Goal: Task Accomplishment & Management: Manage account settings

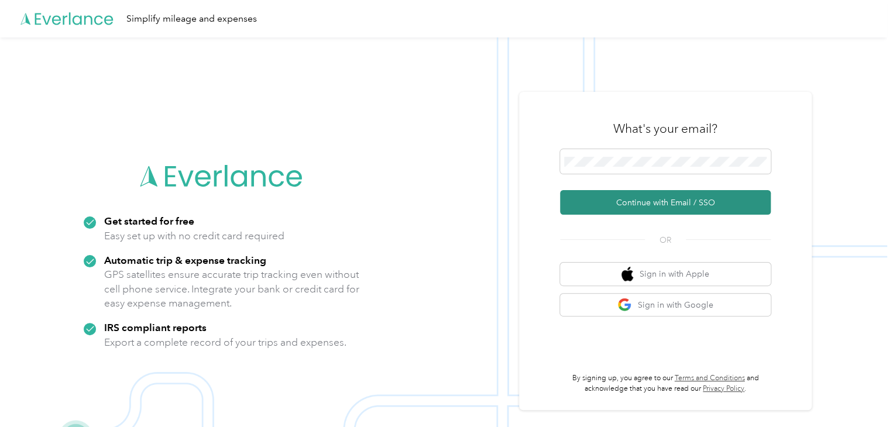
click at [684, 202] on button "Continue with Email / SSO" at bounding box center [665, 202] width 211 height 25
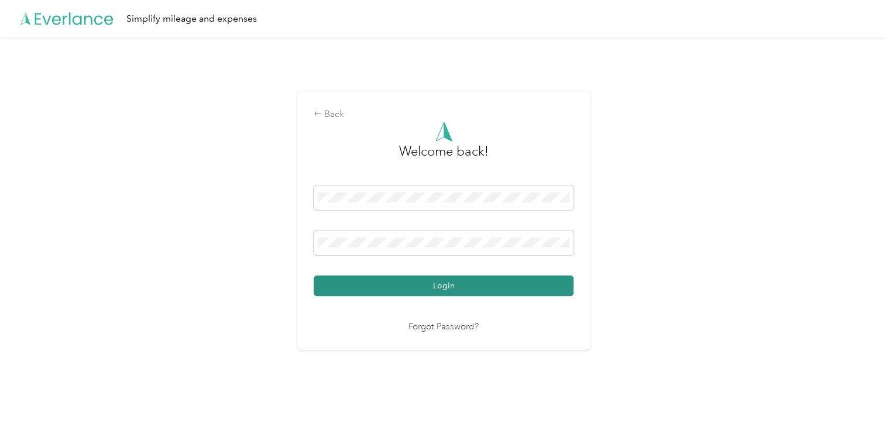
click at [468, 283] on button "Login" at bounding box center [444, 286] width 260 height 20
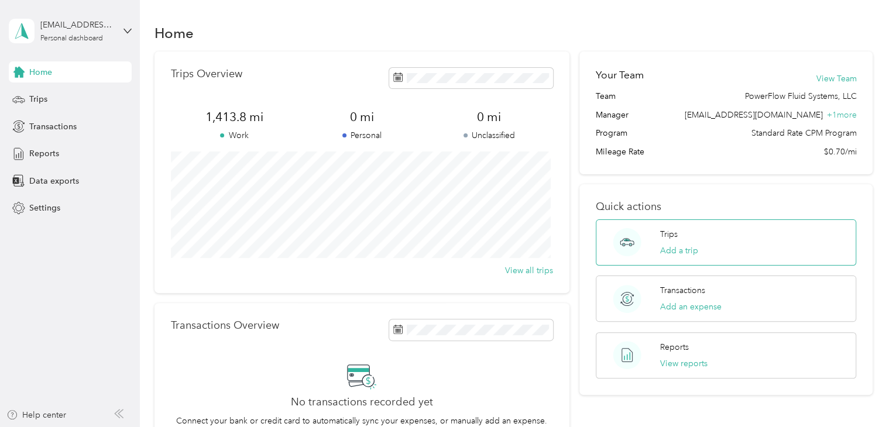
click at [700, 247] on div "Trips Add a trip" at bounding box center [726, 243] width 260 height 46
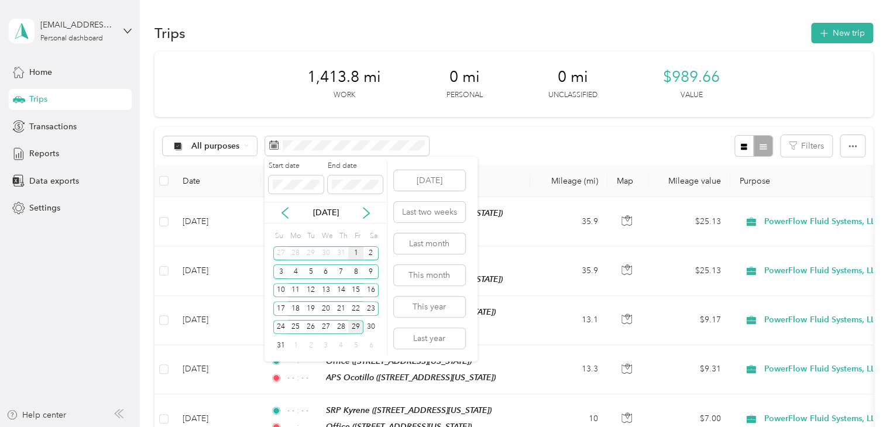
click at [359, 249] on div "1" at bounding box center [355, 253] width 15 height 15
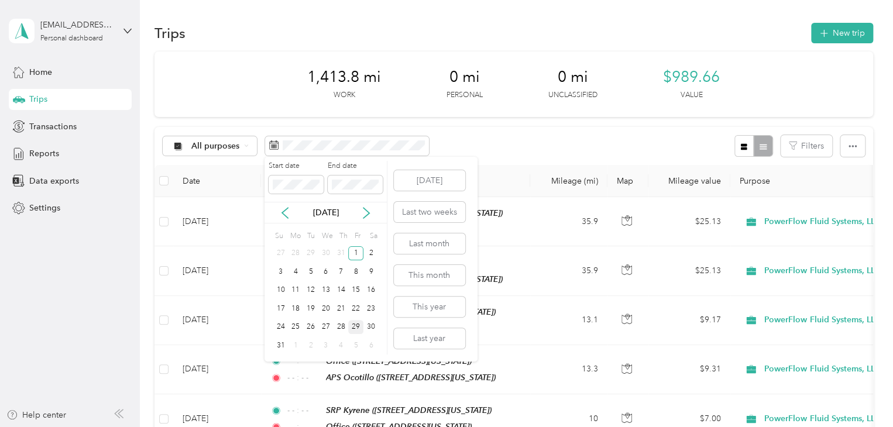
click at [359, 325] on div "29" at bounding box center [355, 327] width 15 height 15
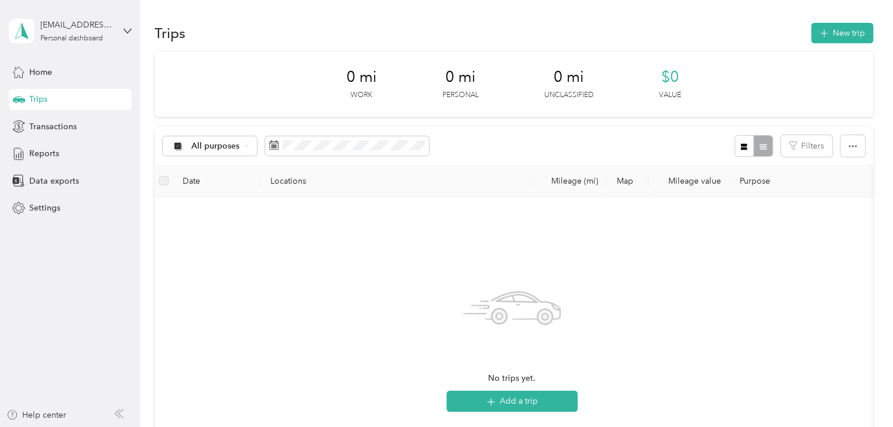
scroll to position [59, 0]
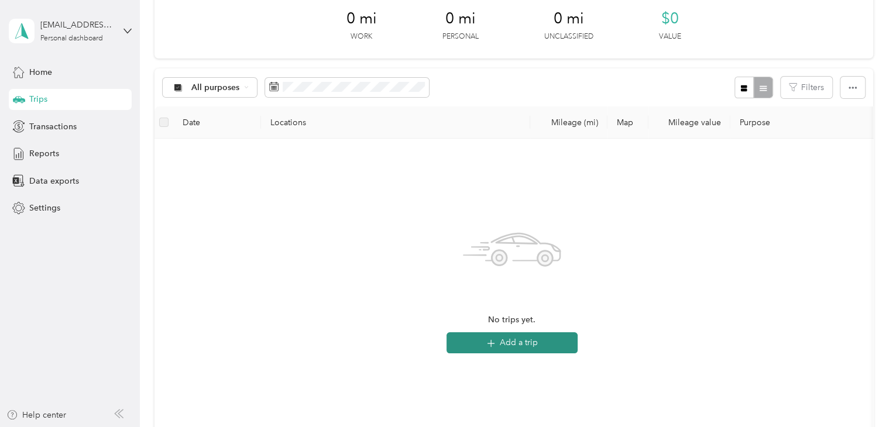
click at [492, 342] on icon "button" at bounding box center [490, 343] width 13 height 13
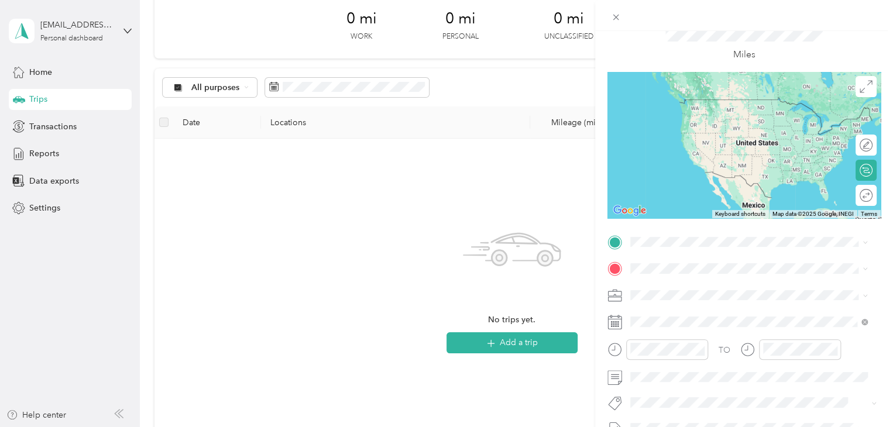
scroll to position [117, 0]
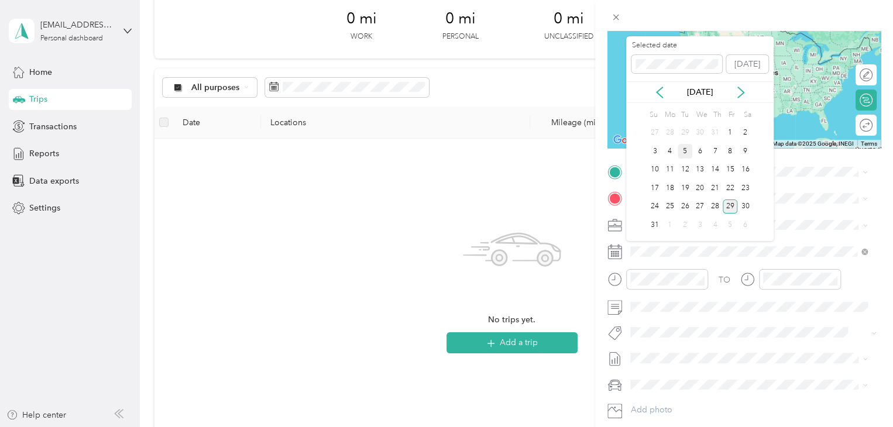
click at [685, 149] on div "5" at bounding box center [685, 151] width 15 height 15
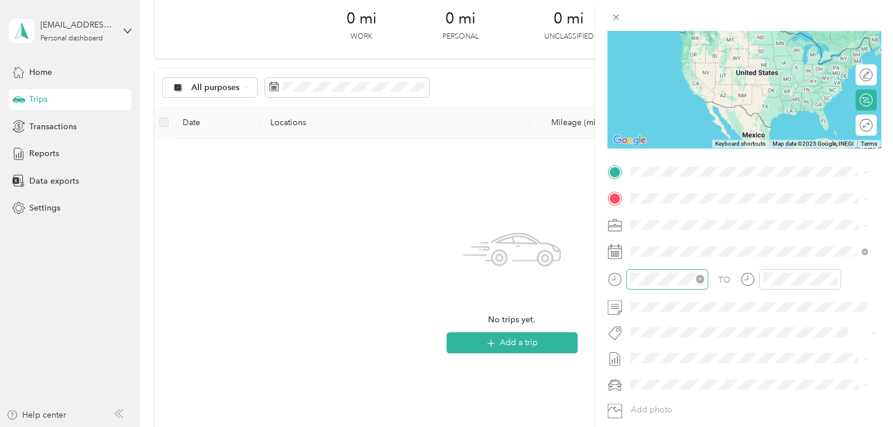
click at [701, 277] on icon "close-circle" at bounding box center [700, 279] width 8 height 8
click at [835, 280] on icon "close-circle" at bounding box center [833, 279] width 8 height 8
click at [695, 273] on span "[STREET_ADDRESS][US_STATE]" at bounding box center [711, 268] width 117 height 10
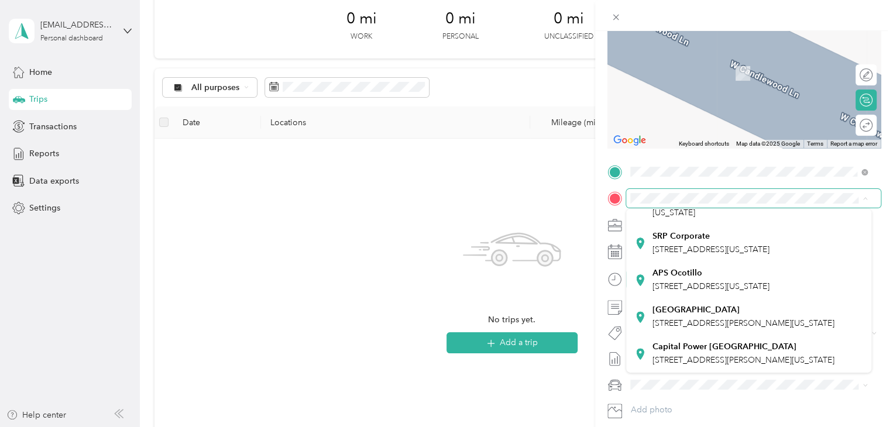
scroll to position [351, 0]
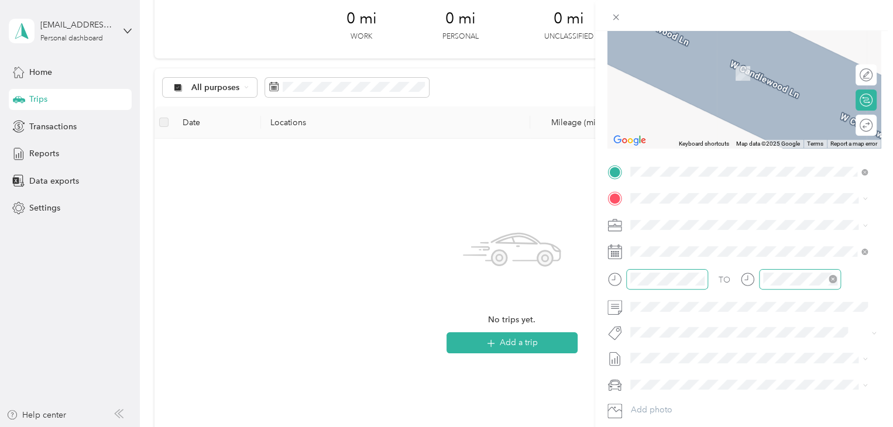
click at [718, 314] on span "[STREET_ADDRESS][PERSON_NAME][US_STATE]" at bounding box center [744, 319] width 182 height 10
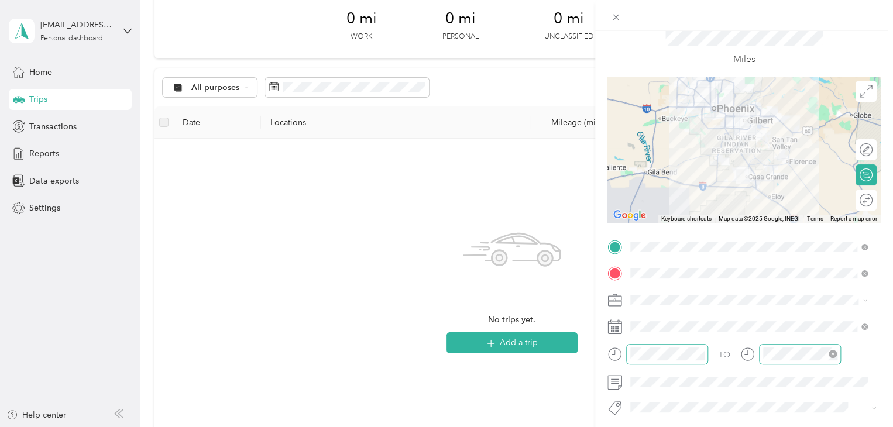
scroll to position [70, 0]
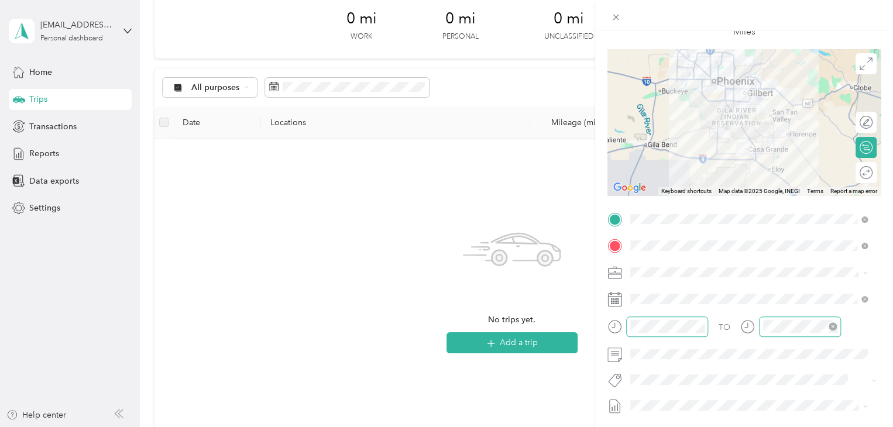
click at [836, 326] on icon "close-circle" at bounding box center [833, 327] width 8 height 8
click at [834, 325] on icon "close-circle" at bounding box center [833, 327] width 8 height 8
click at [524, 343] on div "New Trip Save This trip cannot be edited because it is either under review, app…" at bounding box center [446, 213] width 893 height 427
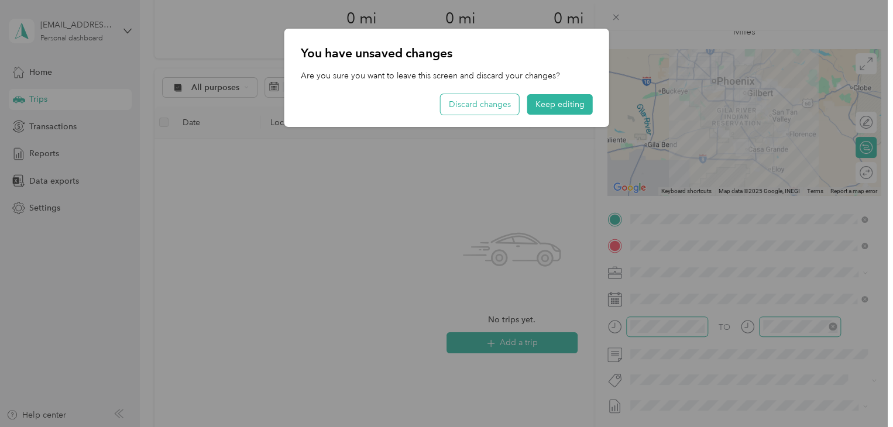
click at [506, 105] on button "Discard changes" at bounding box center [480, 104] width 78 height 20
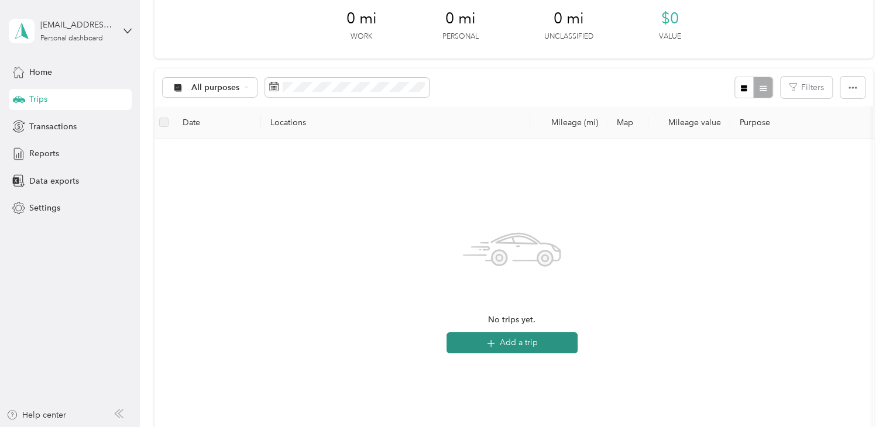
click at [532, 333] on button "Add a trip" at bounding box center [512, 342] width 131 height 21
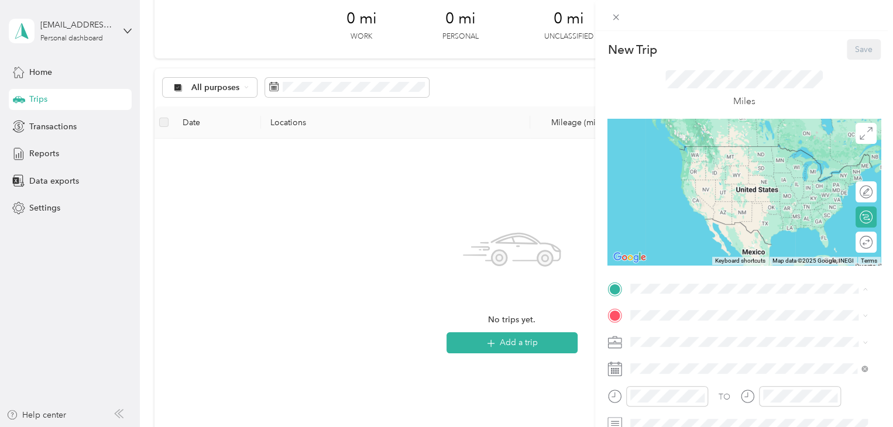
click at [677, 193] on div "Office" at bounding box center [711, 187] width 117 height 11
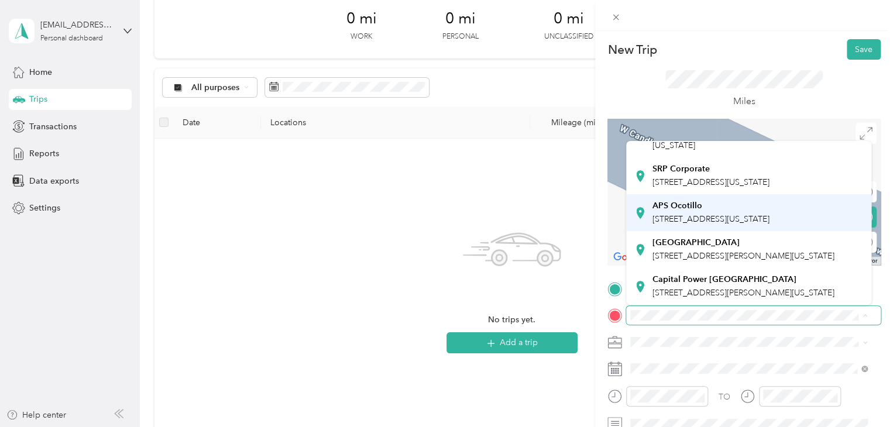
scroll to position [352, 0]
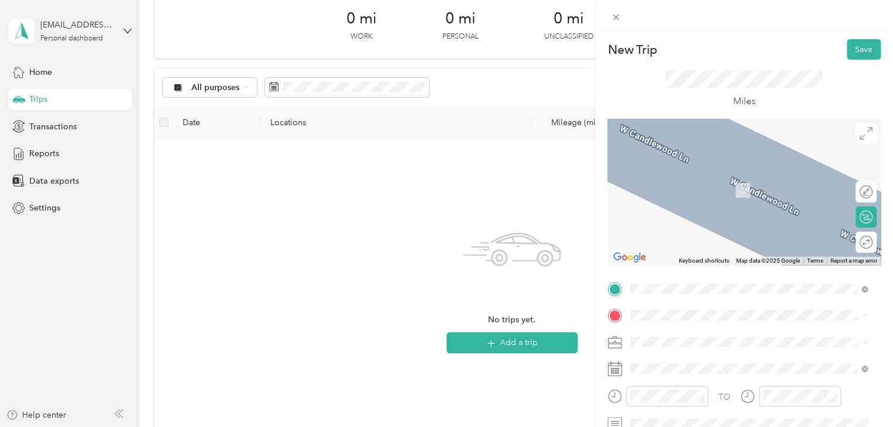
click at [697, 251] on span "[STREET_ADDRESS][PERSON_NAME][US_STATE]" at bounding box center [744, 256] width 182 height 10
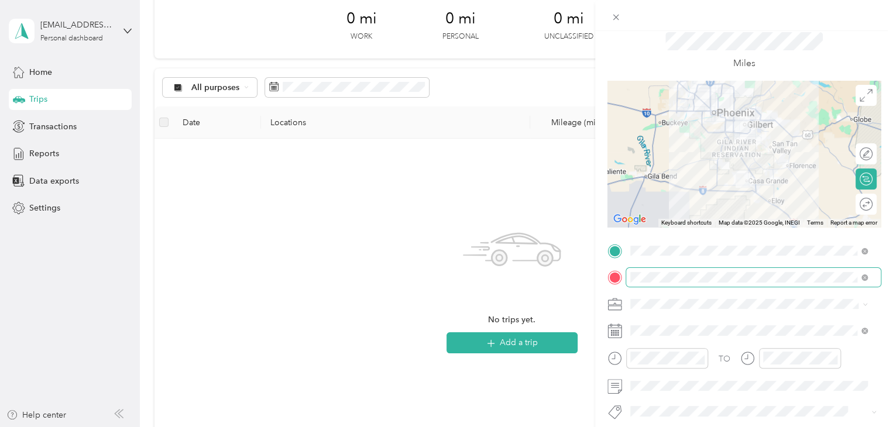
scroll to position [59, 0]
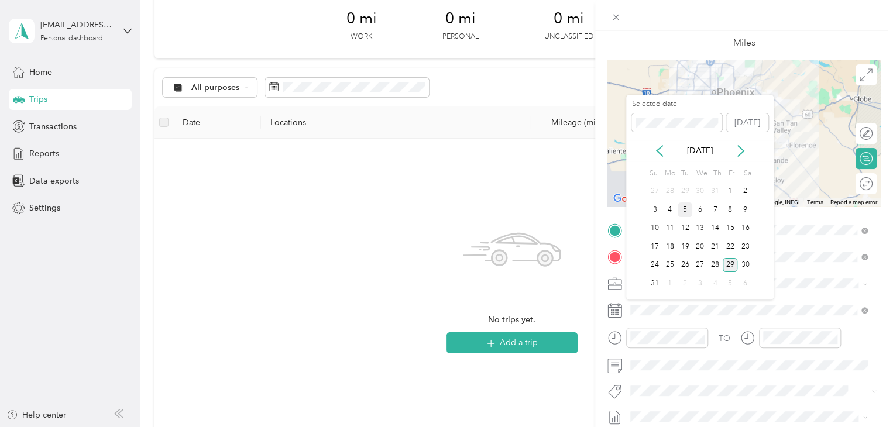
click at [687, 215] on div "5" at bounding box center [685, 210] width 15 height 15
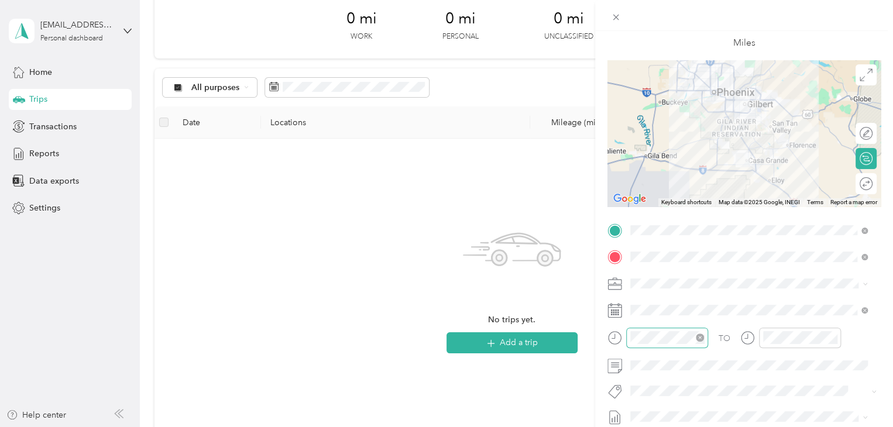
click at [702, 334] on icon "close-circle" at bounding box center [700, 338] width 8 height 8
click at [832, 339] on icon "close-circle" at bounding box center [833, 338] width 8 height 8
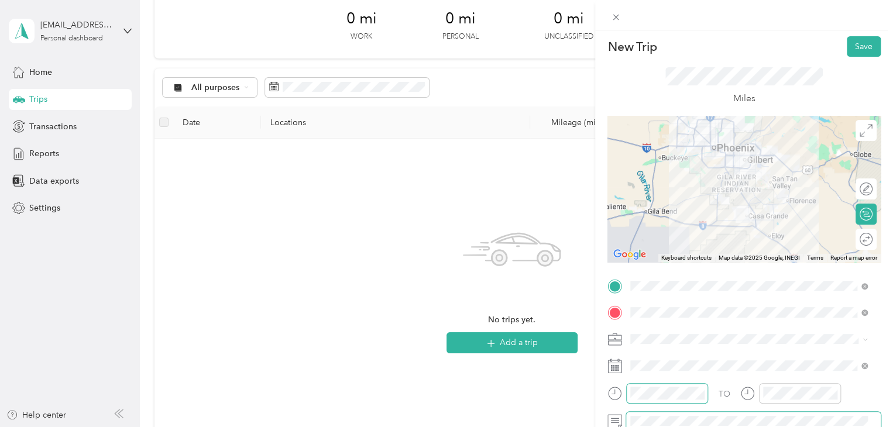
scroll to position [0, 0]
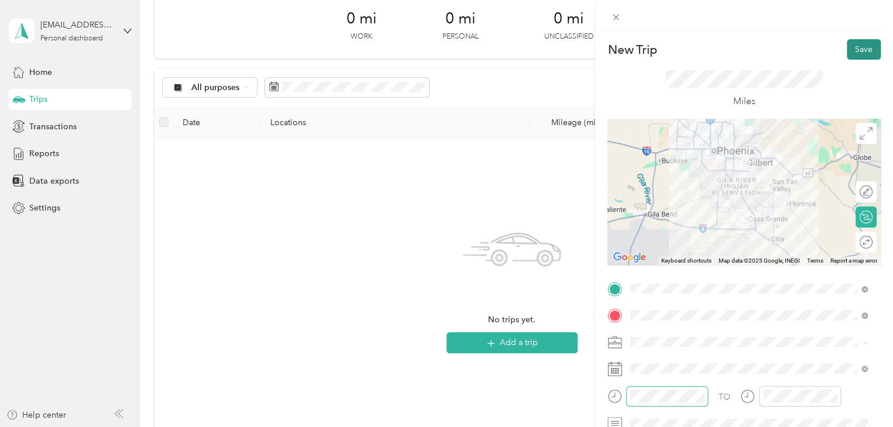
click at [859, 45] on button "Save" at bounding box center [864, 49] width 34 height 20
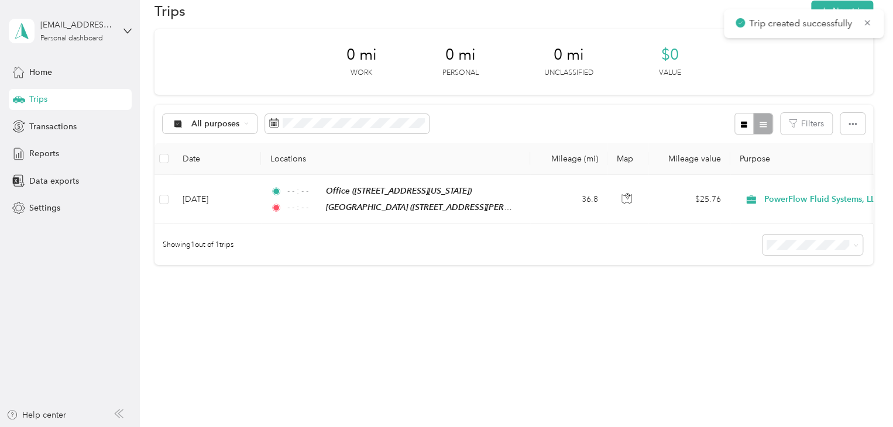
scroll to position [29, 0]
click at [829, 9] on button "New trip" at bounding box center [842, 11] width 62 height 20
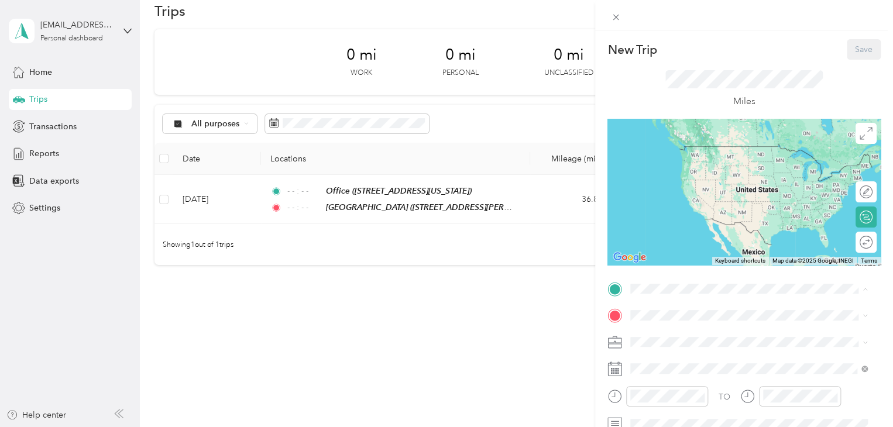
click at [721, 207] on div "Office [STREET_ADDRESS][US_STATE]" at bounding box center [711, 194] width 117 height 25
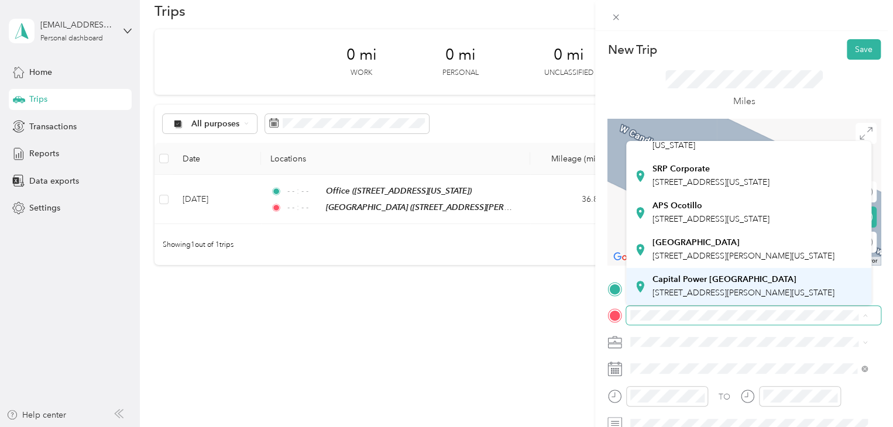
scroll to position [352, 0]
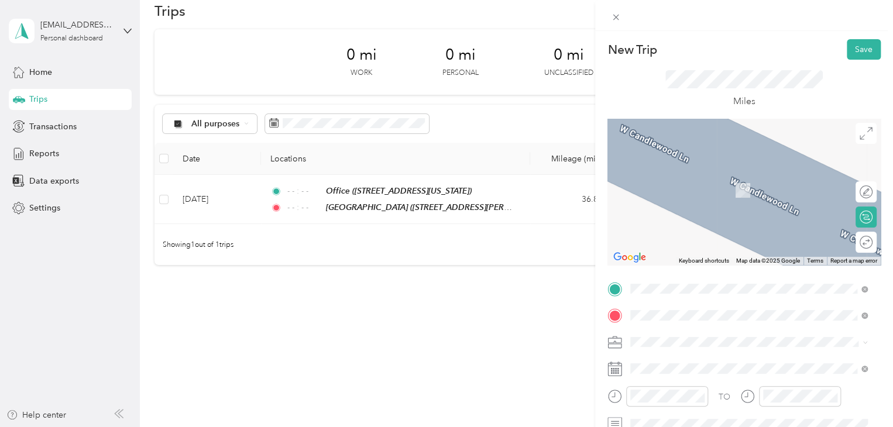
click at [735, 191] on span "[STREET_ADDRESS][US_STATE]" at bounding box center [711, 185] width 117 height 11
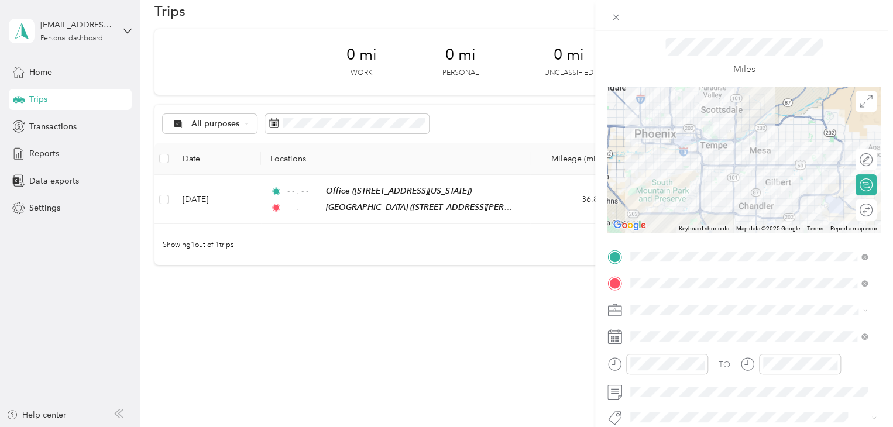
scroll to position [59, 0]
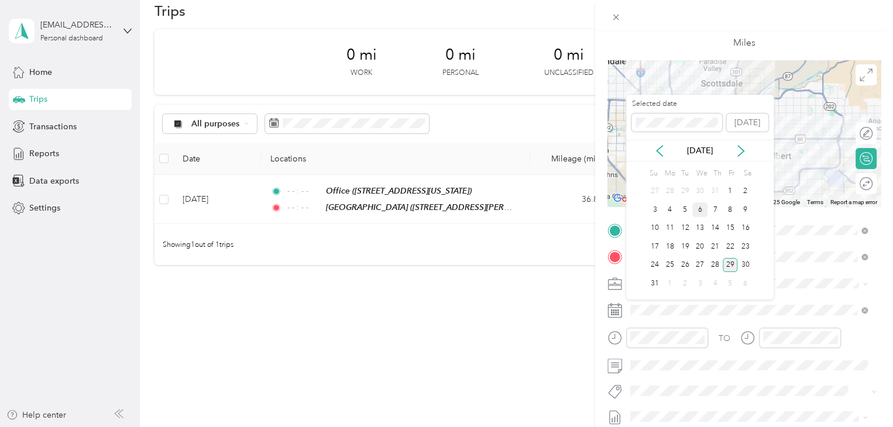
click at [698, 207] on div "6" at bounding box center [699, 210] width 15 height 15
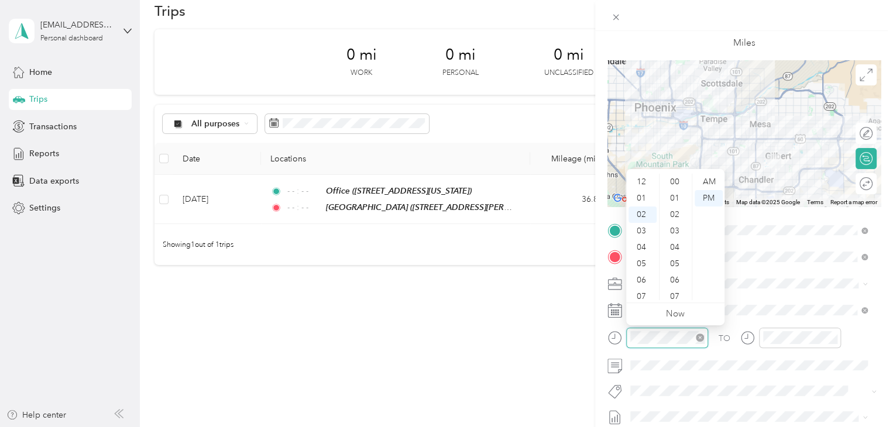
scroll to position [33, 0]
click at [700, 340] on icon "close-circle" at bounding box center [700, 338] width 8 height 8
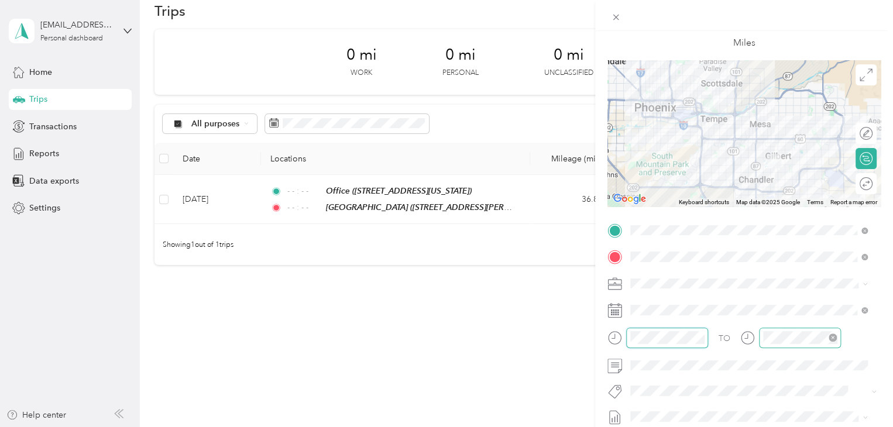
click at [832, 337] on icon "close-circle" at bounding box center [833, 338] width 8 height 8
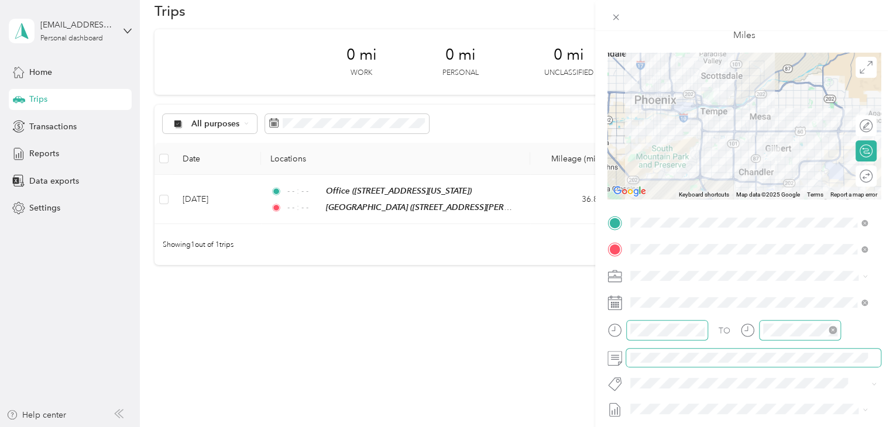
scroll to position [0, 0]
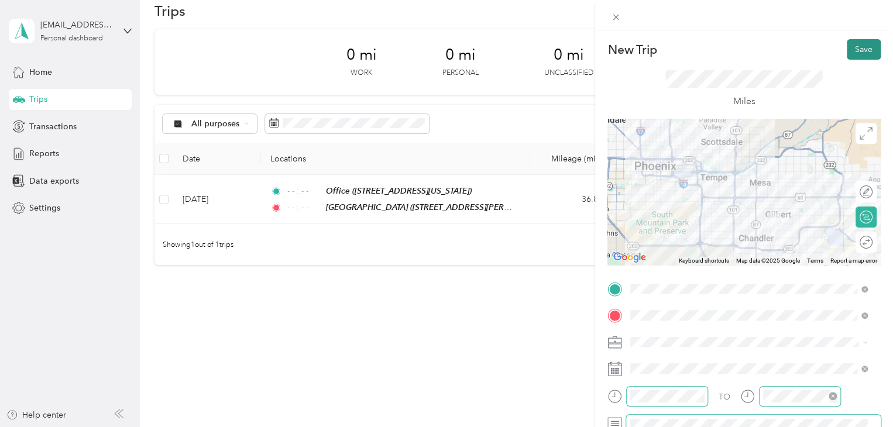
click at [859, 52] on button "Save" at bounding box center [864, 49] width 34 height 20
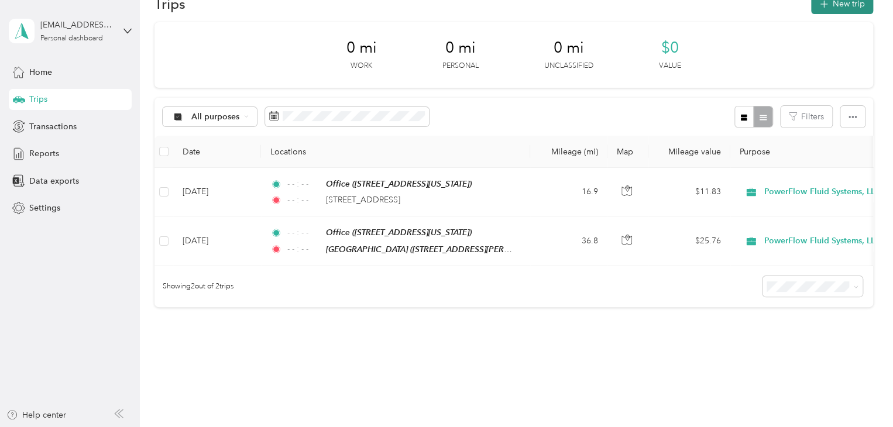
click at [855, 6] on button "New trip" at bounding box center [842, 4] width 62 height 20
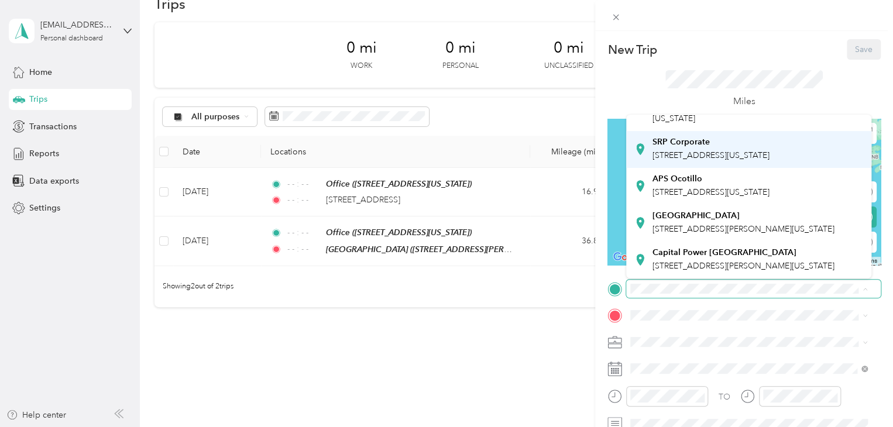
scroll to position [351, 0]
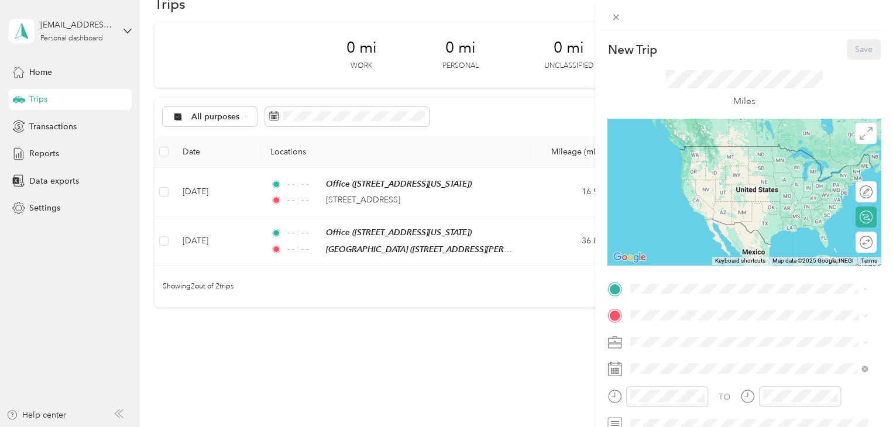
click at [730, 224] on span "[STREET_ADDRESS][PERSON_NAME][US_STATE]" at bounding box center [744, 229] width 182 height 10
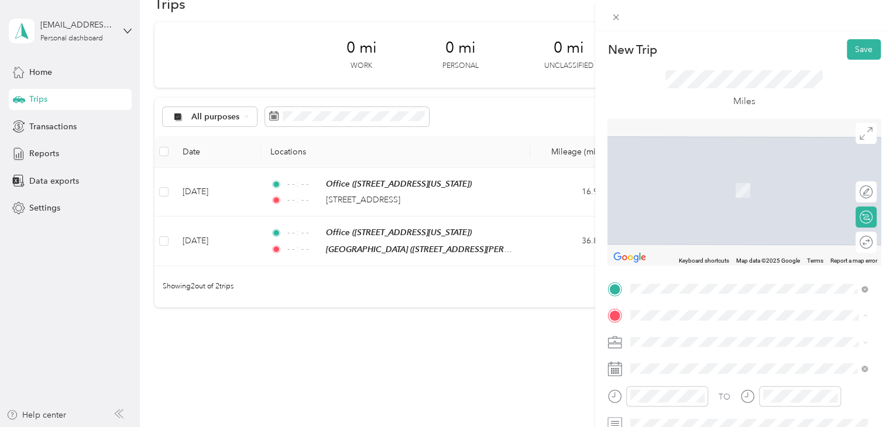
click at [707, 232] on span "[STREET_ADDRESS][US_STATE]" at bounding box center [711, 227] width 117 height 10
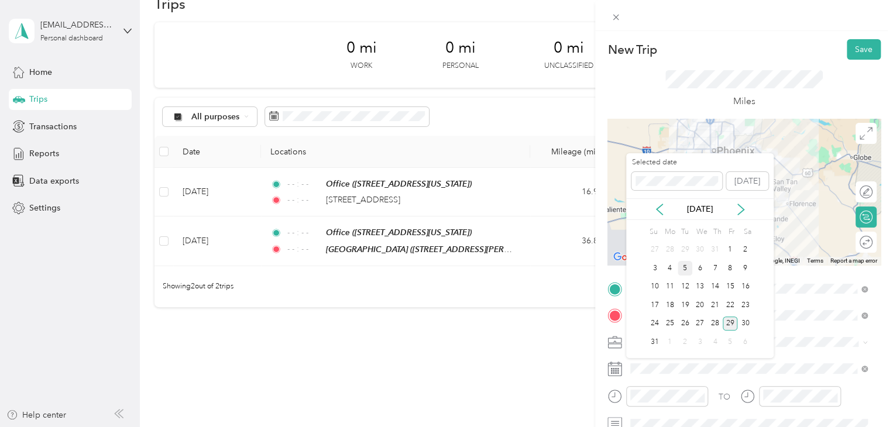
click at [687, 269] on div "5" at bounding box center [685, 268] width 15 height 15
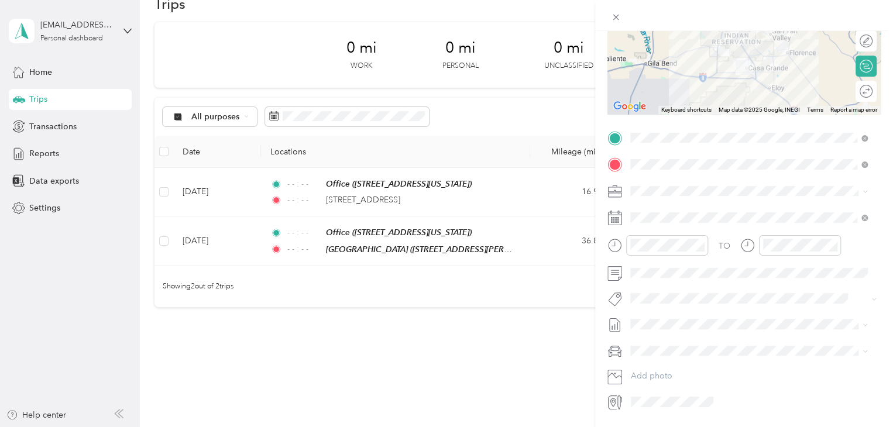
scroll to position [176, 0]
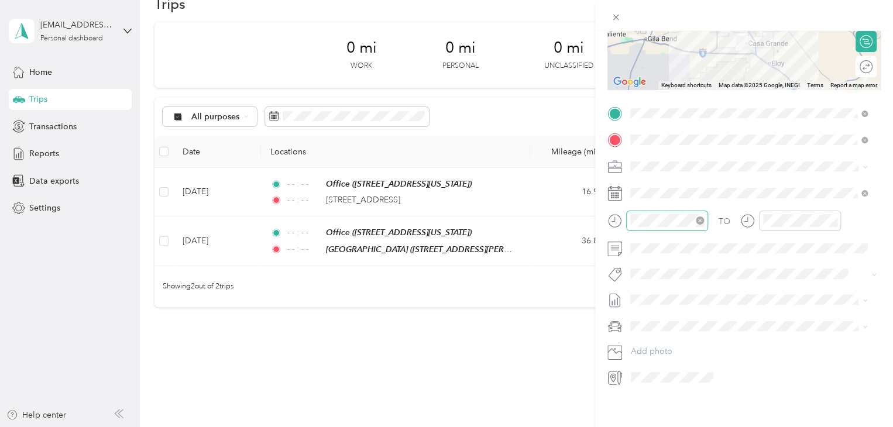
click at [702, 222] on icon "close-circle" at bounding box center [700, 221] width 8 height 8
click at [835, 220] on icon "close-circle" at bounding box center [833, 221] width 8 height 8
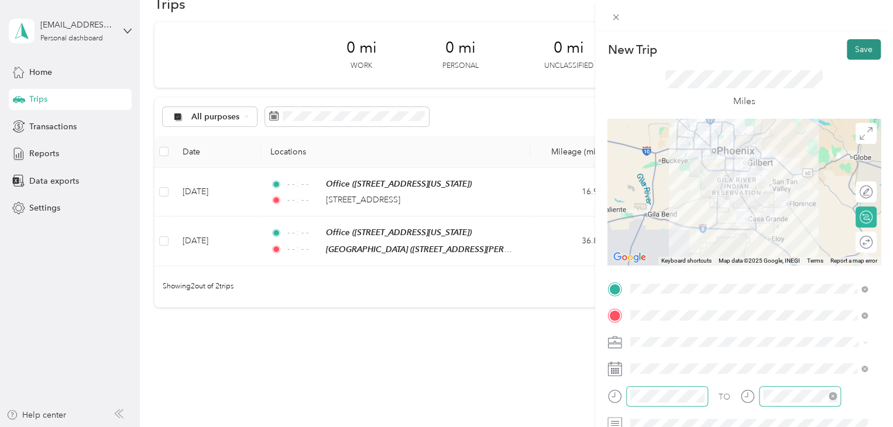
click at [861, 49] on button "Save" at bounding box center [864, 49] width 34 height 20
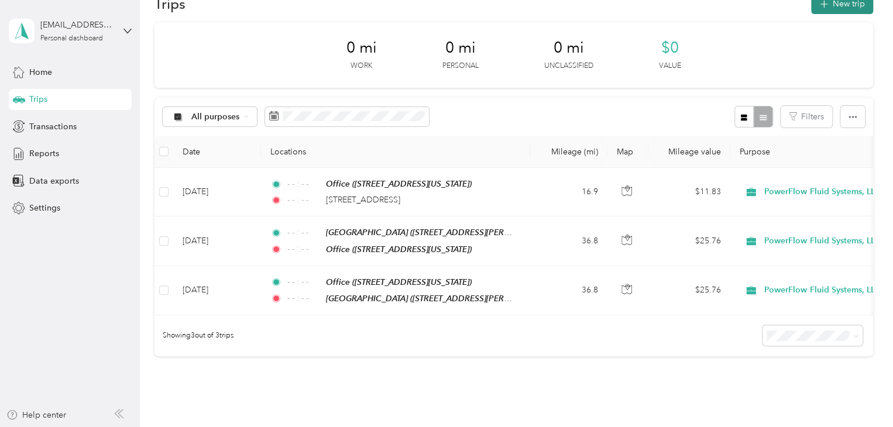
click at [862, 1] on button "New trip" at bounding box center [842, 4] width 62 height 20
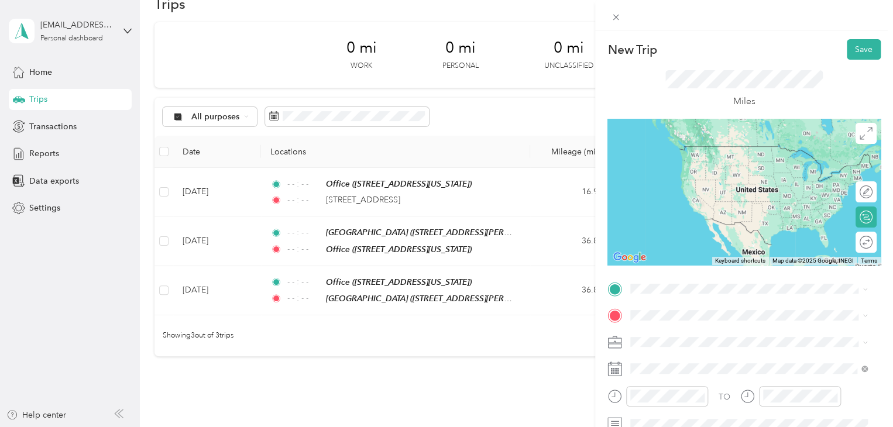
click at [729, 161] on span "[STREET_ADDRESS][US_STATE]" at bounding box center [711, 158] width 117 height 11
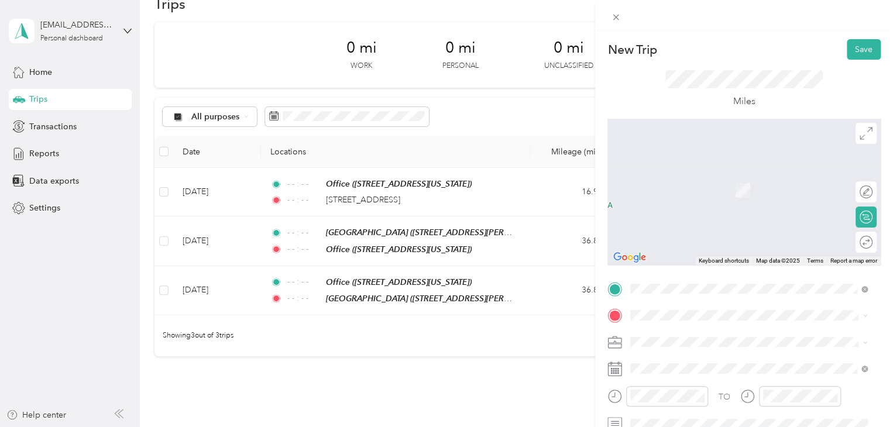
click at [726, 230] on div "Office [STREET_ADDRESS][US_STATE]" at bounding box center [711, 217] width 117 height 25
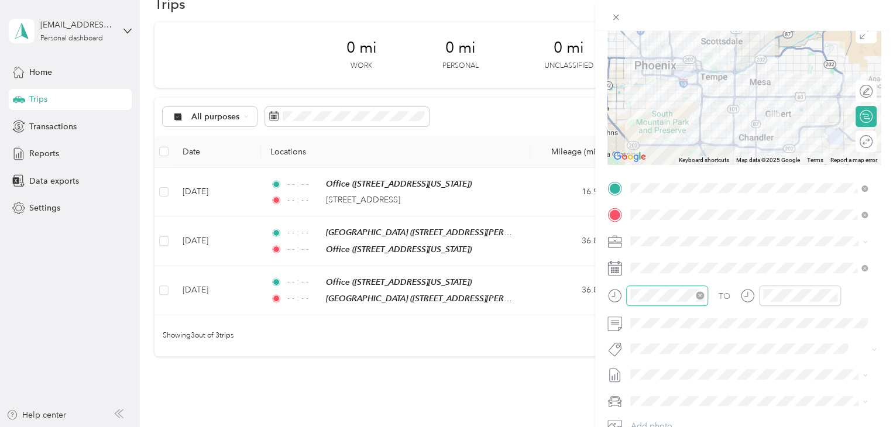
scroll to position [117, 0]
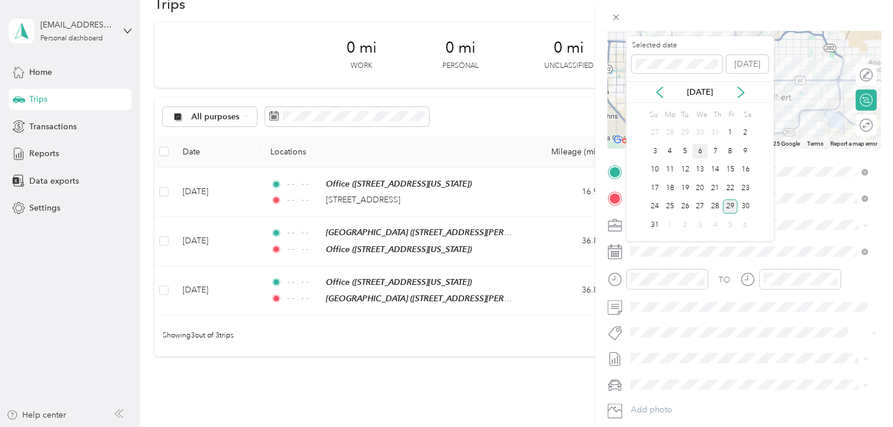
click at [702, 150] on div "6" at bounding box center [699, 151] width 15 height 15
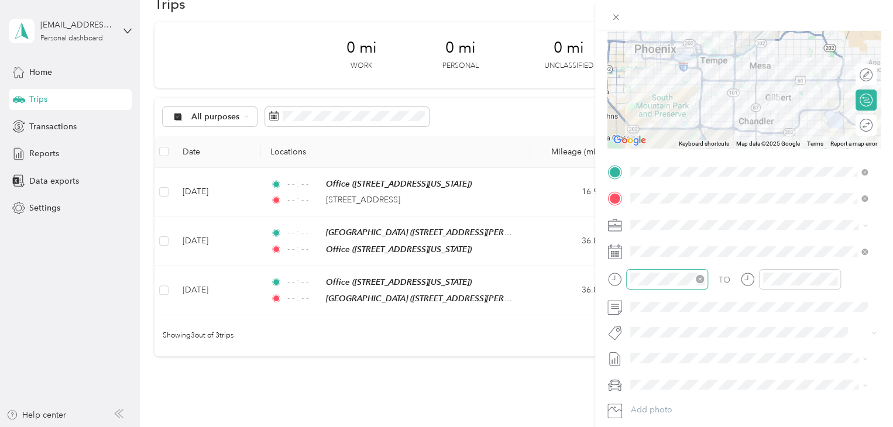
click at [701, 278] on icon "close-circle" at bounding box center [700, 279] width 8 height 8
click at [835, 277] on icon "close-circle" at bounding box center [833, 279] width 8 height 8
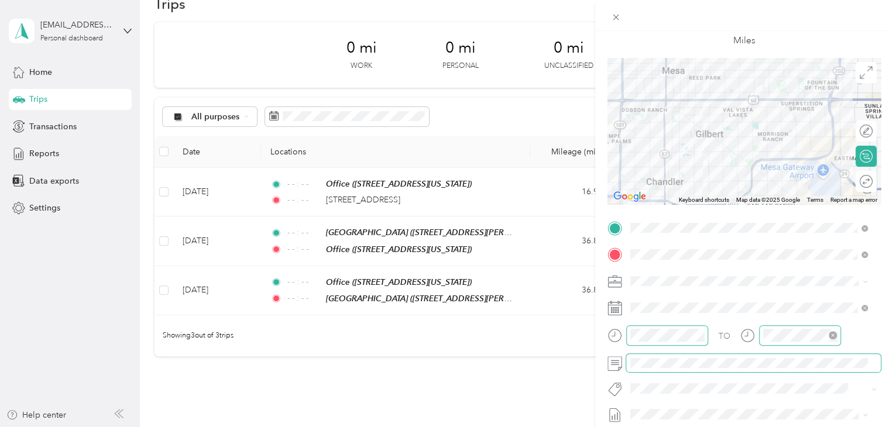
scroll to position [0, 0]
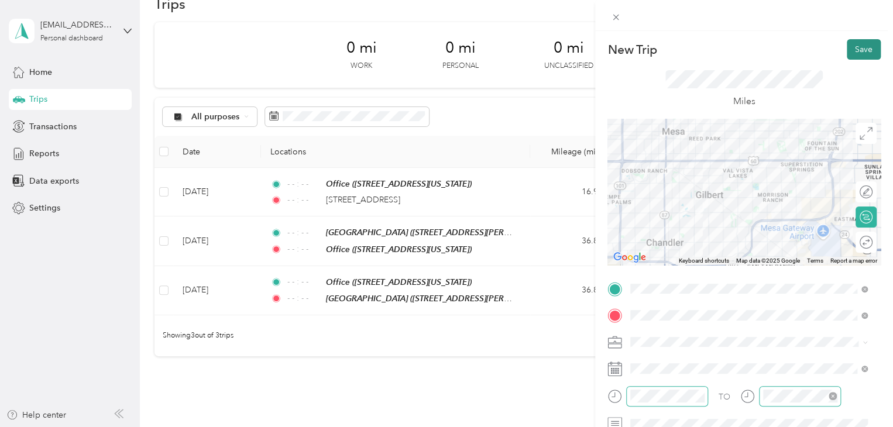
click at [864, 43] on button "Save" at bounding box center [864, 49] width 34 height 20
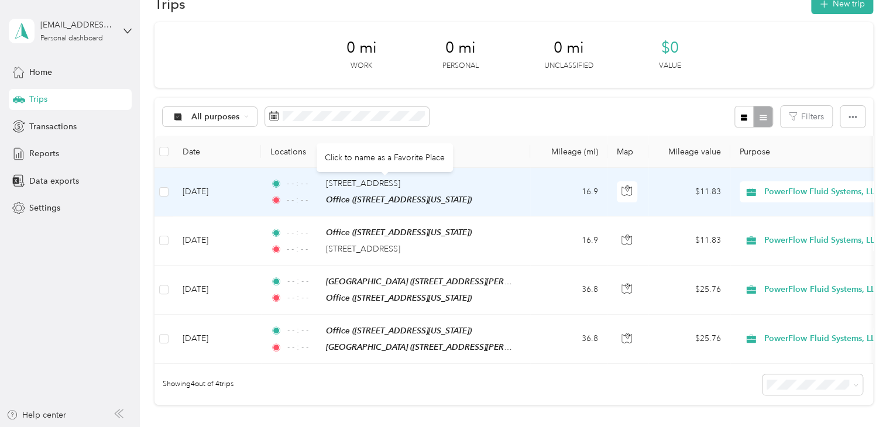
drag, startPoint x: 431, startPoint y: 183, endPoint x: 391, endPoint y: 157, distance: 47.4
click at [391, 157] on div "Click to name as a Favorite Place" at bounding box center [385, 157] width 136 height 29
click at [373, 183] on span "[STREET_ADDRESS]" at bounding box center [363, 184] width 74 height 10
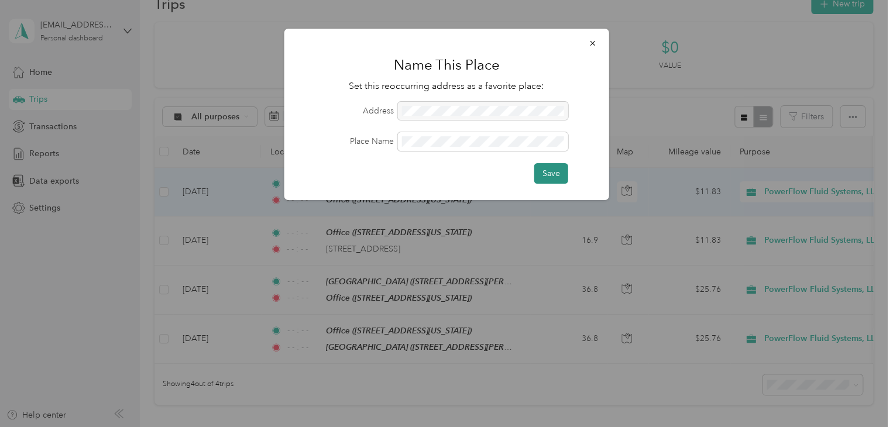
click at [546, 163] on button "Save" at bounding box center [551, 173] width 34 height 20
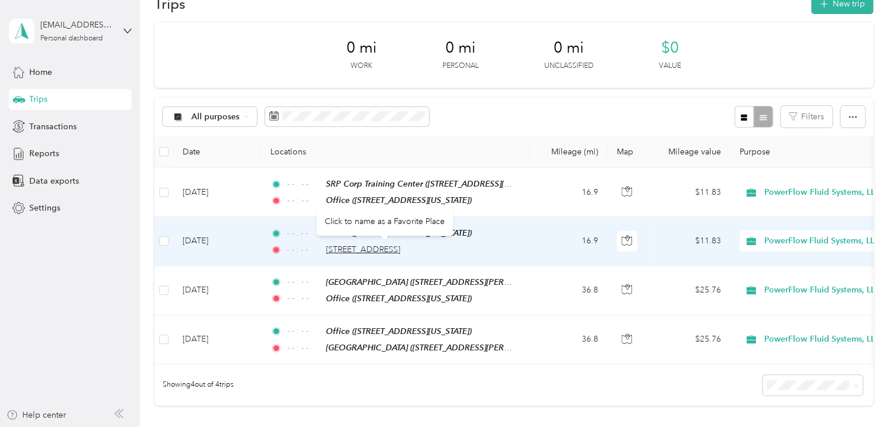
click at [399, 246] on span "[STREET_ADDRESS]" at bounding box center [363, 250] width 74 height 10
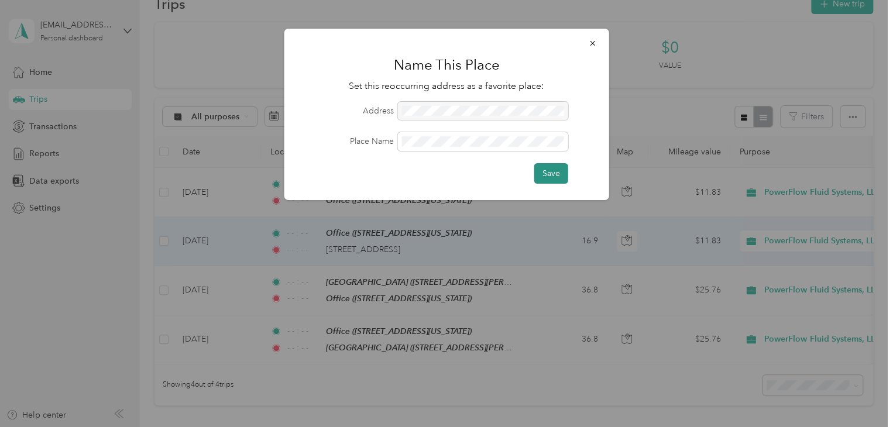
click at [557, 179] on button "Save" at bounding box center [551, 173] width 34 height 20
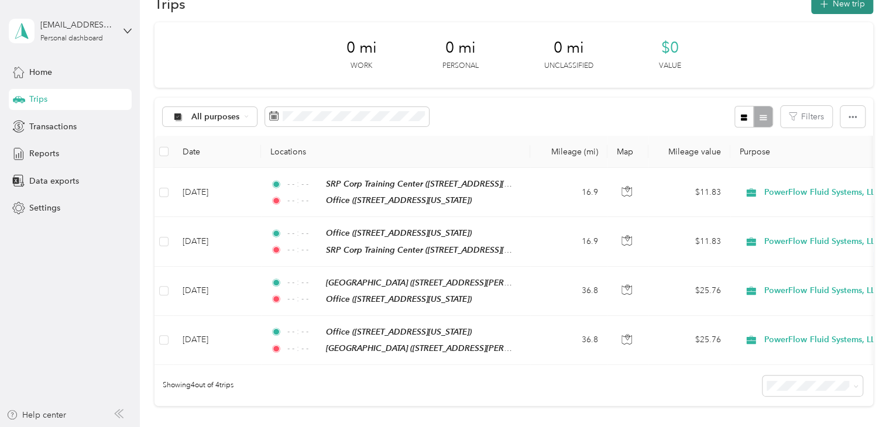
click at [842, 6] on button "New trip" at bounding box center [842, 4] width 62 height 20
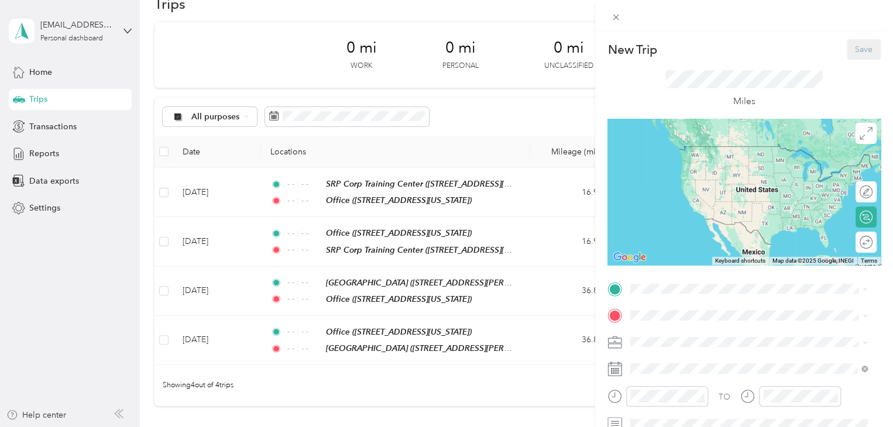
click at [721, 202] on div "Office [STREET_ADDRESS][US_STATE]" at bounding box center [711, 194] width 117 height 25
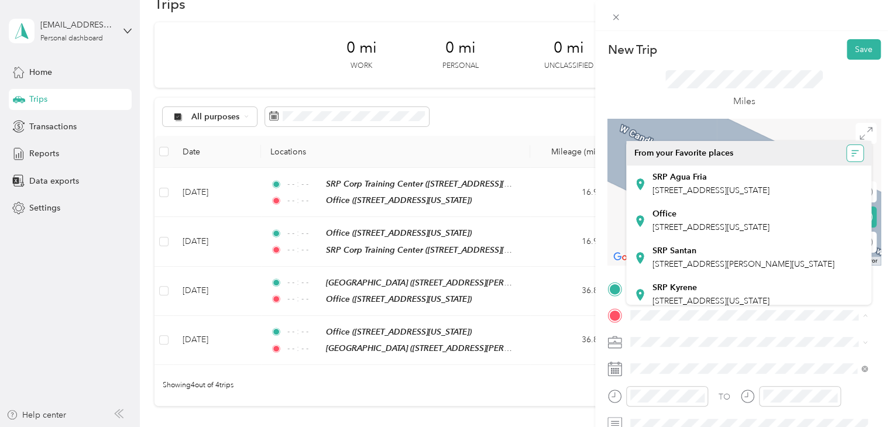
click at [852, 153] on icon "button" at bounding box center [854, 153] width 5 height 1
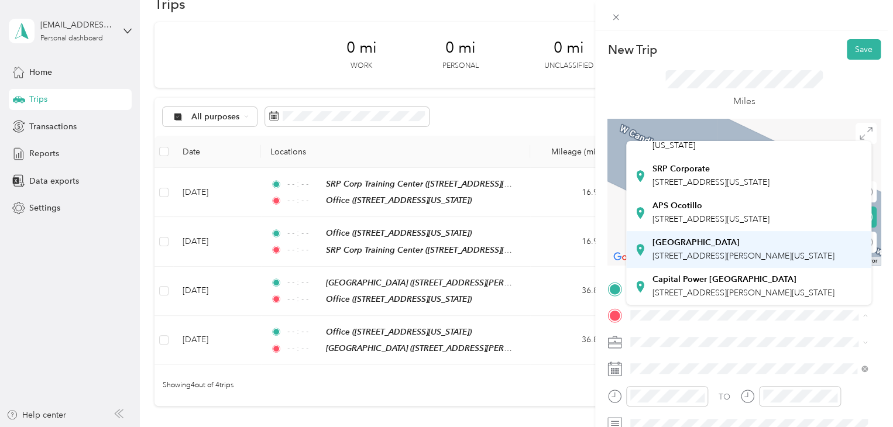
scroll to position [352, 0]
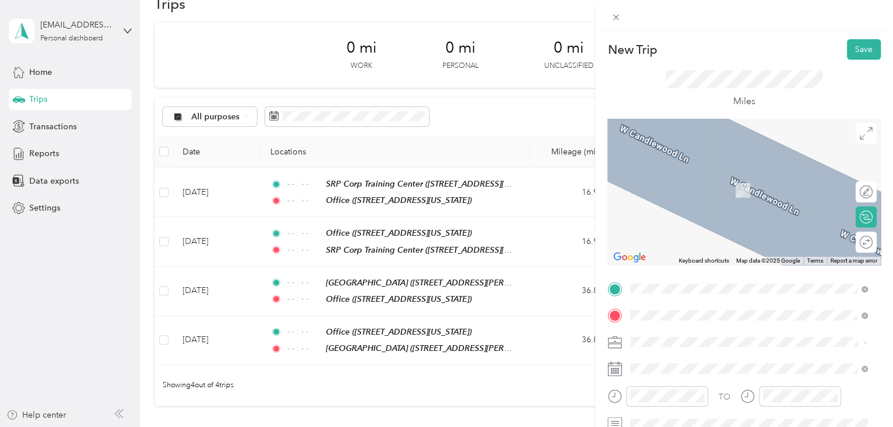
click at [695, 186] on span "[STREET_ADDRESS][PERSON_NAME][US_STATE]" at bounding box center [744, 191] width 182 height 10
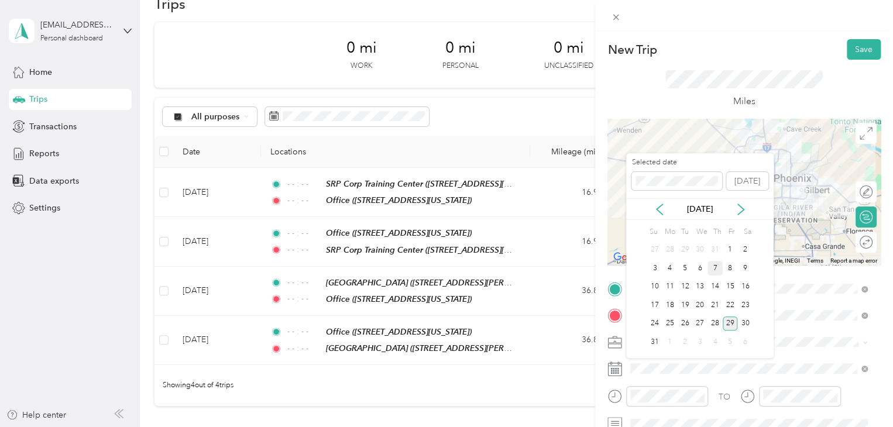
click at [713, 267] on div "7" at bounding box center [715, 268] width 15 height 15
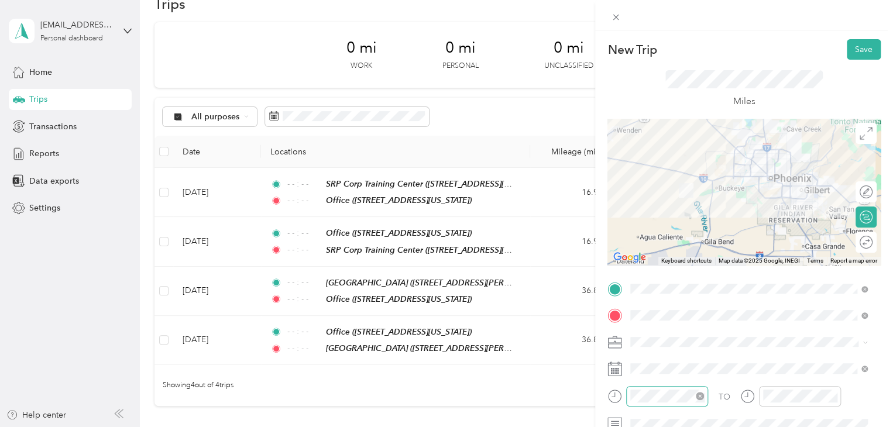
click at [701, 395] on icon "close-circle" at bounding box center [700, 396] width 8 height 8
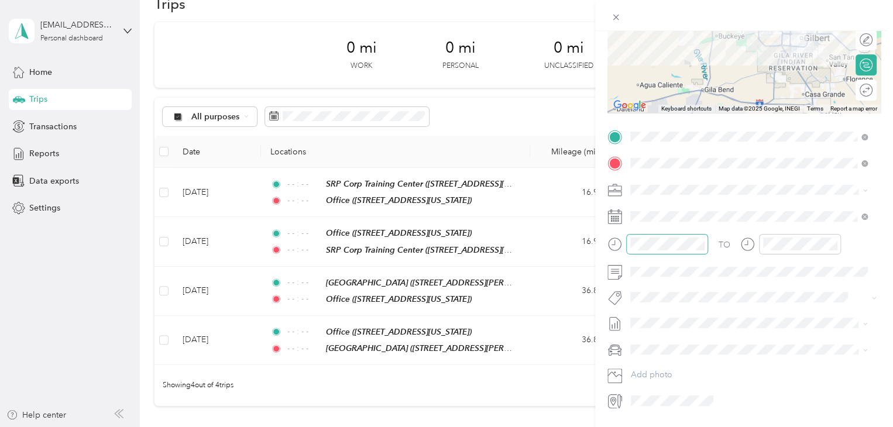
scroll to position [176, 0]
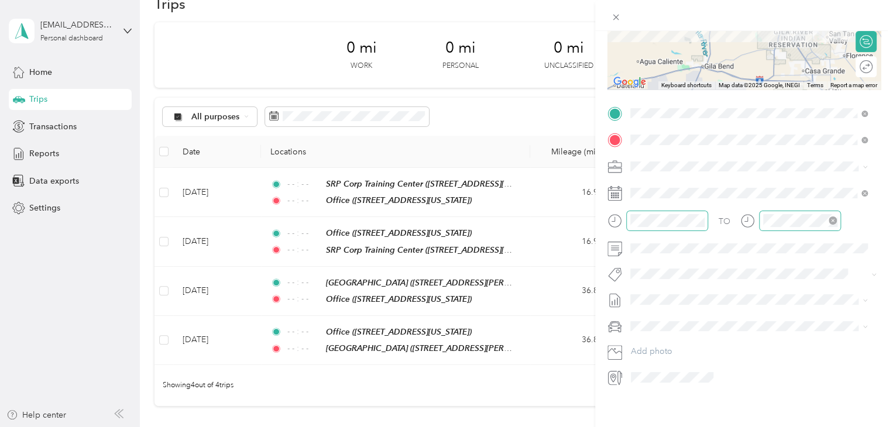
click at [832, 221] on icon "close-circle" at bounding box center [833, 221] width 8 height 8
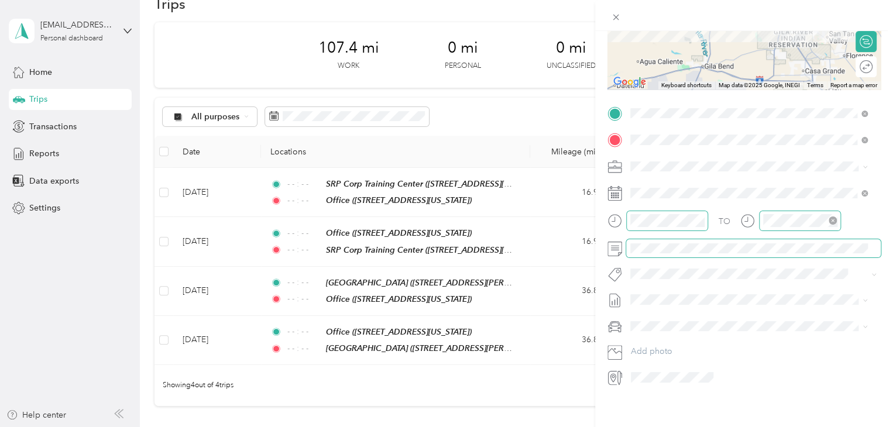
scroll to position [0, 0]
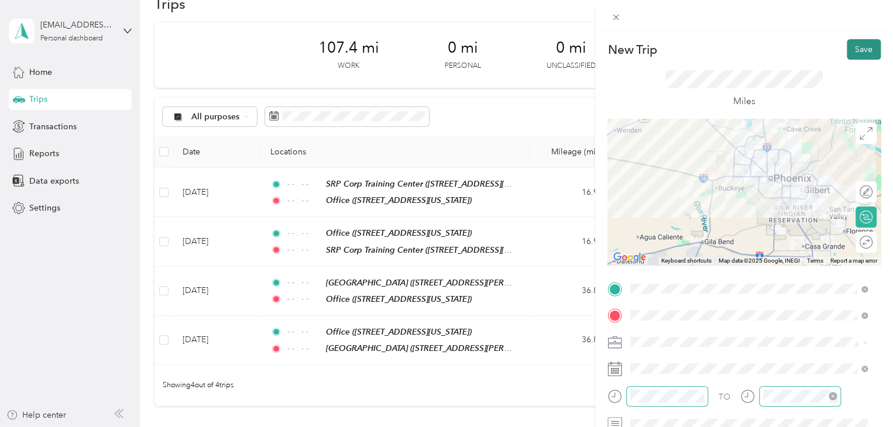
click at [852, 53] on button "Save" at bounding box center [864, 49] width 34 height 20
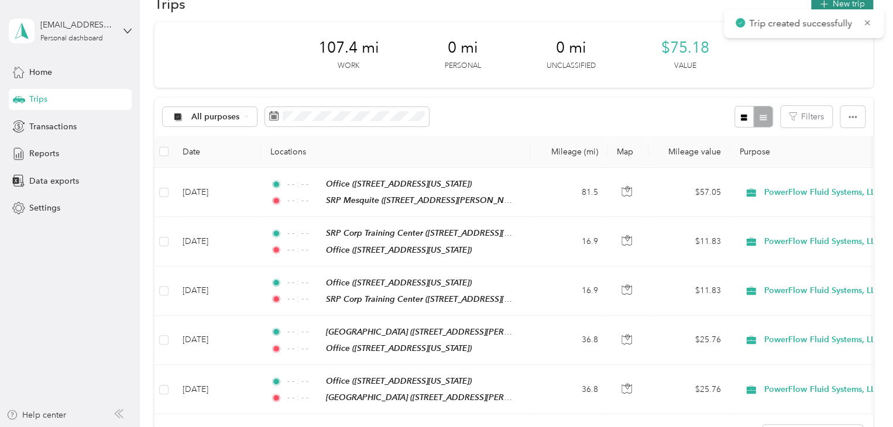
click at [850, 3] on button "New trip" at bounding box center [842, 4] width 62 height 20
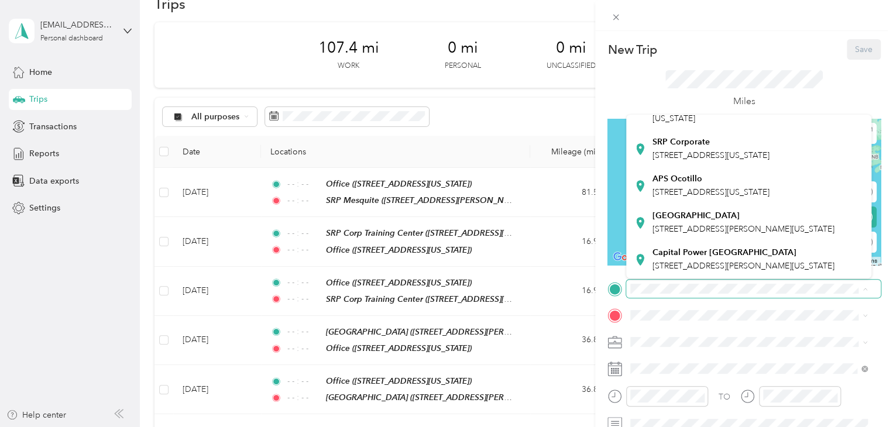
scroll to position [352, 0]
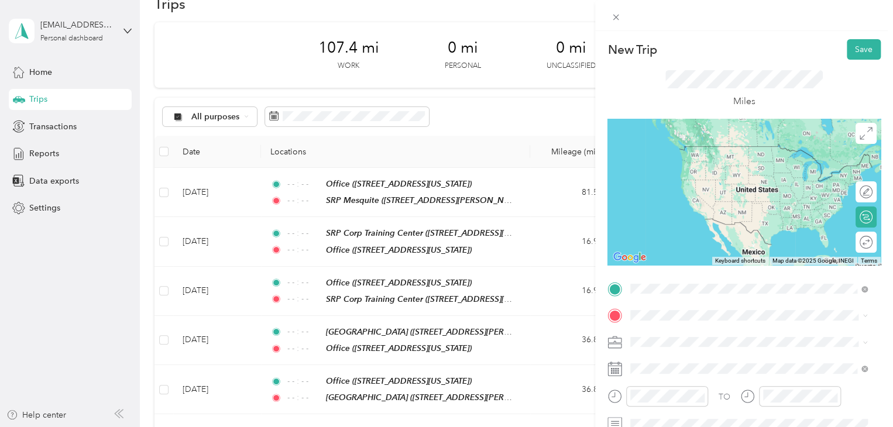
click at [708, 169] on div "SRP Mesquite [STREET_ADDRESS][PERSON_NAME][US_STATE]" at bounding box center [744, 157] width 182 height 25
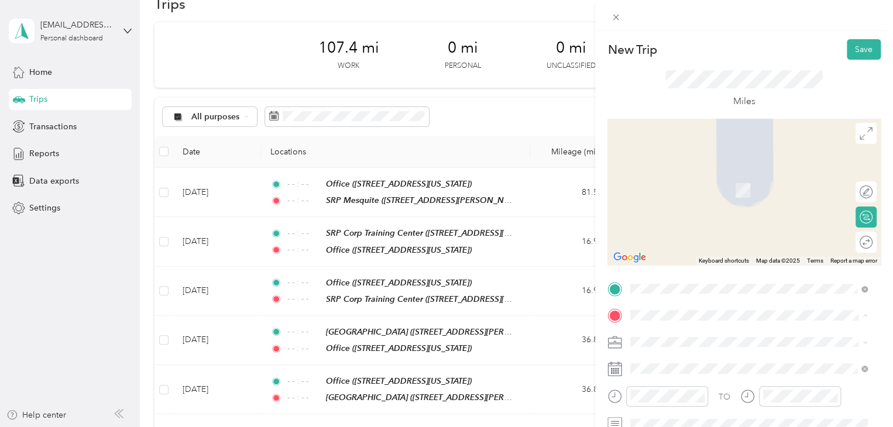
click at [711, 232] on div "Office [STREET_ADDRESS][US_STATE]" at bounding box center [711, 221] width 117 height 25
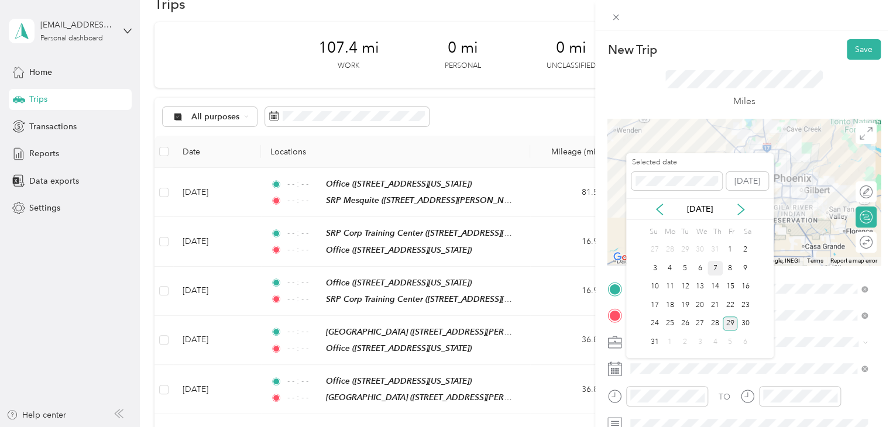
click at [716, 267] on div "7" at bounding box center [715, 268] width 15 height 15
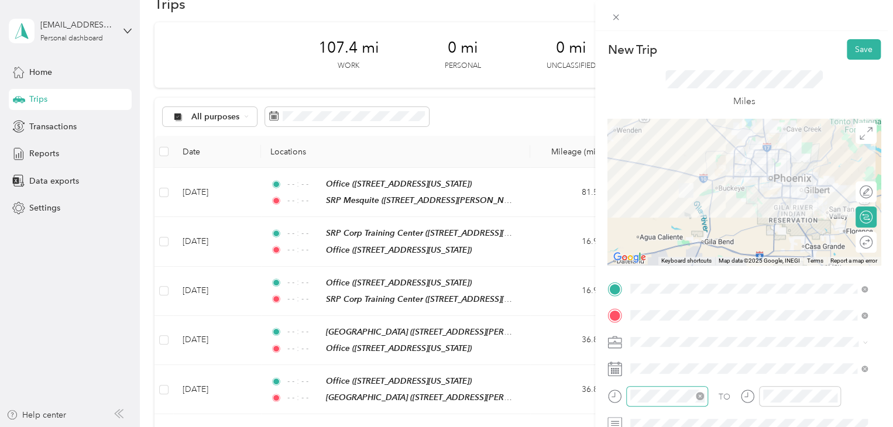
click at [700, 397] on icon "close-circle" at bounding box center [700, 396] width 8 height 8
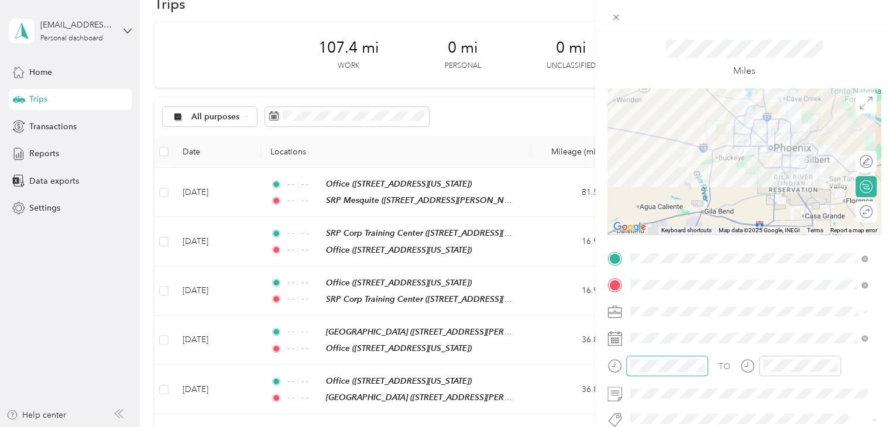
scroll to position [59, 0]
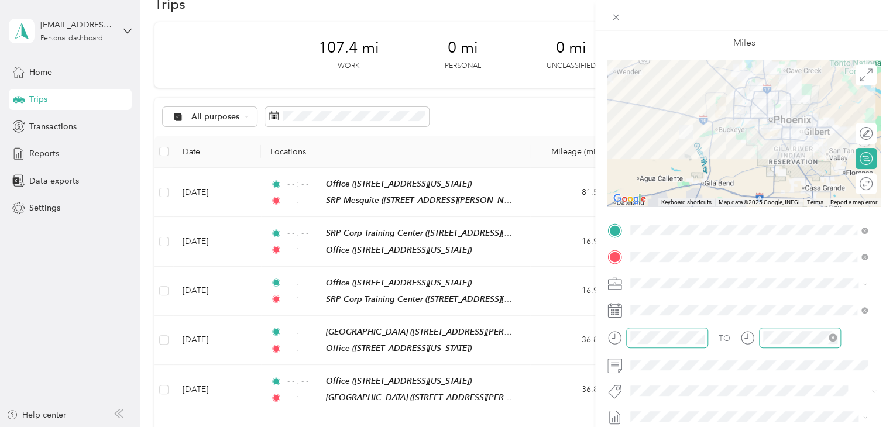
click at [836, 335] on icon "close-circle" at bounding box center [833, 338] width 8 height 8
click at [734, 359] on span at bounding box center [753, 365] width 255 height 19
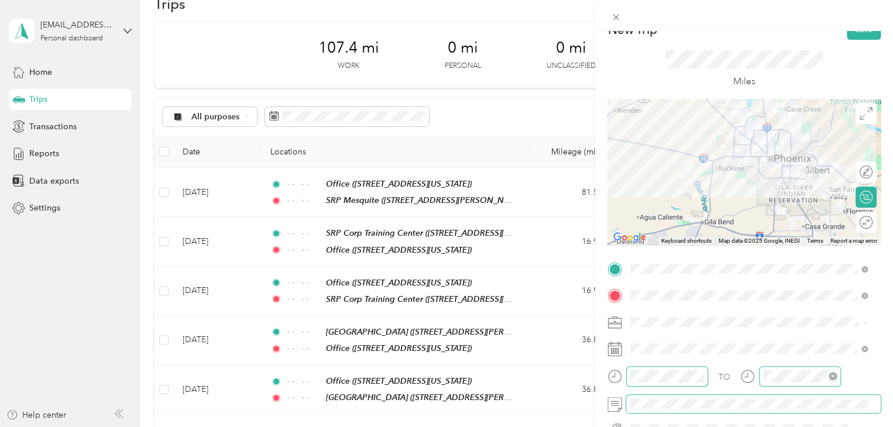
scroll to position [0, 0]
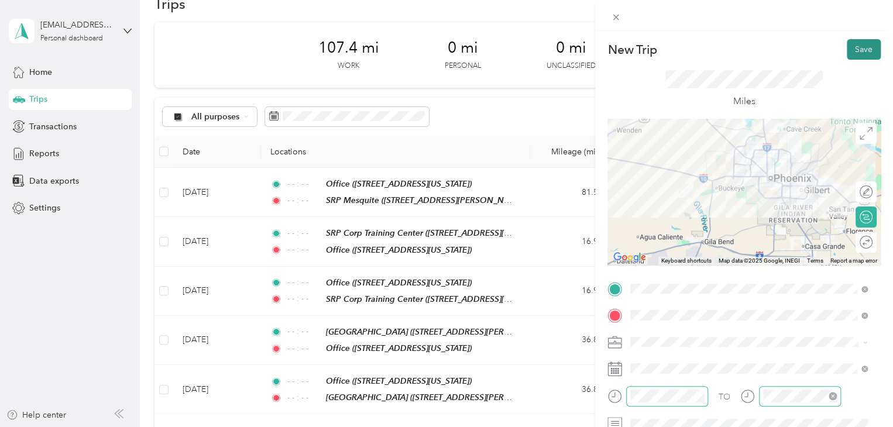
click at [853, 51] on button "Save" at bounding box center [864, 49] width 34 height 20
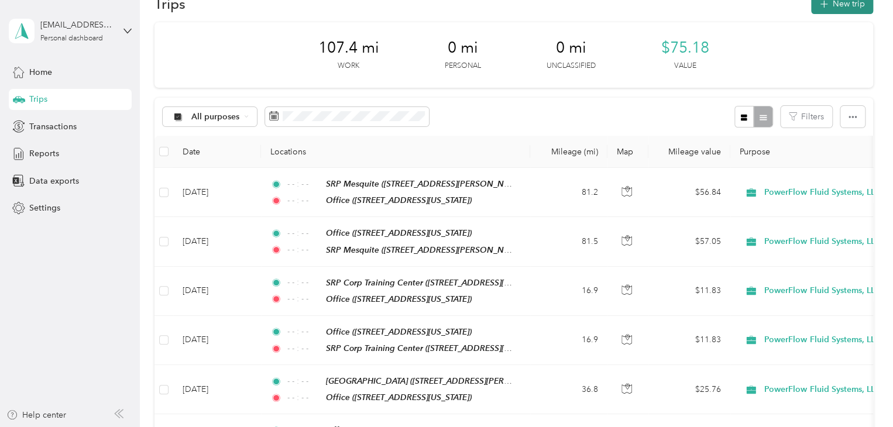
click at [846, 8] on button "New trip" at bounding box center [842, 4] width 62 height 20
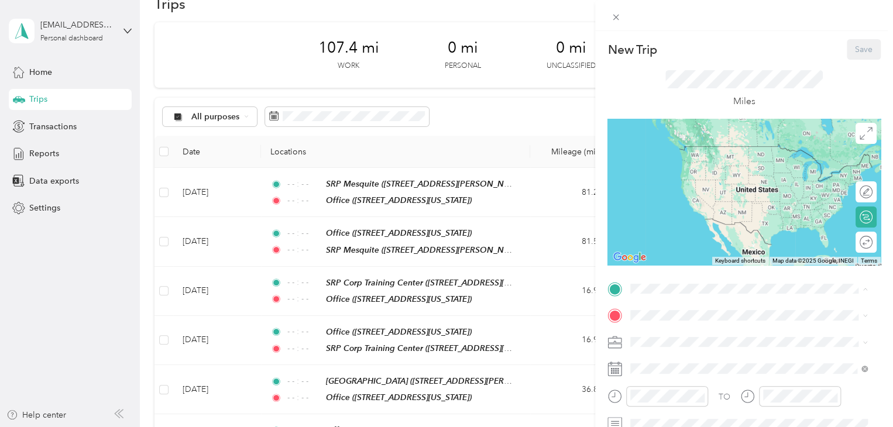
click at [693, 193] on div "Office" at bounding box center [711, 187] width 117 height 11
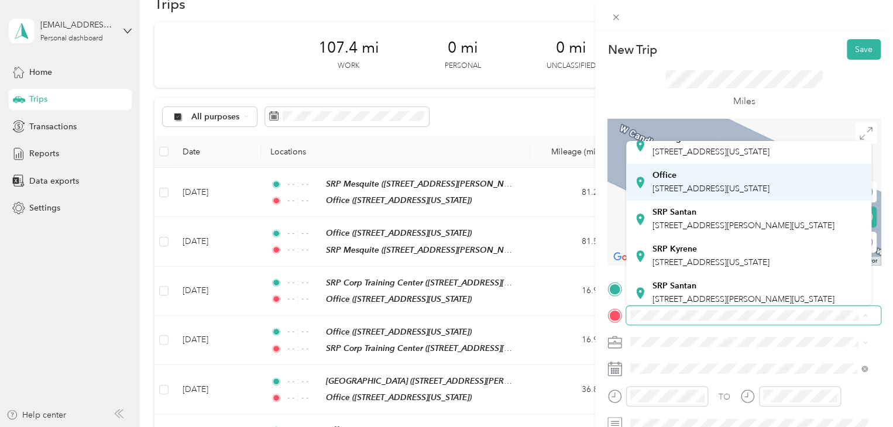
scroll to position [59, 0]
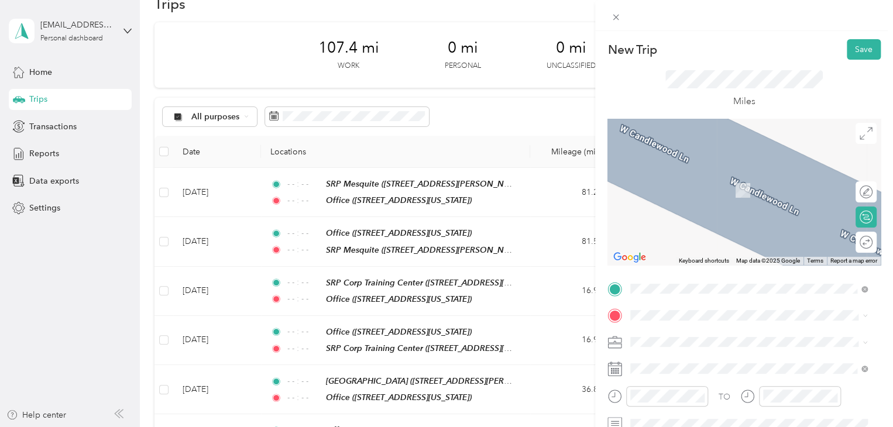
click at [725, 211] on div "SRP Santan [STREET_ADDRESS][PERSON_NAME][US_STATE]" at bounding box center [744, 198] width 182 height 25
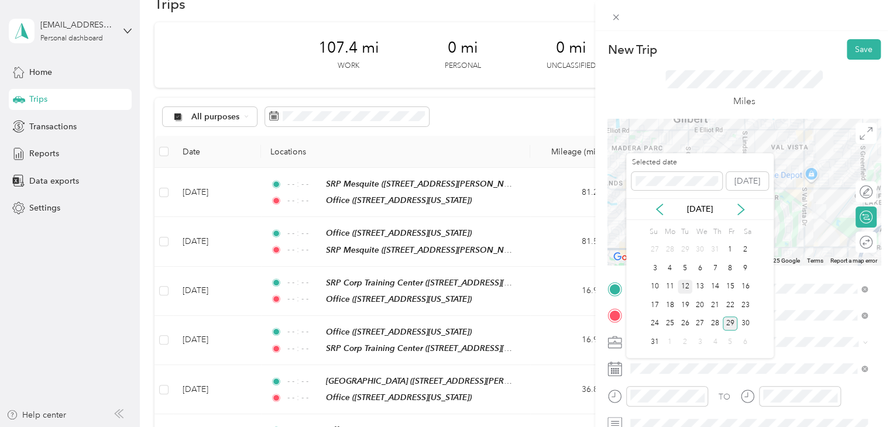
click at [685, 285] on div "12" at bounding box center [685, 287] width 15 height 15
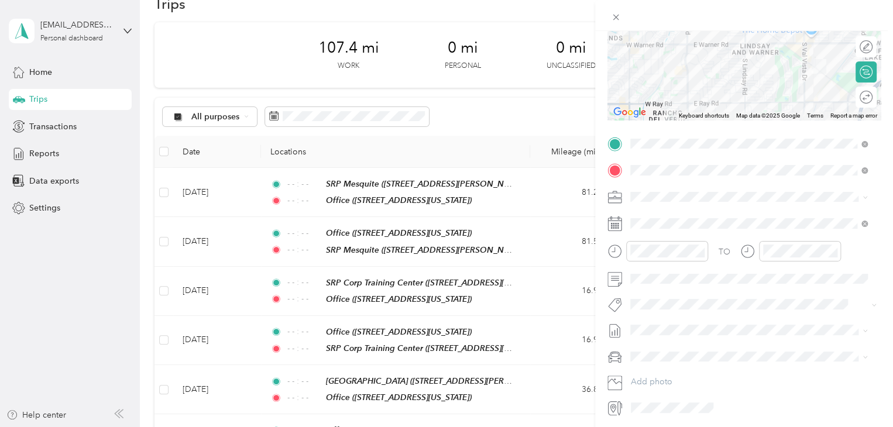
scroll to position [176, 0]
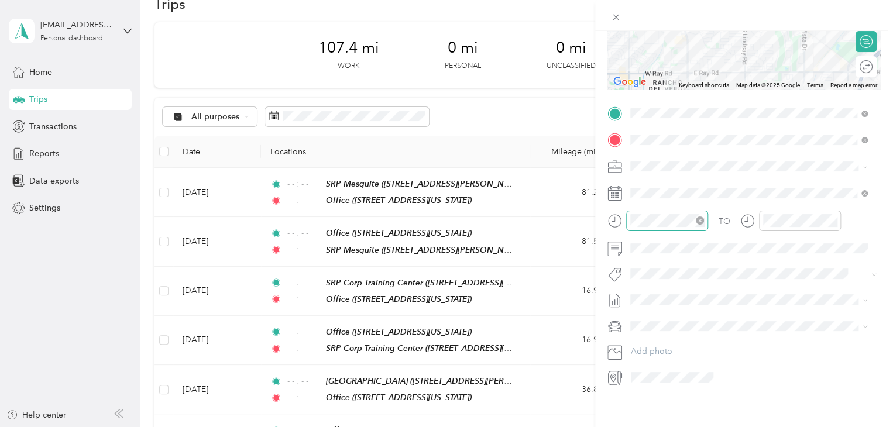
click at [702, 221] on icon "close-circle" at bounding box center [700, 221] width 8 height 8
click at [831, 222] on icon "close-circle" at bounding box center [833, 221] width 8 height 8
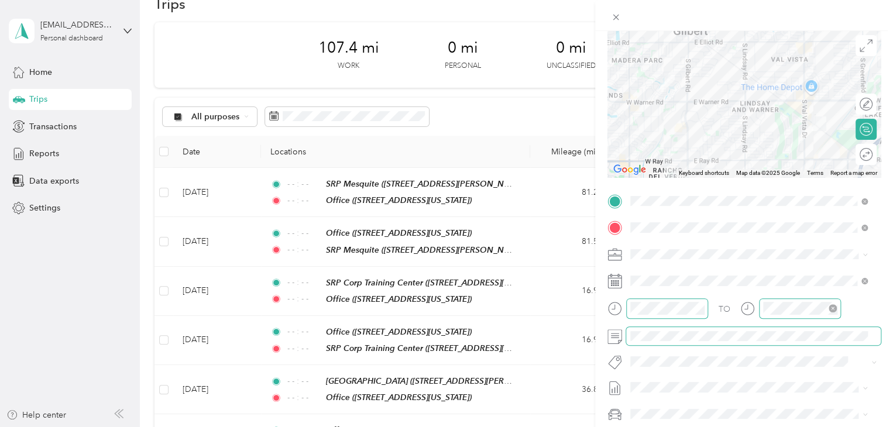
scroll to position [0, 0]
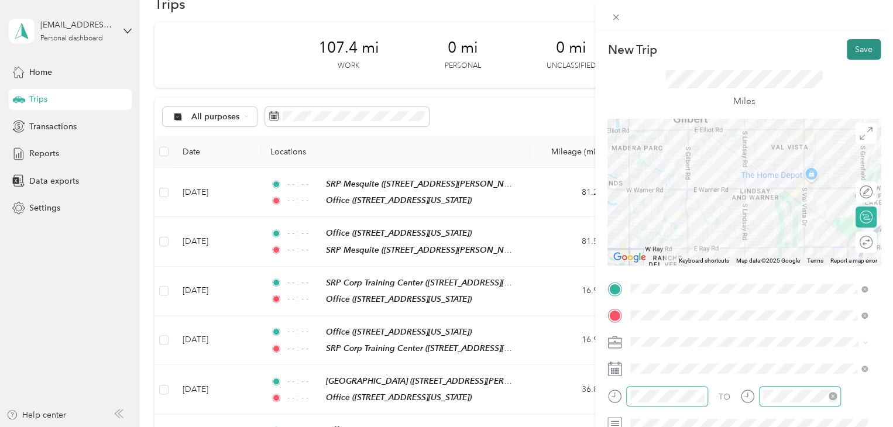
click at [856, 47] on button "Save" at bounding box center [864, 49] width 34 height 20
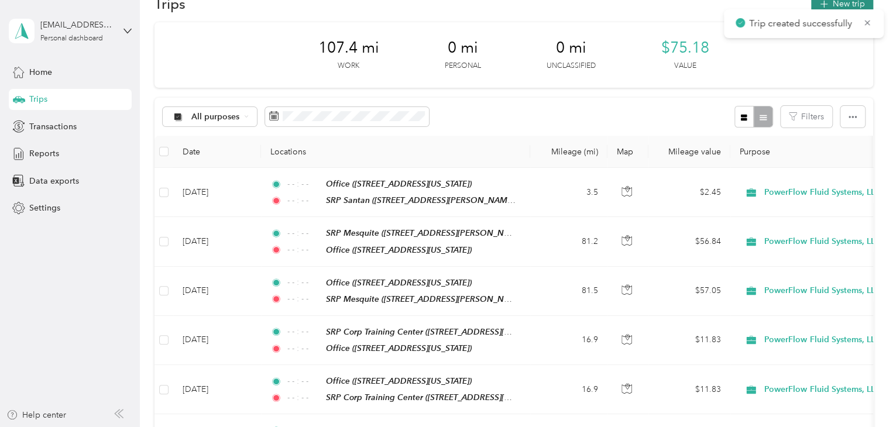
click at [850, 3] on button "New trip" at bounding box center [842, 4] width 62 height 20
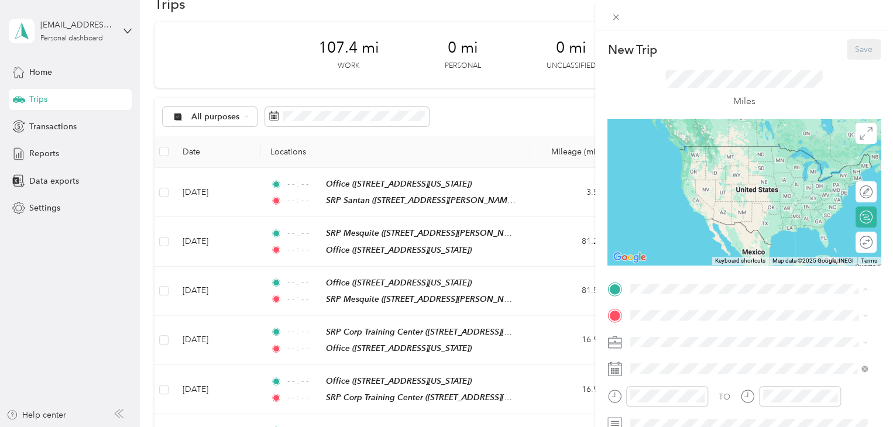
click at [686, 244] on div "SRP Santan [STREET_ADDRESS][PERSON_NAME][US_STATE]" at bounding box center [744, 231] width 182 height 25
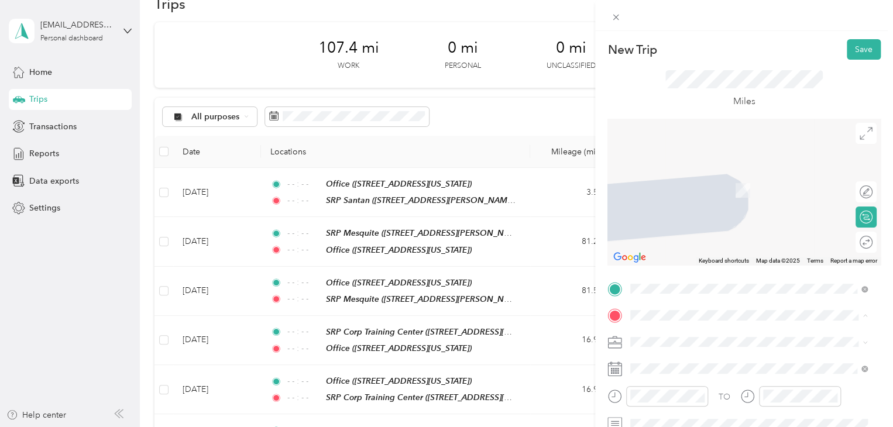
click at [697, 220] on div "Office" at bounding box center [711, 214] width 117 height 11
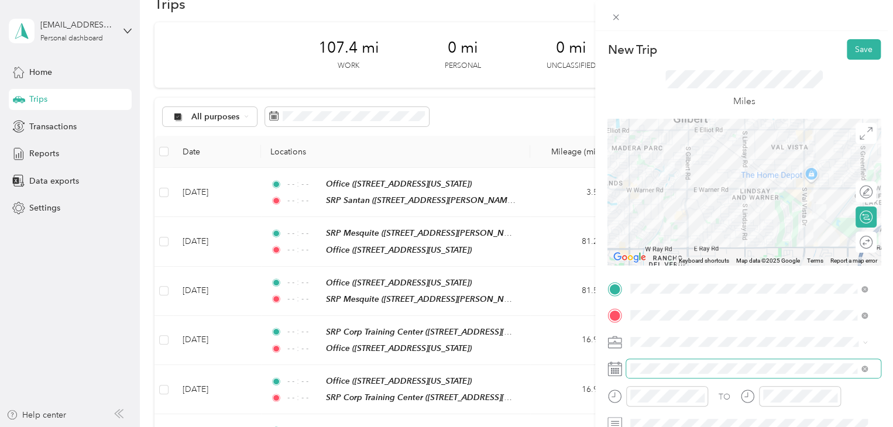
click at [669, 375] on span at bounding box center [753, 368] width 255 height 19
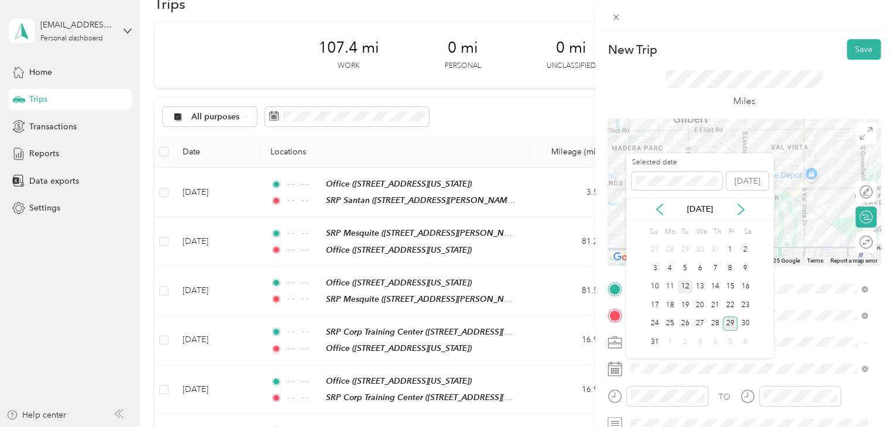
click at [685, 286] on div "12" at bounding box center [685, 287] width 15 height 15
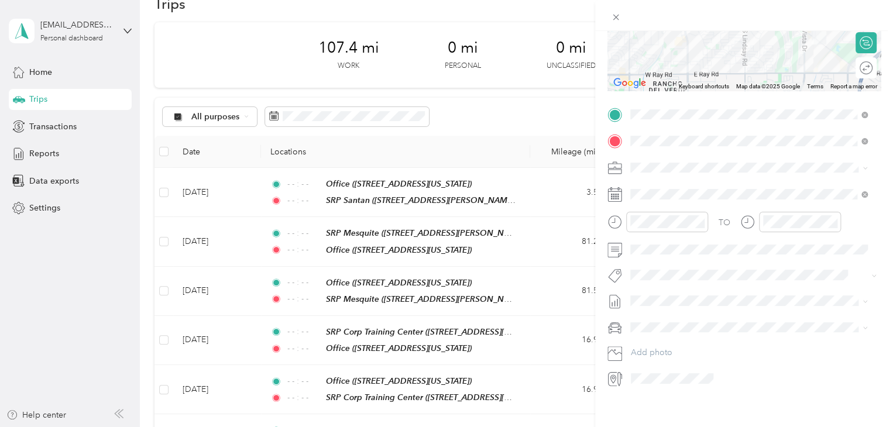
scroll to position [176, 0]
click at [702, 223] on icon "close-circle" at bounding box center [700, 221] width 8 height 8
click at [834, 221] on icon "close-circle" at bounding box center [833, 221] width 8 height 8
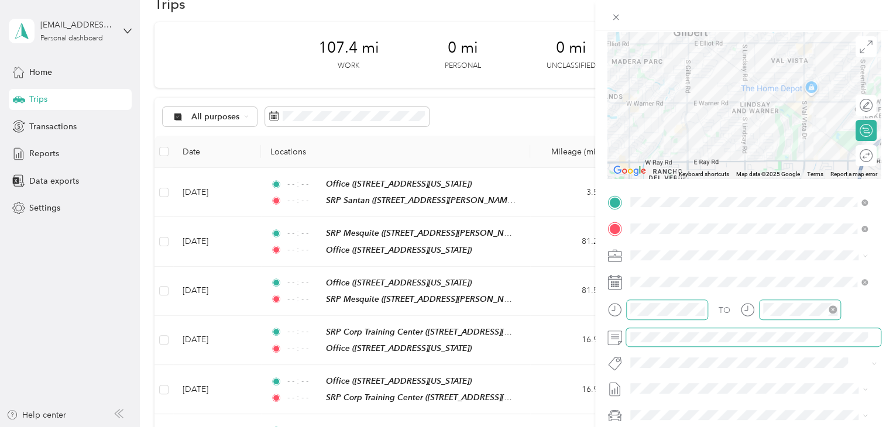
scroll to position [0, 0]
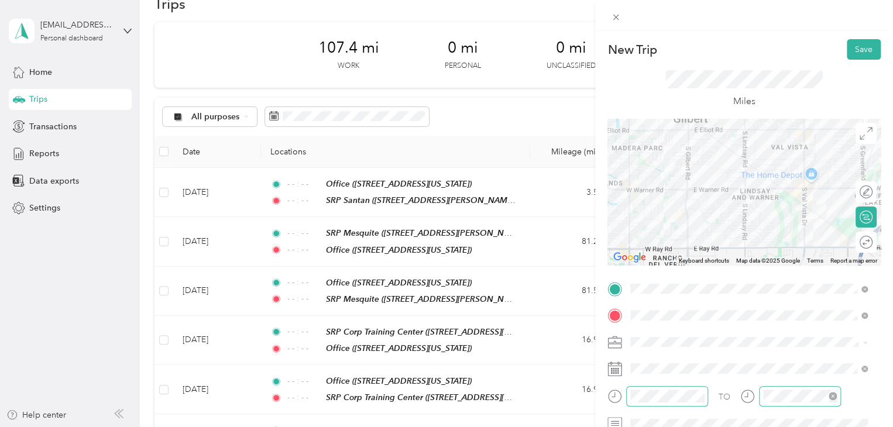
click at [855, 38] on div "New Trip Save This trip cannot be edited because it is either under review, app…" at bounding box center [744, 244] width 298 height 427
click at [855, 46] on button "Save" at bounding box center [864, 49] width 34 height 20
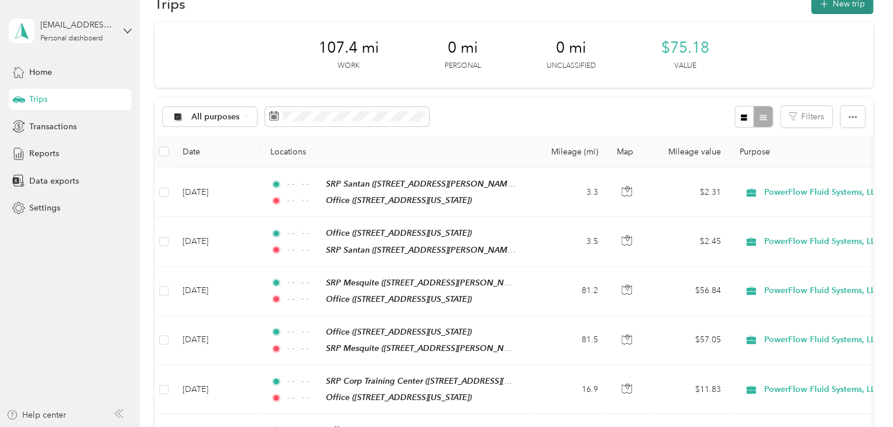
click at [844, 4] on button "New trip" at bounding box center [842, 4] width 62 height 20
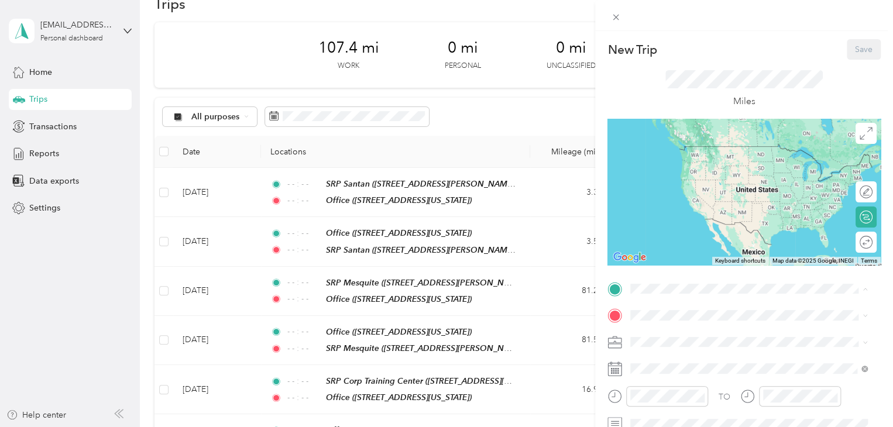
click at [688, 205] on span "[STREET_ADDRESS][US_STATE]" at bounding box center [711, 201] width 117 height 10
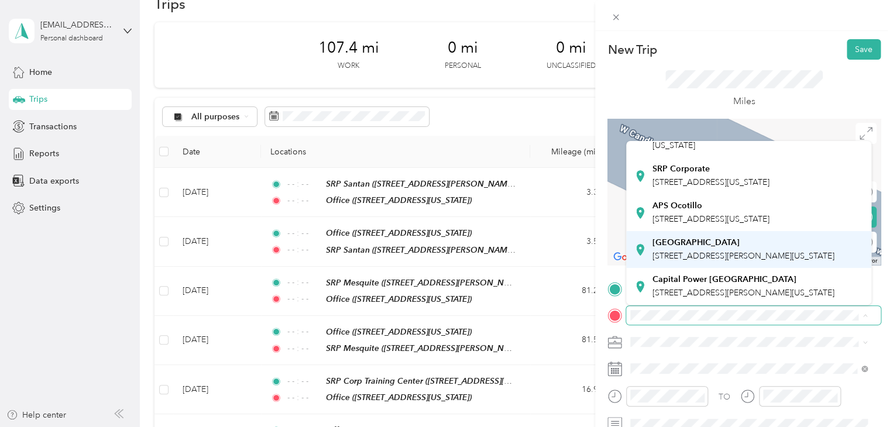
scroll to position [352, 0]
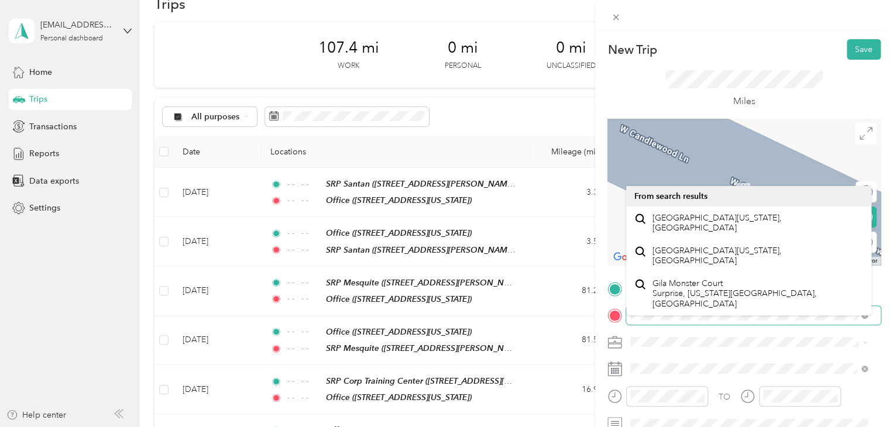
click at [620, 316] on div at bounding box center [744, 315] width 273 height 19
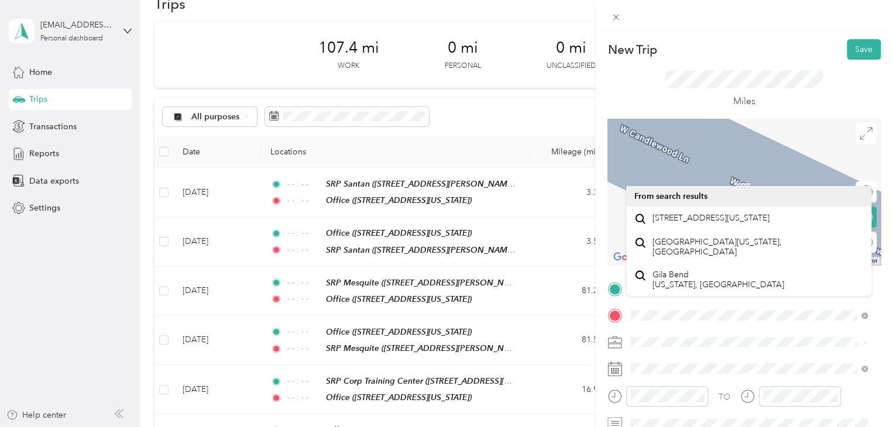
click at [733, 222] on span "[STREET_ADDRESS][US_STATE]" at bounding box center [711, 218] width 117 height 11
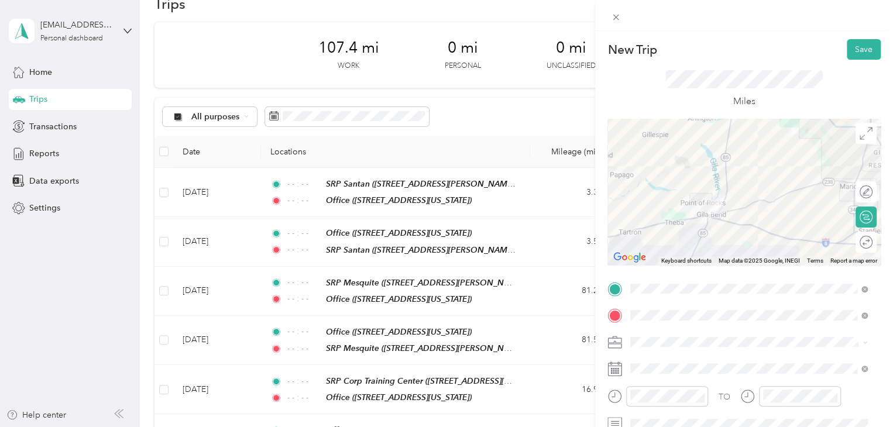
drag, startPoint x: 632, startPoint y: 221, endPoint x: 701, endPoint y: 190, distance: 76.0
click at [701, 190] on div at bounding box center [744, 192] width 273 height 146
drag, startPoint x: 701, startPoint y: 239, endPoint x: 681, endPoint y: 197, distance: 47.1
click at [681, 197] on div at bounding box center [744, 192] width 273 height 146
click at [779, 194] on div at bounding box center [744, 192] width 273 height 146
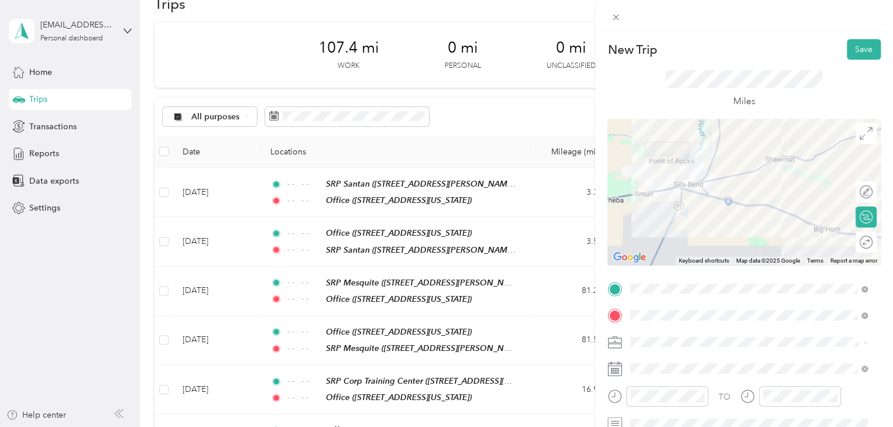
drag, startPoint x: 708, startPoint y: 204, endPoint x: 722, endPoint y: 252, distance: 50.2
click at [722, 252] on div at bounding box center [744, 192] width 273 height 146
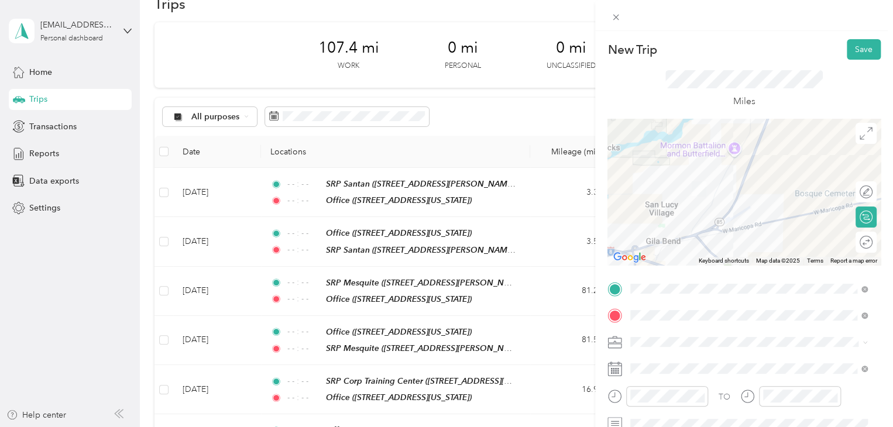
drag, startPoint x: 674, startPoint y: 144, endPoint x: 666, endPoint y: 231, distance: 87.6
click at [666, 231] on div at bounding box center [744, 192] width 273 height 146
drag, startPoint x: 637, startPoint y: 207, endPoint x: 789, endPoint y: 187, distance: 153.5
click at [789, 187] on div at bounding box center [744, 192] width 273 height 146
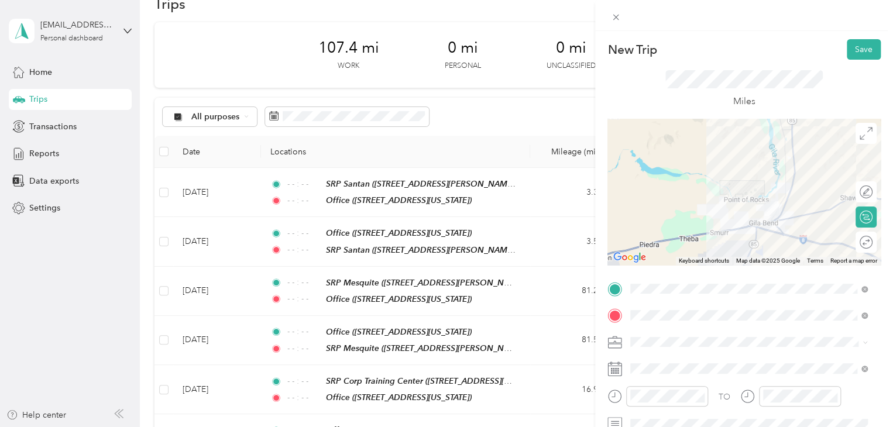
drag, startPoint x: 659, startPoint y: 322, endPoint x: 822, endPoint y: 336, distance: 163.3
click at [822, 336] on span at bounding box center [753, 342] width 255 height 19
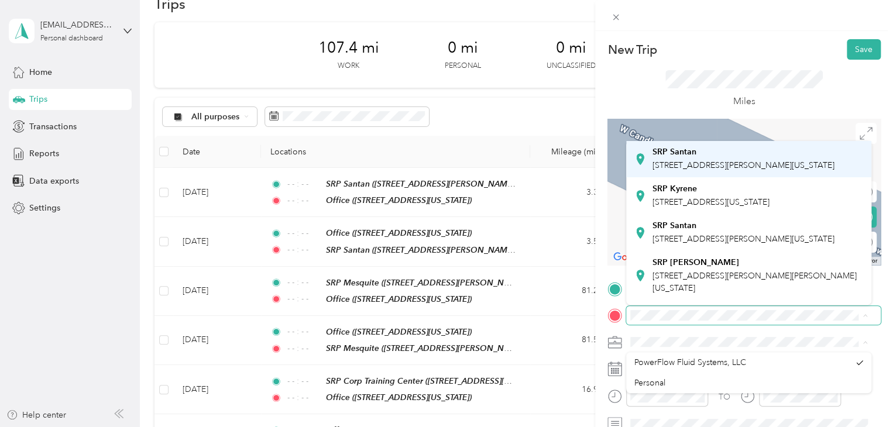
scroll to position [117, 0]
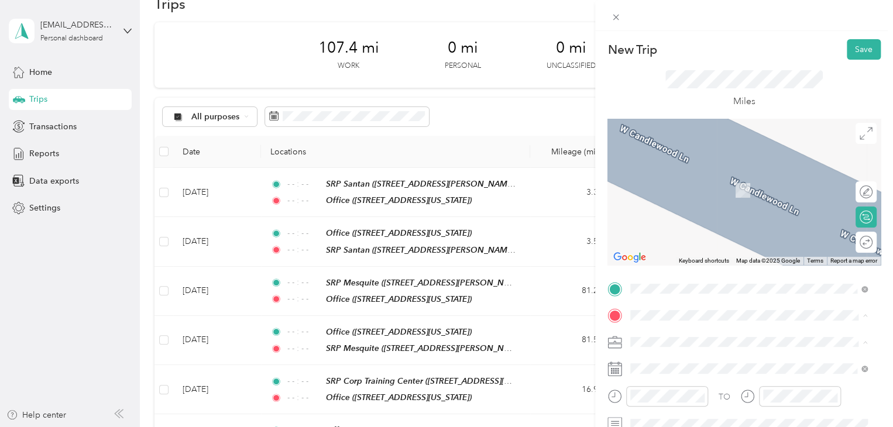
click at [735, 129] on div at bounding box center [744, 192] width 273 height 146
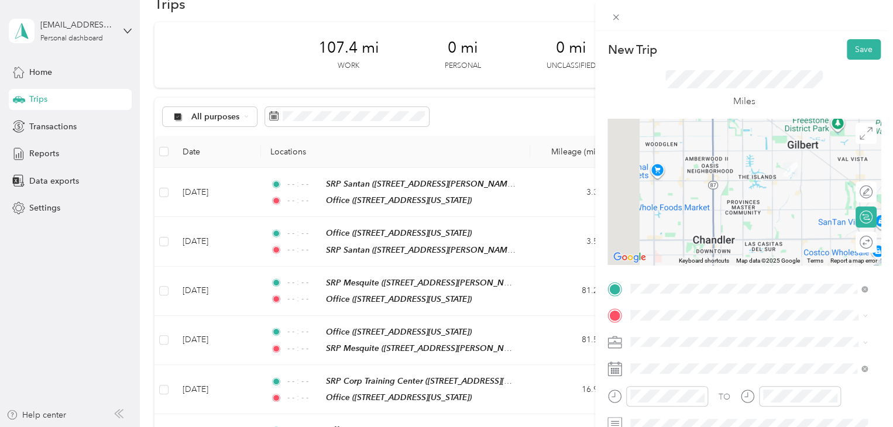
drag, startPoint x: 653, startPoint y: 230, endPoint x: 782, endPoint y: 159, distance: 147.3
click at [782, 159] on div at bounding box center [744, 192] width 273 height 146
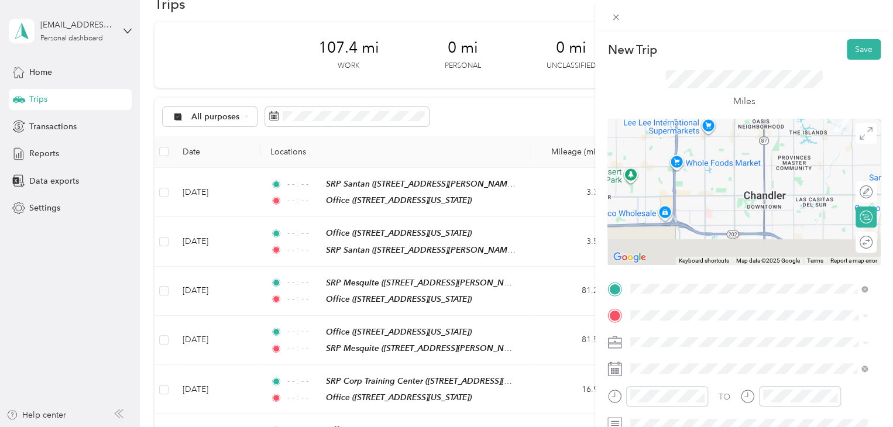
drag, startPoint x: 734, startPoint y: 221, endPoint x: 776, endPoint y: 94, distance: 133.7
click at [776, 94] on div "New Trip Save This trip cannot be edited because it is either under review, app…" at bounding box center [744, 300] width 273 height 523
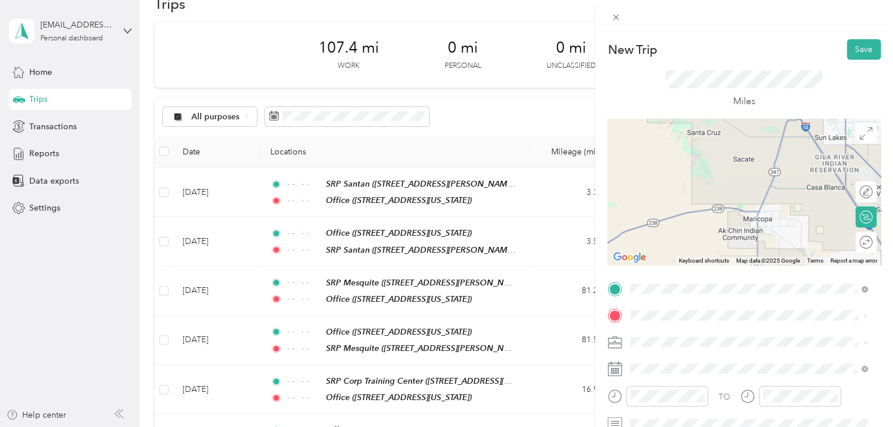
drag, startPoint x: 688, startPoint y: 238, endPoint x: 831, endPoint y: 184, distance: 152.9
click at [831, 184] on div at bounding box center [744, 192] width 273 height 146
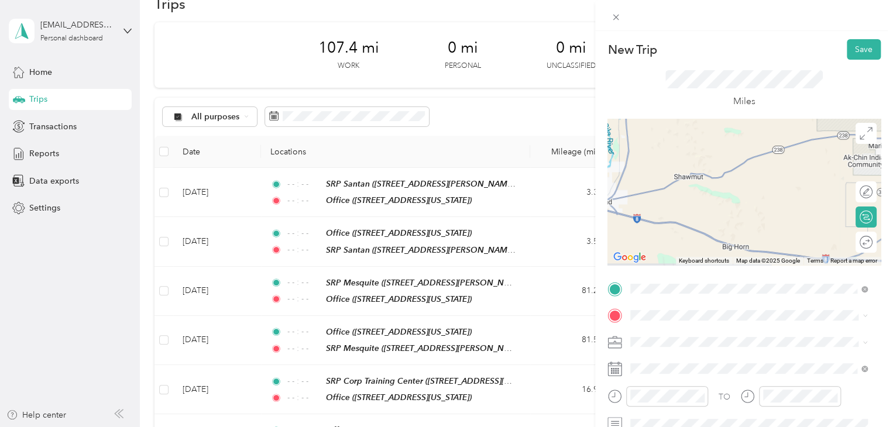
drag, startPoint x: 651, startPoint y: 256, endPoint x: 754, endPoint y: 176, distance: 130.6
click at [754, 176] on div at bounding box center [744, 192] width 273 height 146
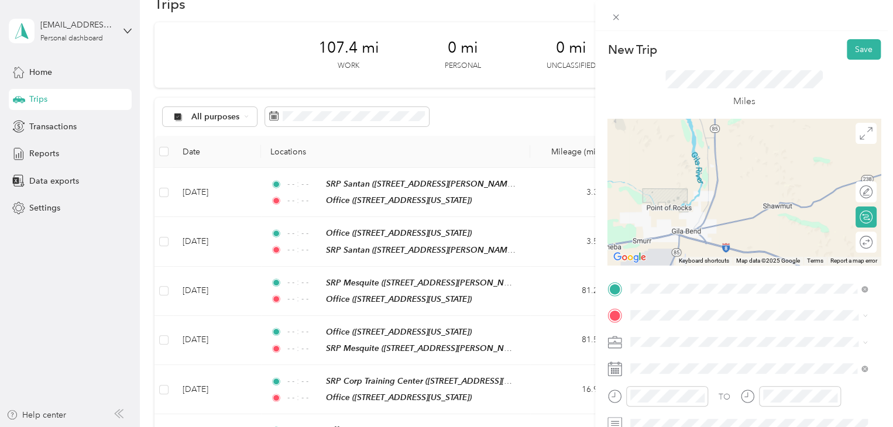
drag, startPoint x: 663, startPoint y: 215, endPoint x: 754, endPoint y: 245, distance: 95.7
click at [754, 245] on div at bounding box center [744, 192] width 273 height 146
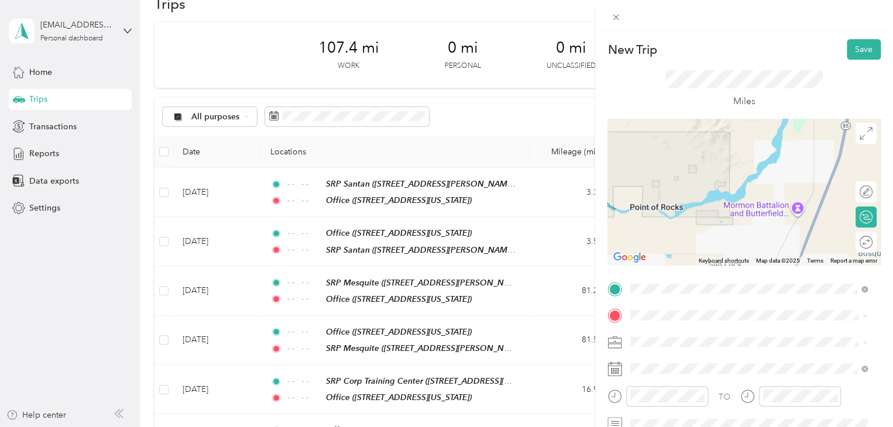
drag, startPoint x: 677, startPoint y: 146, endPoint x: 747, endPoint y: 150, distance: 70.3
click at [747, 150] on div at bounding box center [744, 192] width 273 height 146
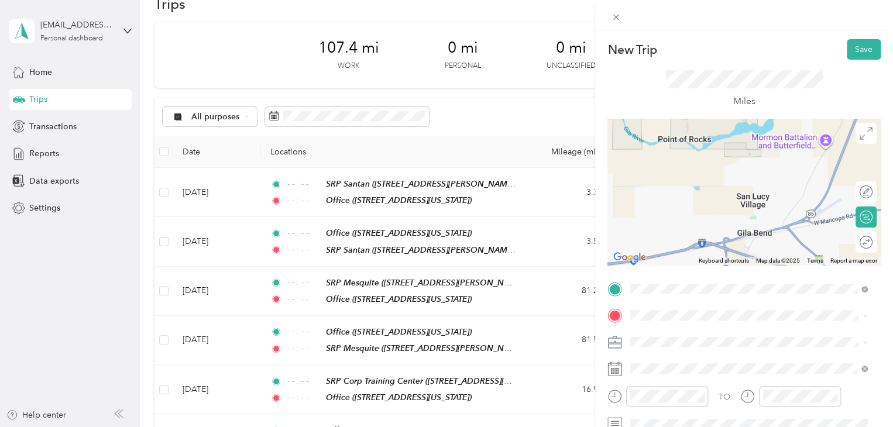
drag, startPoint x: 651, startPoint y: 244, endPoint x: 680, endPoint y: 174, distance: 75.6
click at [680, 174] on div at bounding box center [744, 192] width 273 height 146
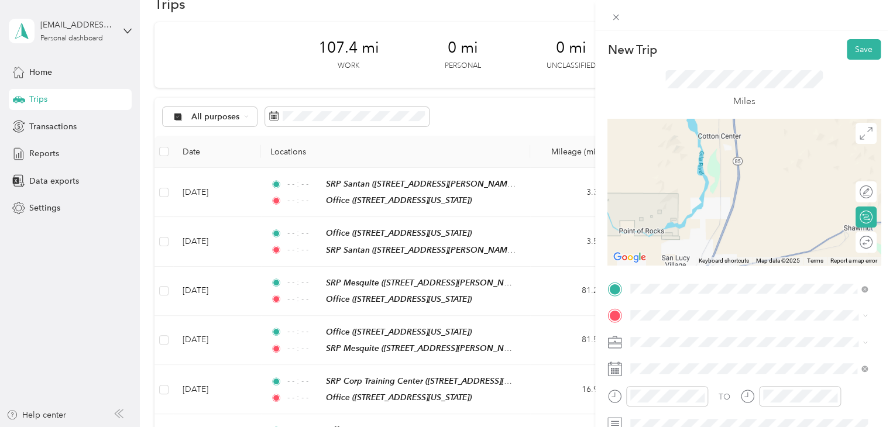
drag, startPoint x: 766, startPoint y: 186, endPoint x: 703, endPoint y: 248, distance: 88.2
click at [703, 248] on div at bounding box center [744, 192] width 273 height 146
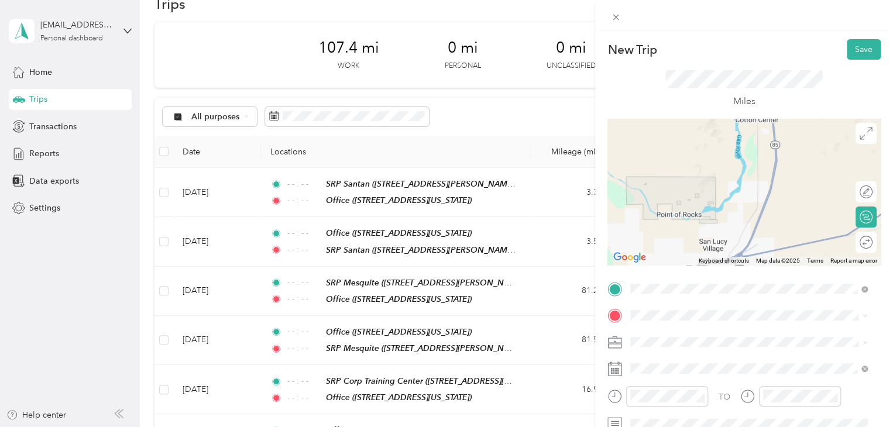
drag, startPoint x: 694, startPoint y: 224, endPoint x: 749, endPoint y: 197, distance: 61.5
click at [749, 197] on div at bounding box center [744, 192] width 273 height 146
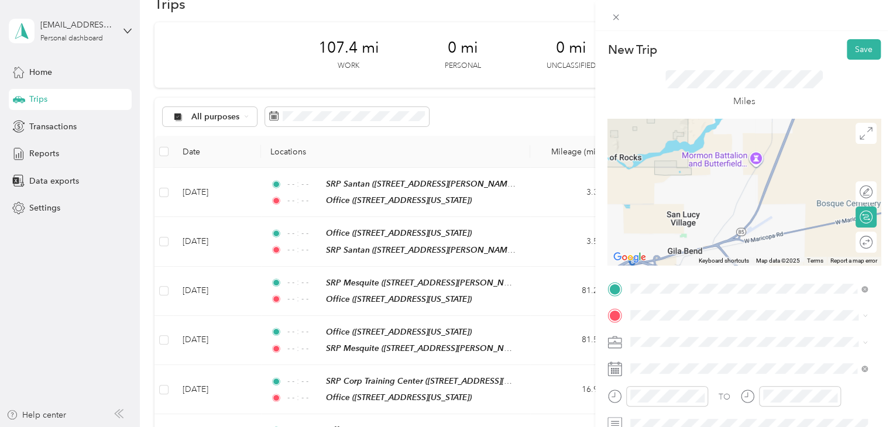
drag, startPoint x: 712, startPoint y: 243, endPoint x: 719, endPoint y: 203, distance: 40.4
click at [719, 203] on div at bounding box center [744, 192] width 273 height 146
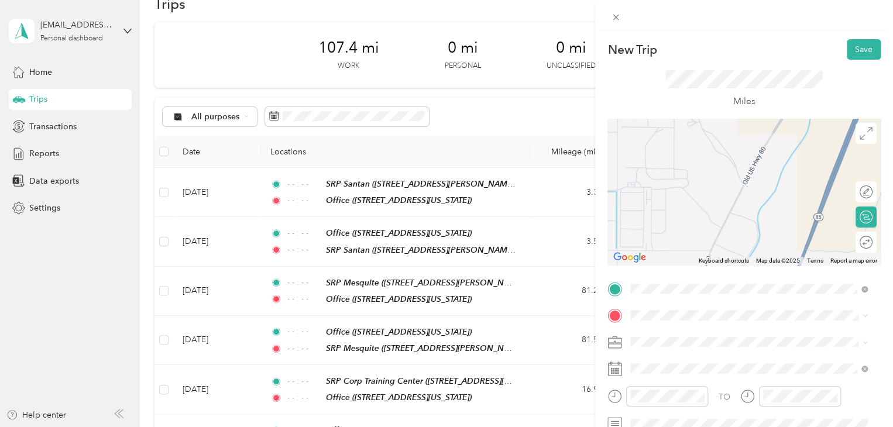
drag, startPoint x: 800, startPoint y: 177, endPoint x: 749, endPoint y: 240, distance: 81.5
click at [749, 240] on div at bounding box center [744, 192] width 273 height 146
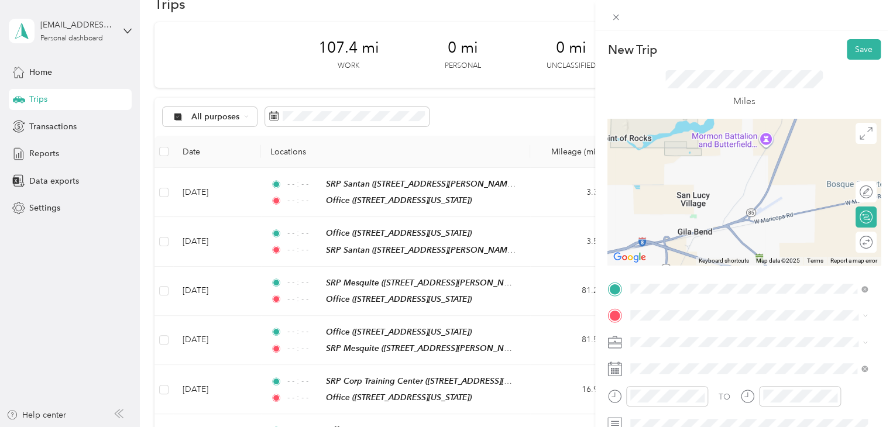
drag, startPoint x: 741, startPoint y: 244, endPoint x: 745, endPoint y: 196, distance: 47.5
click at [745, 196] on div at bounding box center [744, 192] width 273 height 146
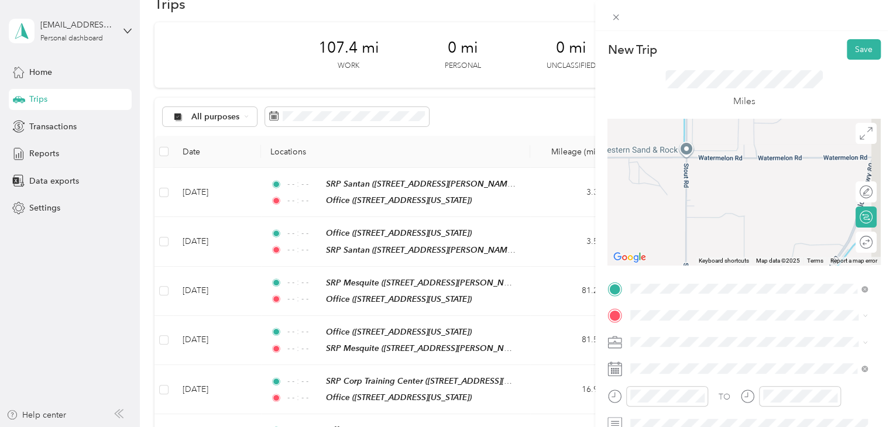
drag, startPoint x: 753, startPoint y: 147, endPoint x: 726, endPoint y: 240, distance: 96.9
click at [726, 240] on div at bounding box center [744, 192] width 273 height 146
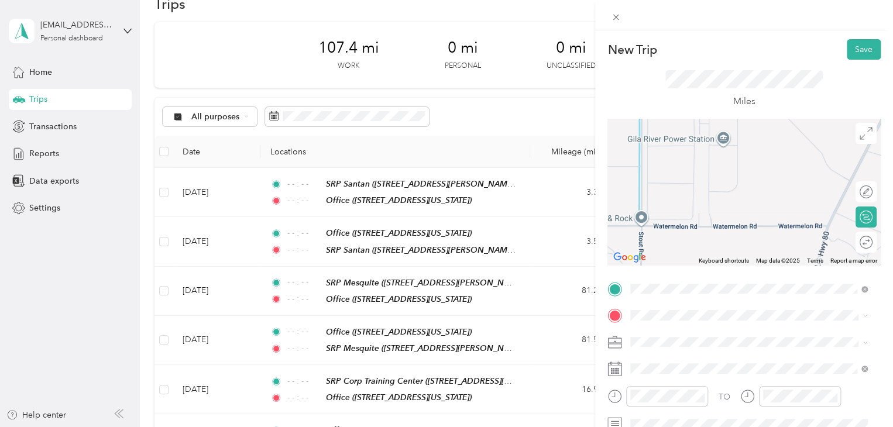
drag, startPoint x: 806, startPoint y: 143, endPoint x: 763, endPoint y: 225, distance: 92.4
click at [763, 225] on div at bounding box center [744, 192] width 273 height 146
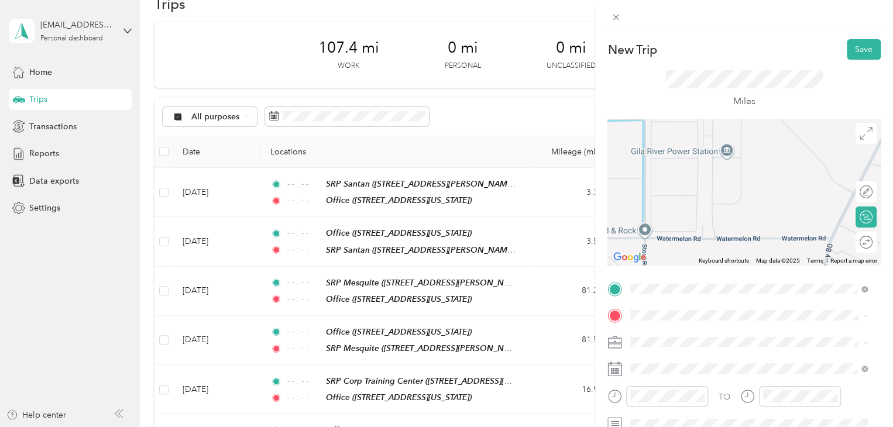
click at [724, 149] on div at bounding box center [744, 192] width 273 height 146
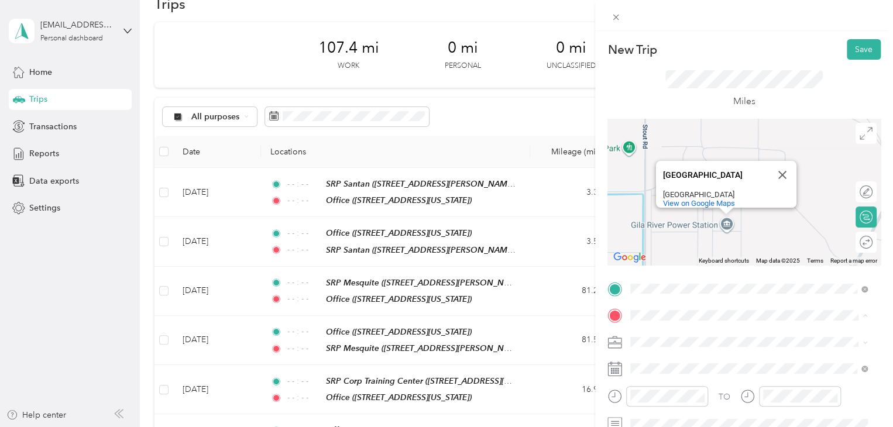
click at [828, 83] on div "Miles" at bounding box center [744, 89] width 273 height 59
click at [698, 199] on span "View on Google Maps" at bounding box center [699, 203] width 72 height 9
click at [723, 222] on div "[GEOGRAPHIC_DATA] [GEOGRAPHIC_DATA] [GEOGRAPHIC_DATA] View on Google Maps" at bounding box center [744, 192] width 273 height 146
click at [862, 218] on div at bounding box center [867, 217] width 11 height 11
click at [858, 218] on div at bounding box center [860, 217] width 25 height 12
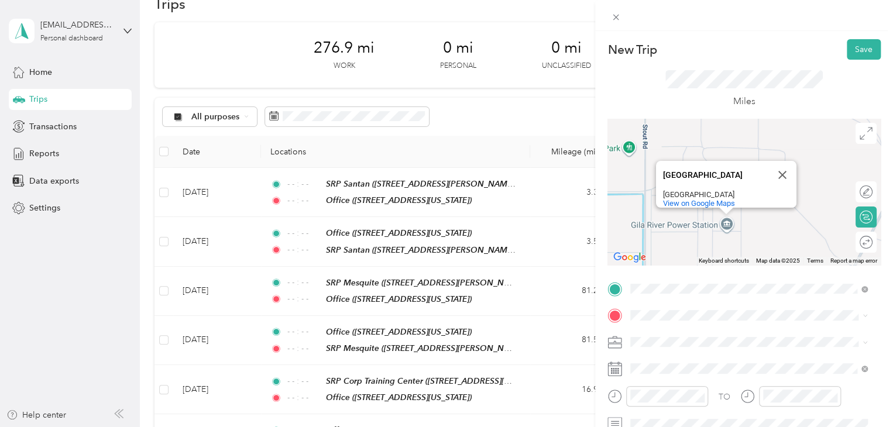
click at [709, 171] on div "[GEOGRAPHIC_DATA]" at bounding box center [715, 175] width 105 height 9
click at [708, 190] on div "[GEOGRAPHIC_DATA]" at bounding box center [715, 194] width 105 height 9
click at [684, 171] on div "[GEOGRAPHIC_DATA]" at bounding box center [715, 175] width 105 height 9
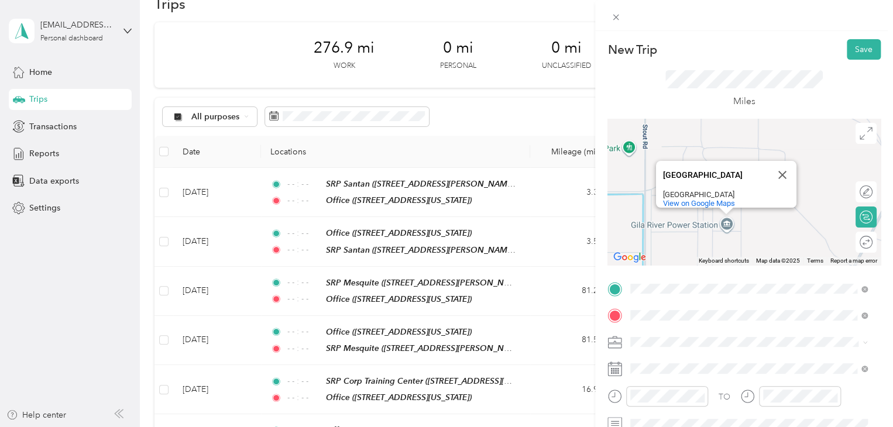
click at [740, 218] on span "[STREET_ADDRESS][US_STATE]" at bounding box center [711, 218] width 117 height 11
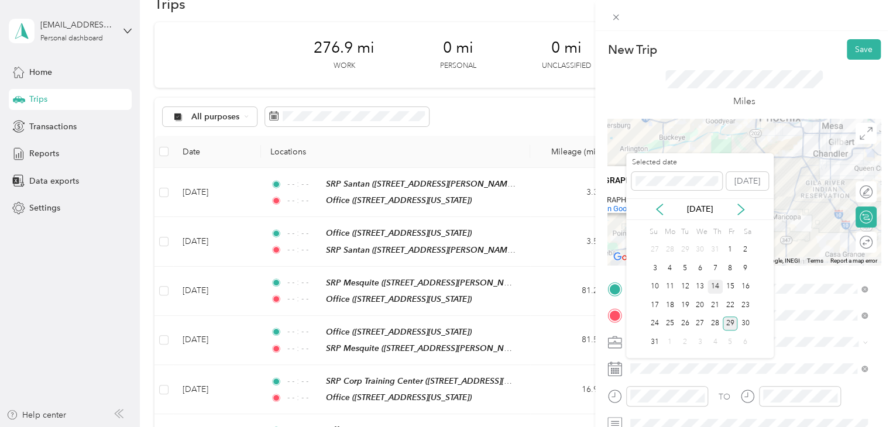
click at [716, 285] on div "14" at bounding box center [715, 287] width 15 height 15
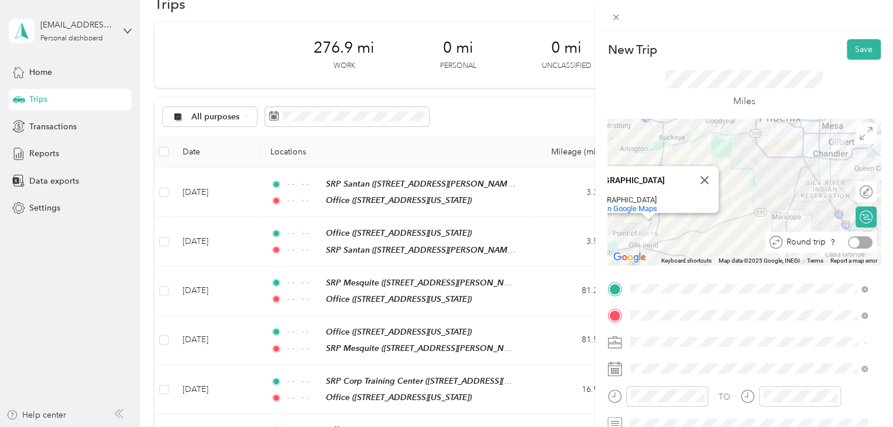
click at [859, 244] on div at bounding box center [860, 242] width 25 height 12
click at [712, 227] on div "[GEOGRAPHIC_DATA] [GEOGRAPHIC_DATA] [GEOGRAPHIC_DATA] View on Google Maps" at bounding box center [744, 192] width 273 height 146
click at [659, 134] on div "[GEOGRAPHIC_DATA] [GEOGRAPHIC_DATA] [GEOGRAPHIC_DATA] View on Google Maps" at bounding box center [744, 192] width 273 height 146
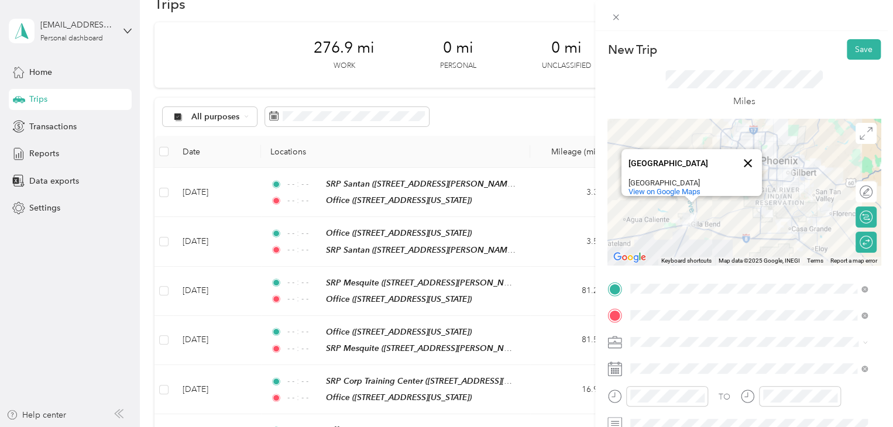
click at [745, 155] on button "Close" at bounding box center [748, 163] width 28 height 28
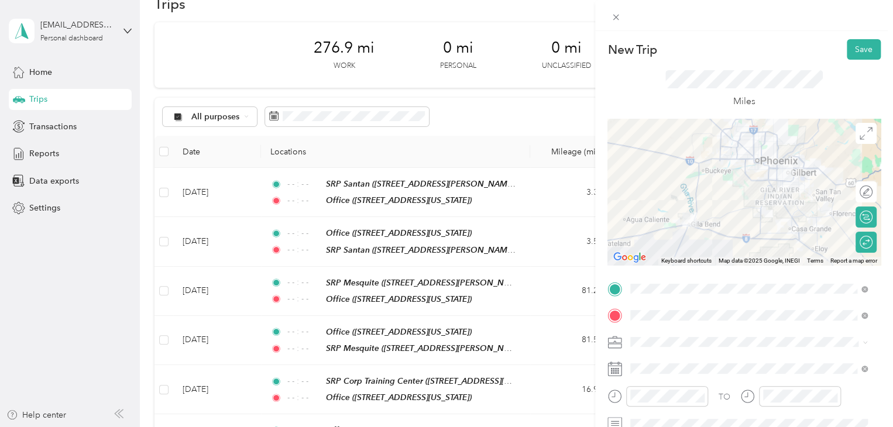
click at [756, 205] on div at bounding box center [744, 192] width 273 height 146
click at [862, 246] on div at bounding box center [867, 242] width 11 height 11
click at [755, 227] on div at bounding box center [744, 192] width 273 height 146
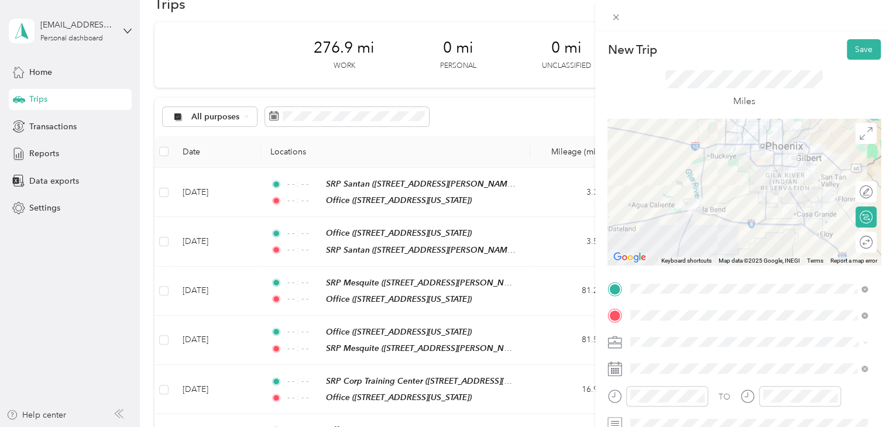
click at [732, 145] on div at bounding box center [744, 192] width 273 height 146
click at [855, 242] on div at bounding box center [860, 242] width 25 height 12
click at [862, 242] on div at bounding box center [867, 242] width 11 height 11
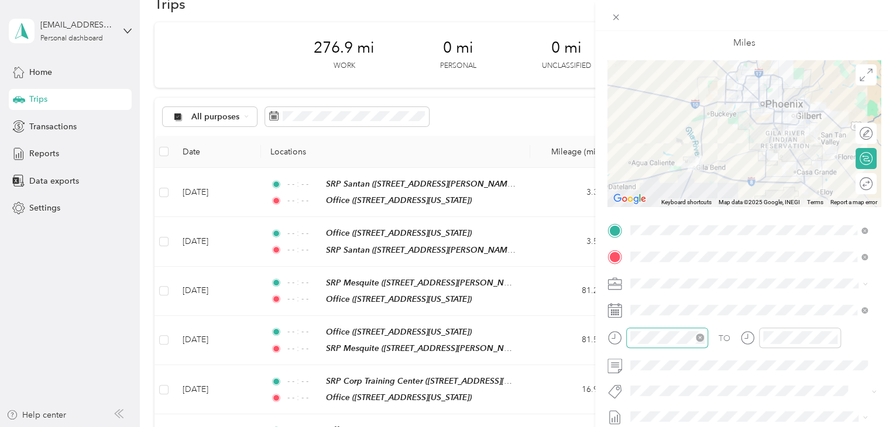
click at [701, 338] on icon "close-circle" at bounding box center [700, 338] width 8 height 8
click at [834, 340] on icon "close-circle" at bounding box center [833, 338] width 8 height 8
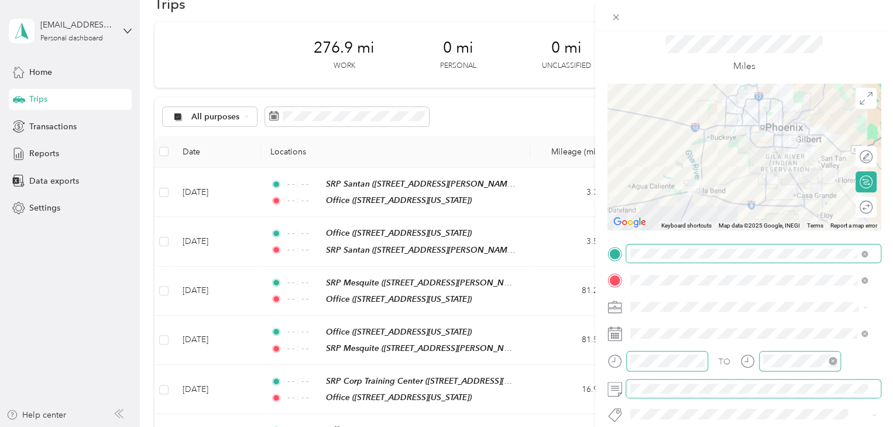
scroll to position [0, 0]
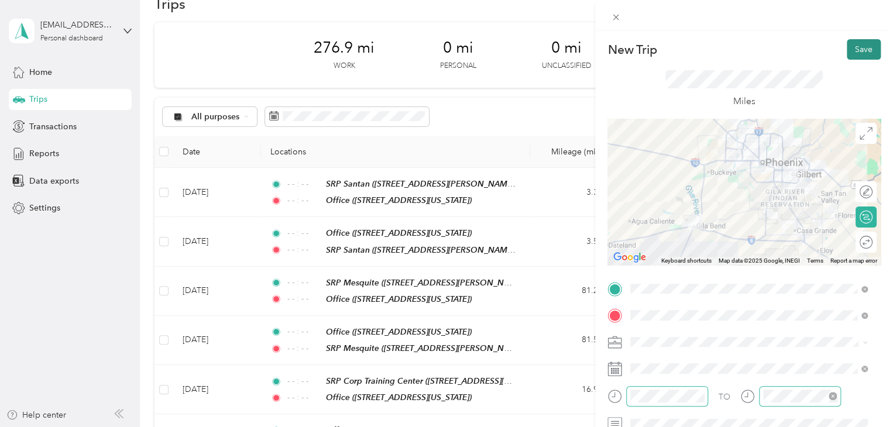
click at [855, 46] on button "Save" at bounding box center [864, 49] width 34 height 20
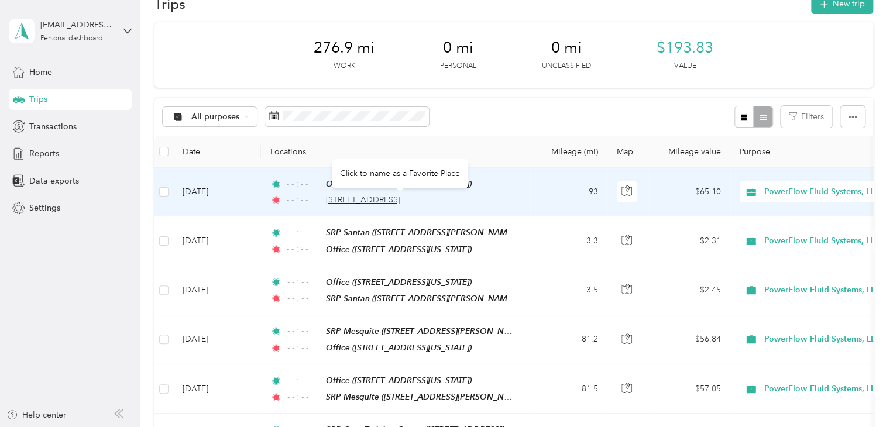
click at [400, 200] on span "[STREET_ADDRESS]" at bounding box center [363, 200] width 74 height 10
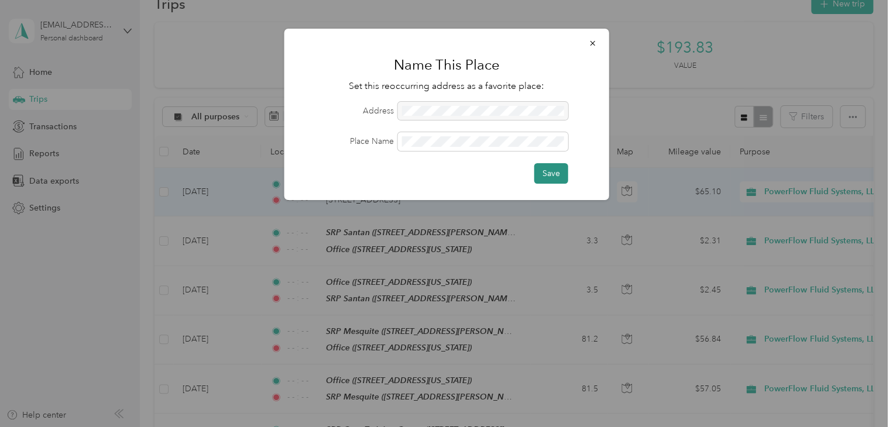
click at [549, 172] on button "Save" at bounding box center [551, 173] width 34 height 20
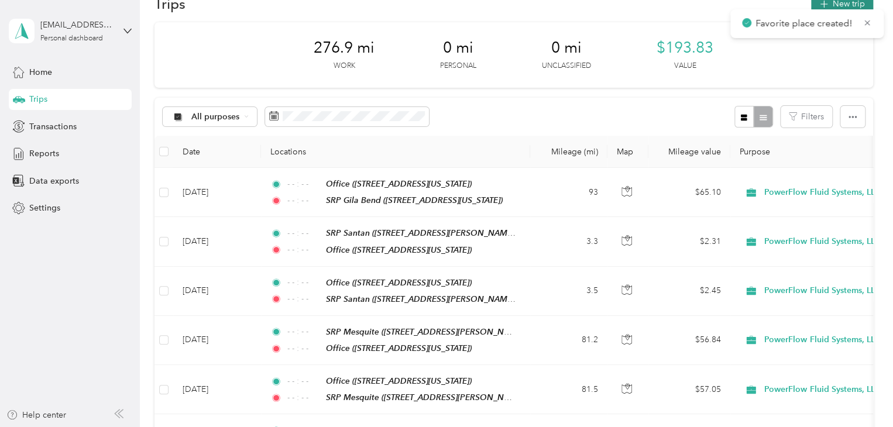
click at [850, 4] on button "New trip" at bounding box center [842, 4] width 62 height 20
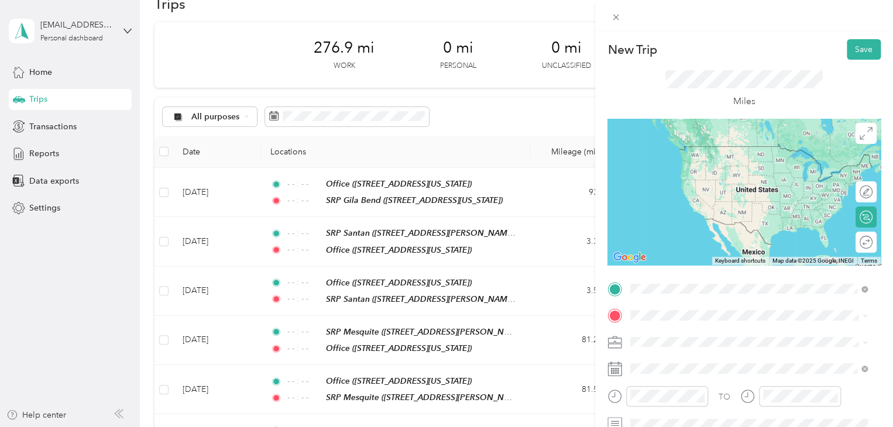
click at [747, 162] on span "[STREET_ADDRESS][US_STATE]" at bounding box center [711, 164] width 117 height 10
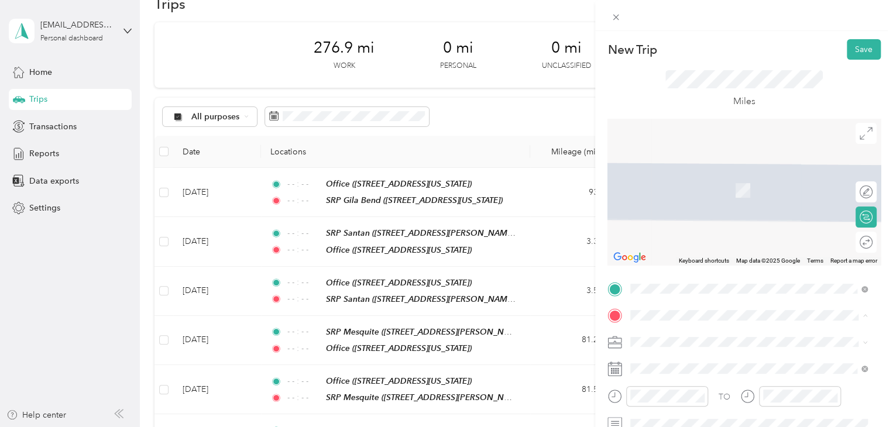
click at [729, 231] on div "Office [STREET_ADDRESS][US_STATE]" at bounding box center [711, 221] width 117 height 25
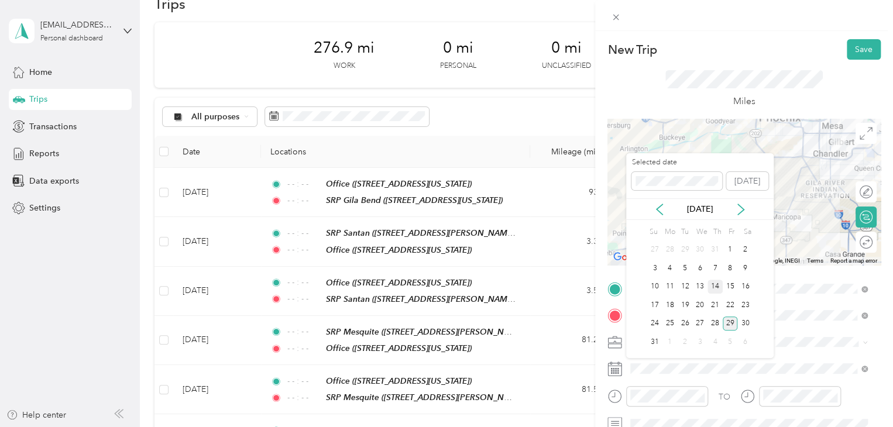
click at [715, 288] on div "14" at bounding box center [715, 287] width 15 height 15
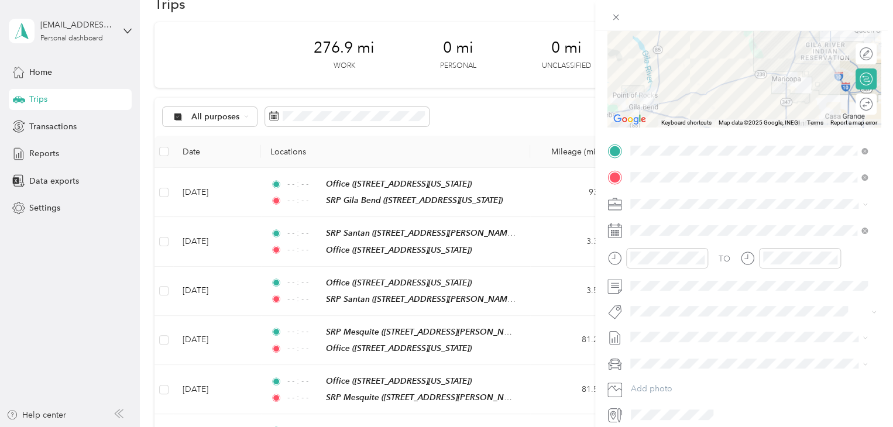
scroll to position [176, 0]
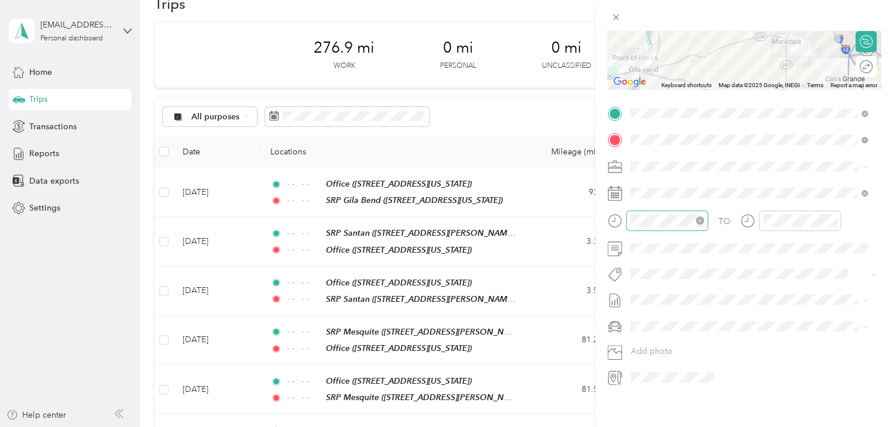
click at [701, 220] on icon "close-circle" at bounding box center [700, 221] width 8 height 8
click at [834, 220] on icon "close-circle" at bounding box center [833, 221] width 8 height 8
click at [760, 241] on span at bounding box center [753, 248] width 255 height 19
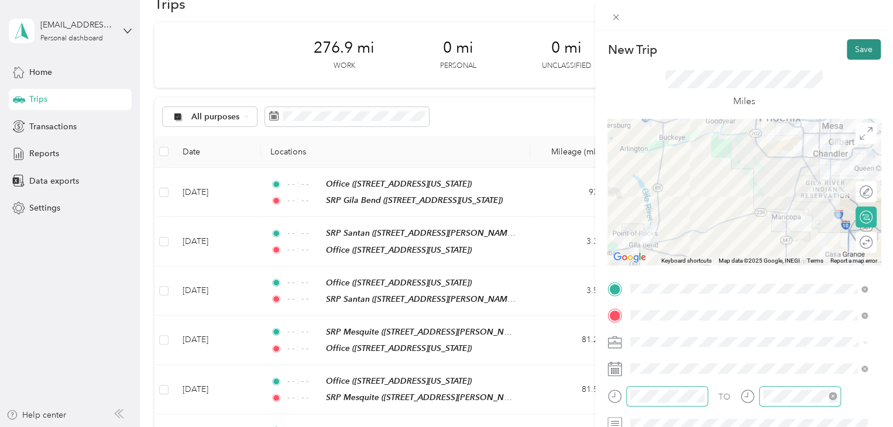
click at [850, 48] on button "Save" at bounding box center [864, 49] width 34 height 20
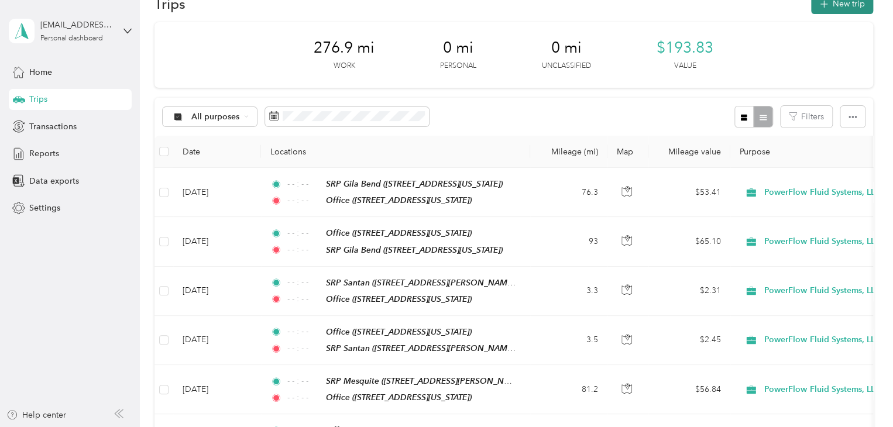
click at [846, 2] on button "New trip" at bounding box center [842, 4] width 62 height 20
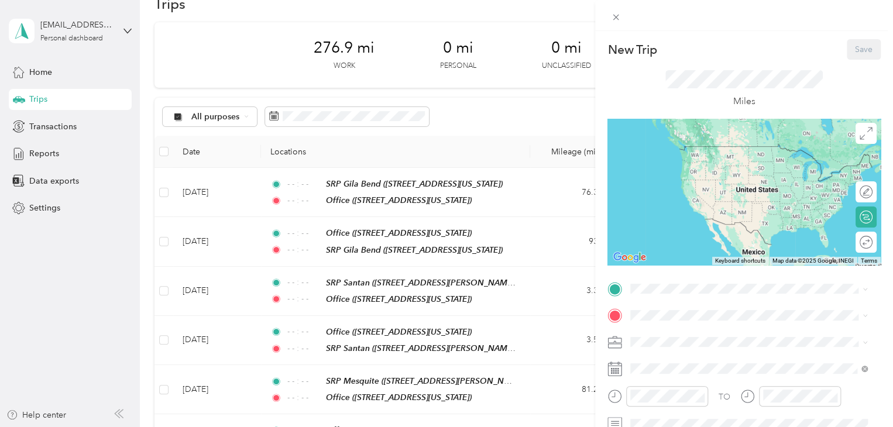
click at [753, 203] on div "Office [STREET_ADDRESS][US_STATE]" at bounding box center [711, 191] width 117 height 25
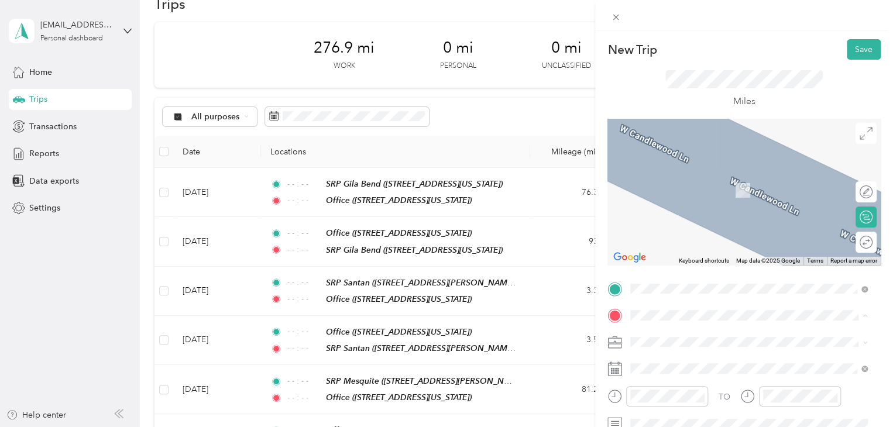
click at [723, 190] on span "[STREET_ADDRESS][US_STATE]" at bounding box center [711, 191] width 117 height 10
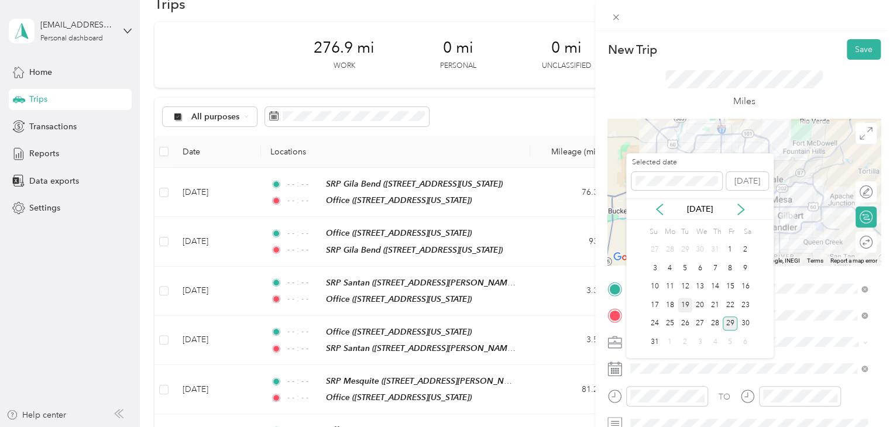
click at [686, 305] on div "19" at bounding box center [685, 305] width 15 height 15
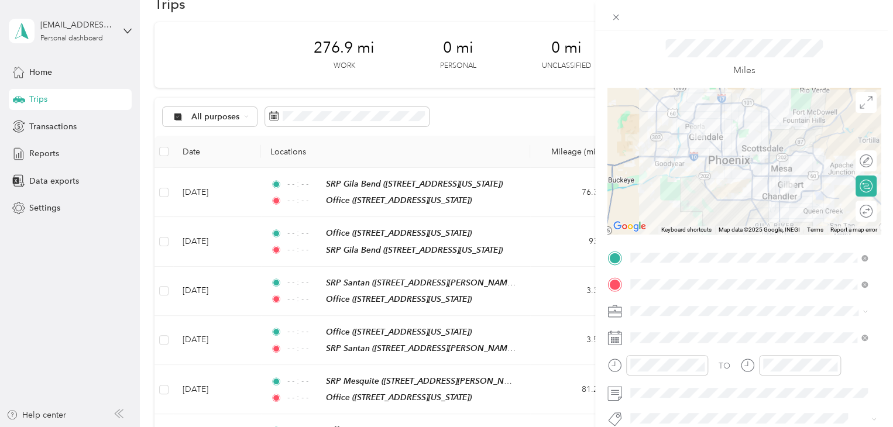
scroll to position [59, 0]
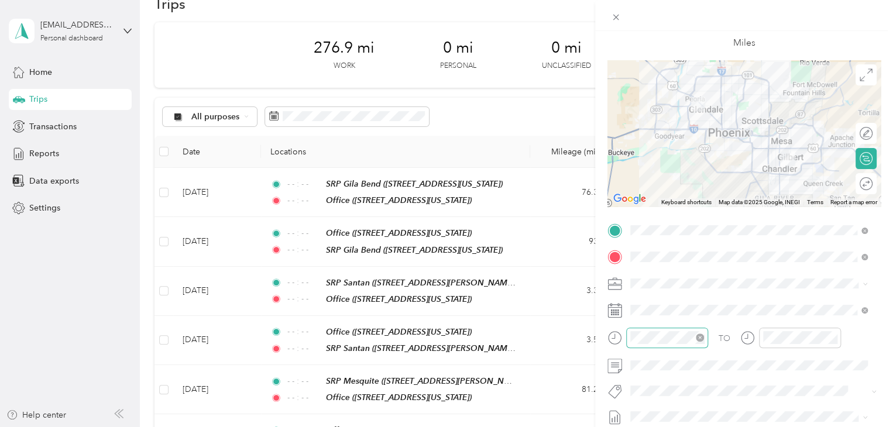
click at [698, 336] on icon "close-circle" at bounding box center [700, 338] width 8 height 8
click at [833, 336] on icon "close-circle" at bounding box center [833, 338] width 8 height 8
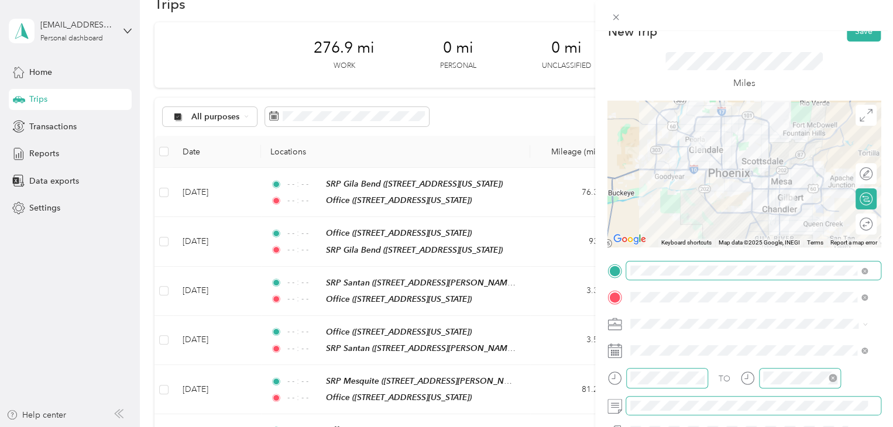
scroll to position [0, 0]
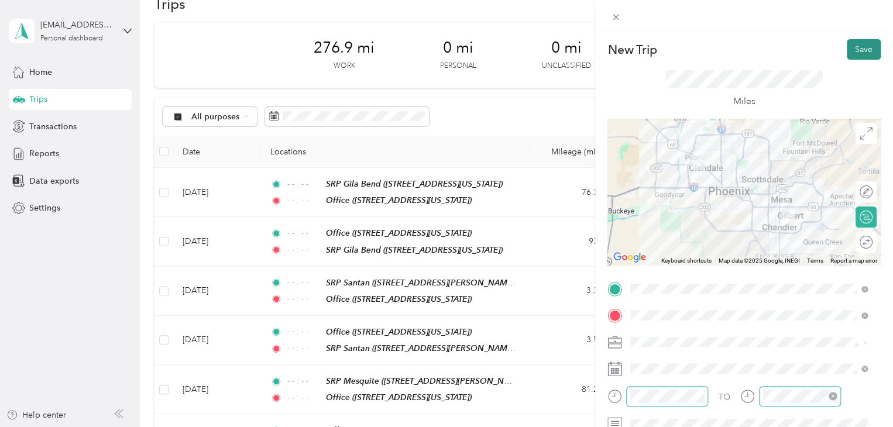
click at [857, 45] on button "Save" at bounding box center [864, 49] width 34 height 20
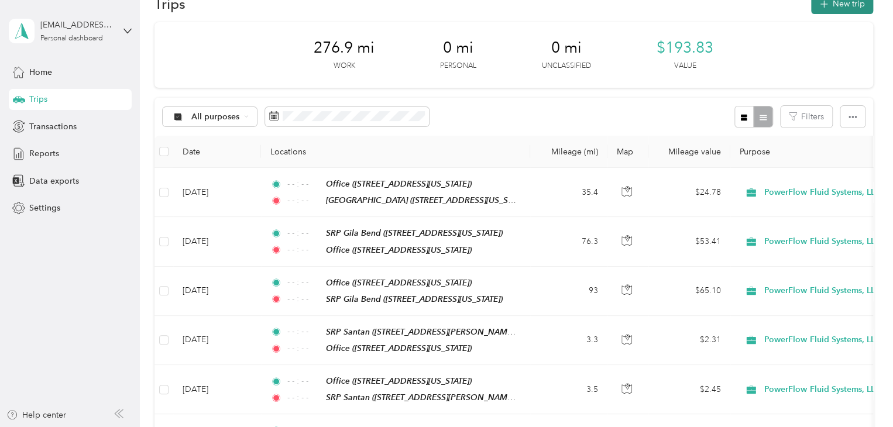
click at [841, 8] on button "New trip" at bounding box center [842, 4] width 62 height 20
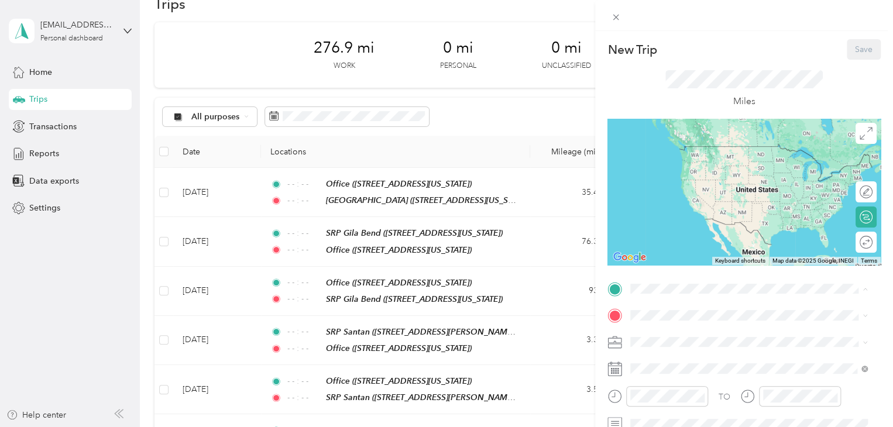
click at [708, 159] on span "[STREET_ADDRESS][US_STATE]" at bounding box center [711, 164] width 117 height 10
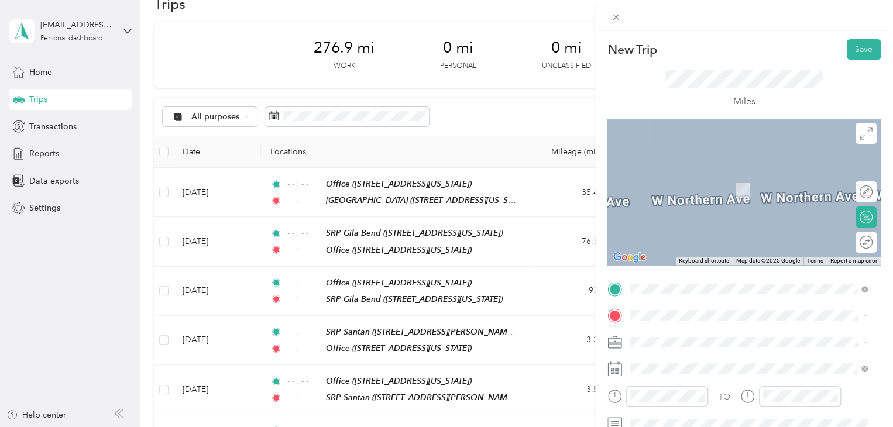
click at [691, 220] on div "Office" at bounding box center [711, 214] width 117 height 11
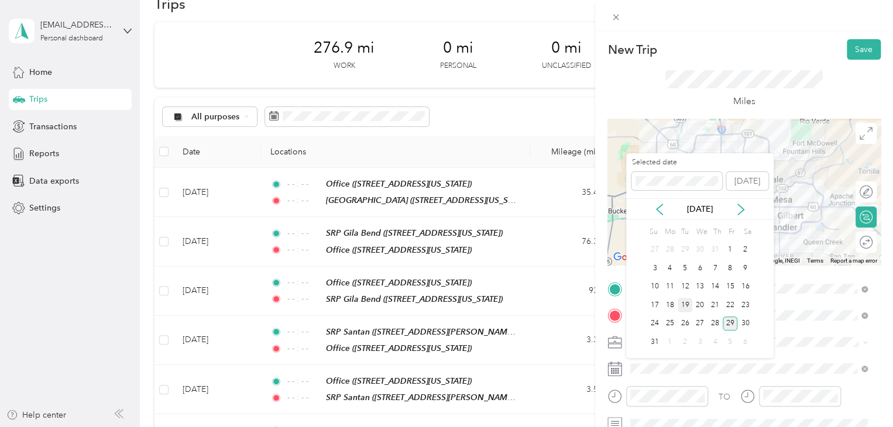
click at [683, 307] on div "19" at bounding box center [685, 305] width 15 height 15
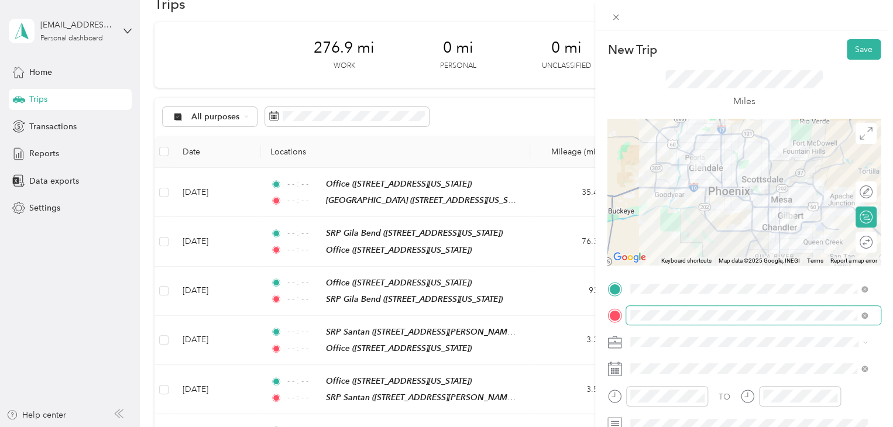
scroll to position [117, 0]
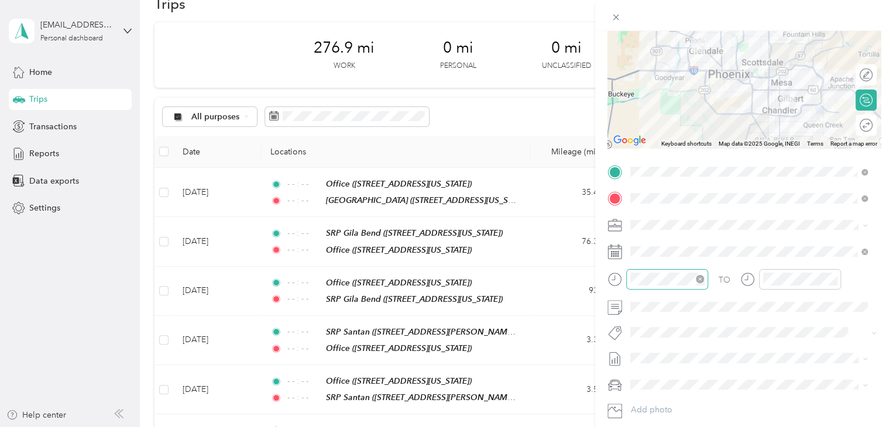
click at [700, 279] on icon "close-circle" at bounding box center [700, 279] width 8 height 8
click at [834, 277] on icon "close-circle" at bounding box center [833, 279] width 8 height 8
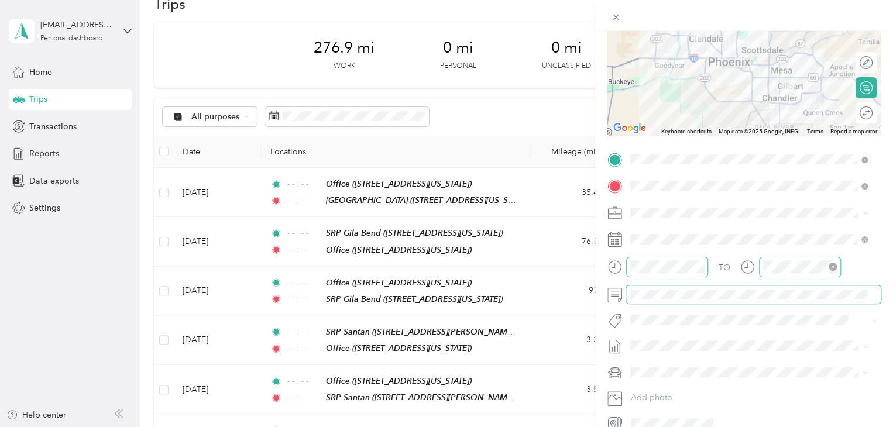
scroll to position [0, 0]
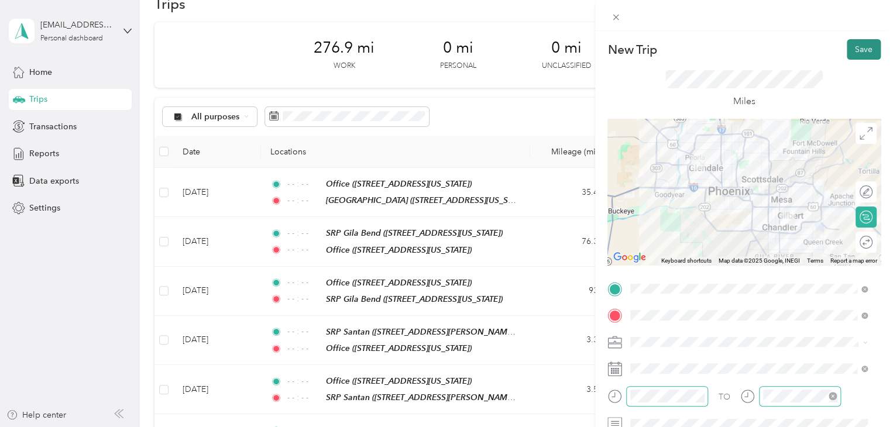
click at [853, 49] on button "Save" at bounding box center [864, 49] width 34 height 20
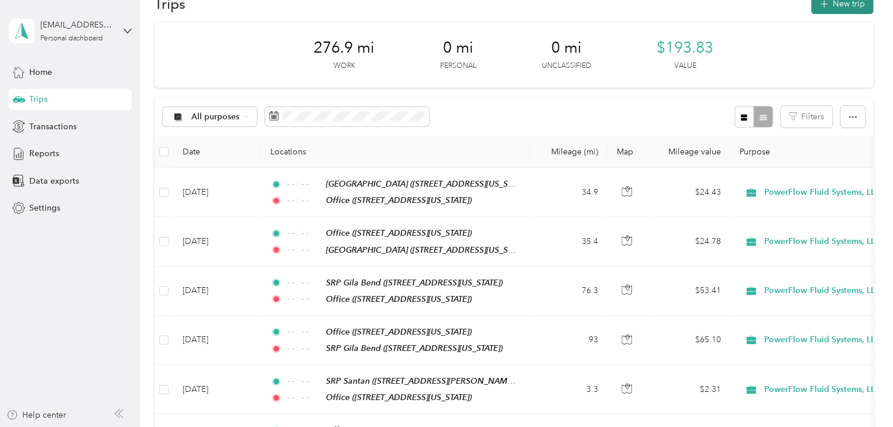
click at [859, 5] on button "New trip" at bounding box center [842, 4] width 62 height 20
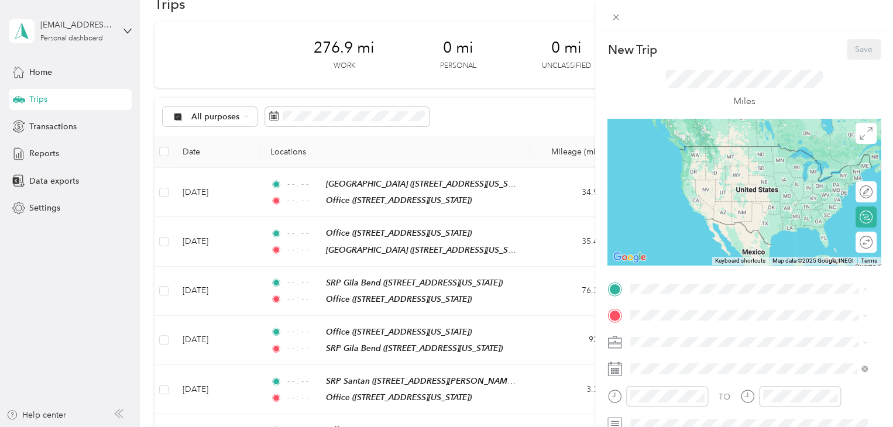
click at [674, 202] on div "Office [STREET_ADDRESS][US_STATE]" at bounding box center [711, 194] width 117 height 25
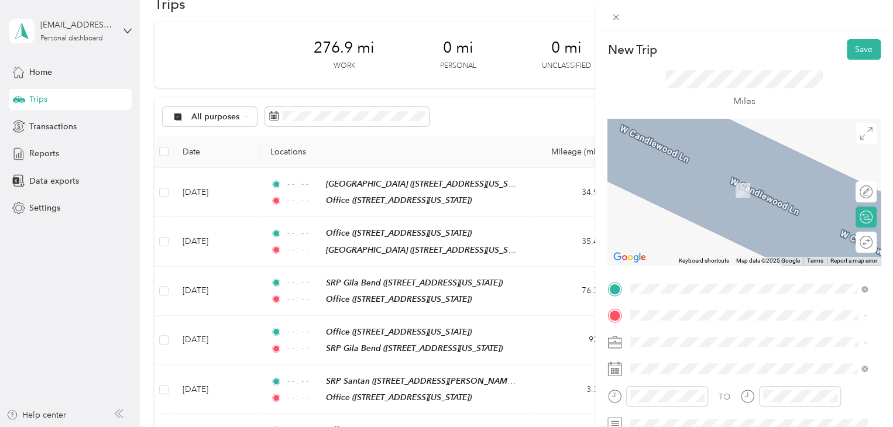
click at [676, 256] on strong "SRP Santan" at bounding box center [675, 251] width 44 height 11
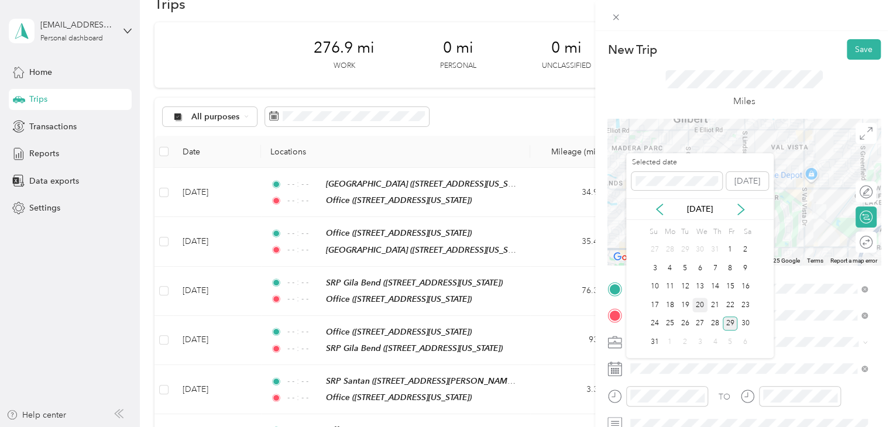
click at [700, 305] on div "20" at bounding box center [699, 305] width 15 height 15
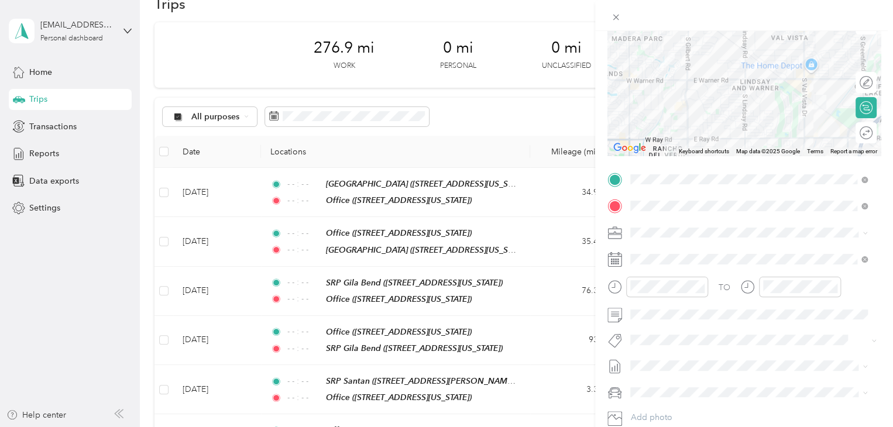
scroll to position [117, 0]
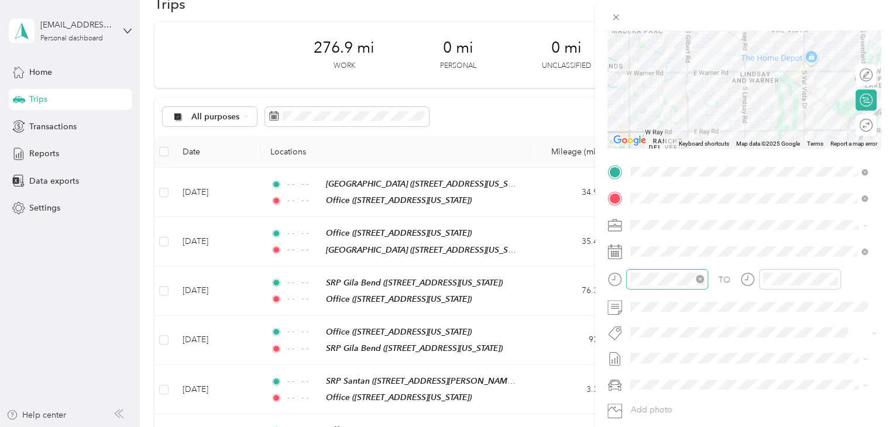
click at [702, 277] on icon "close-circle" at bounding box center [700, 279] width 8 height 8
click at [835, 279] on icon "close-circle" at bounding box center [833, 279] width 8 height 8
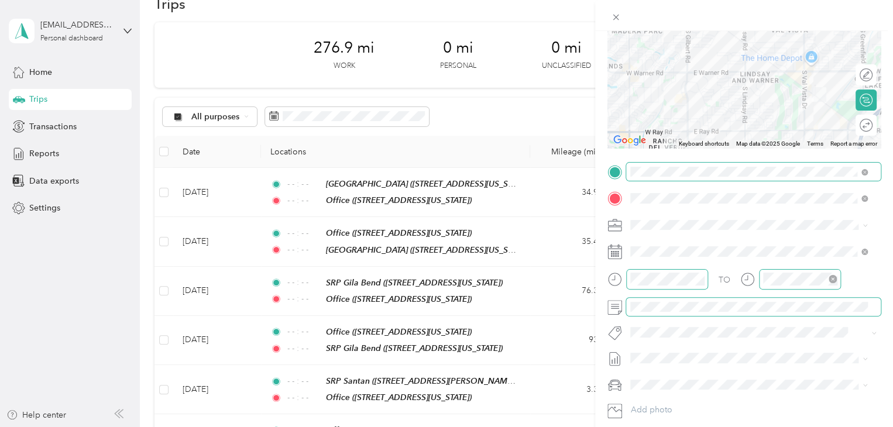
scroll to position [0, 0]
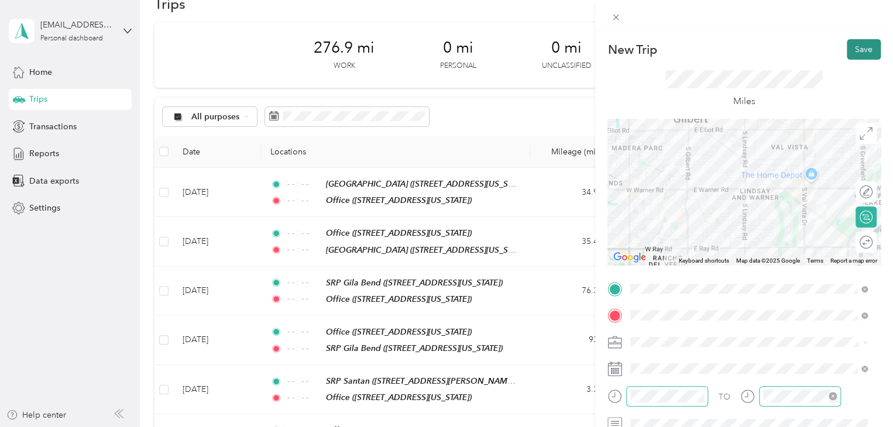
click at [849, 53] on button "Save" at bounding box center [864, 49] width 34 height 20
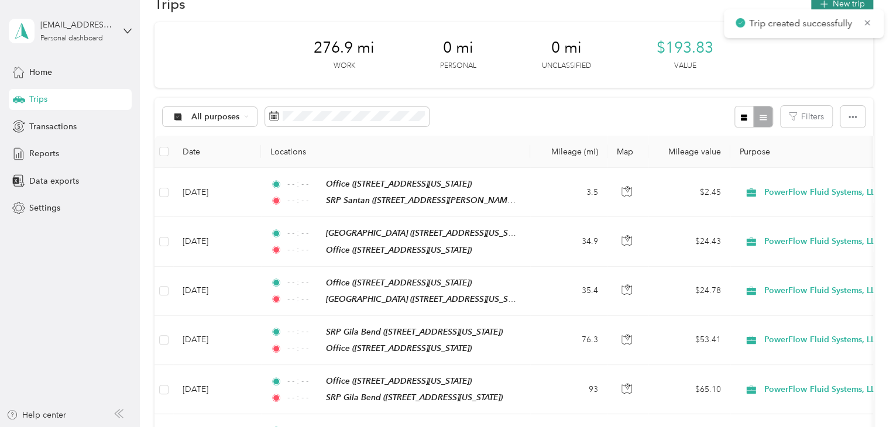
click at [856, 3] on button "New trip" at bounding box center [842, 4] width 62 height 20
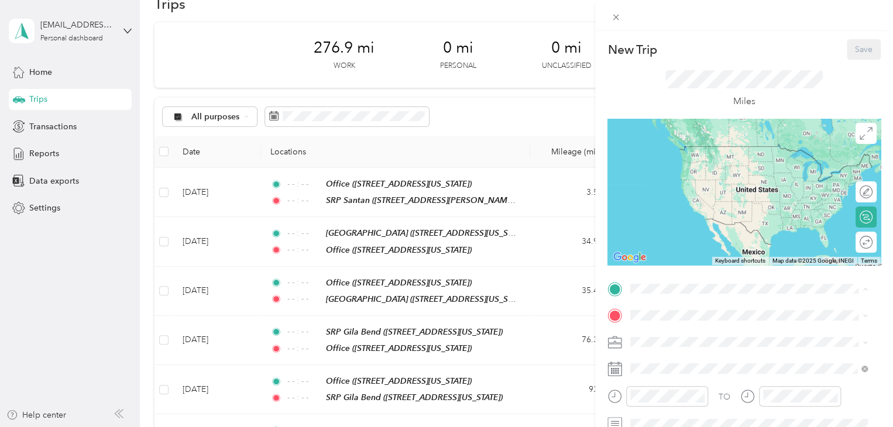
click at [678, 244] on div "SRP Santan [STREET_ADDRESS][PERSON_NAME][US_STATE]" at bounding box center [744, 231] width 182 height 25
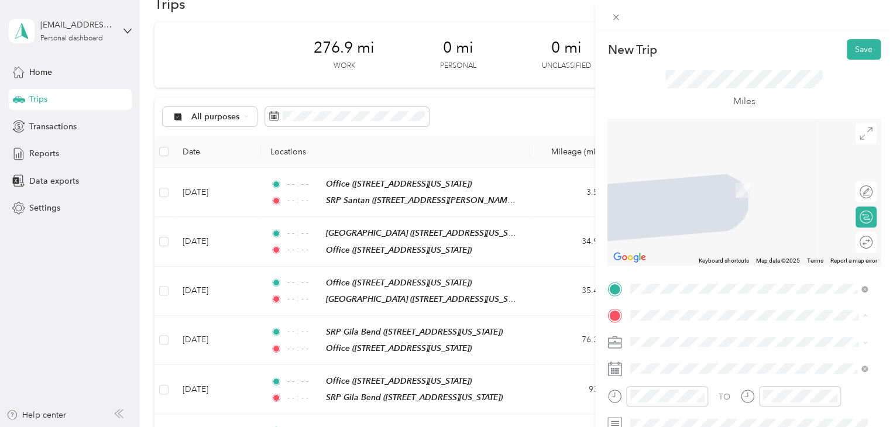
click at [685, 220] on div "Office" at bounding box center [711, 214] width 117 height 11
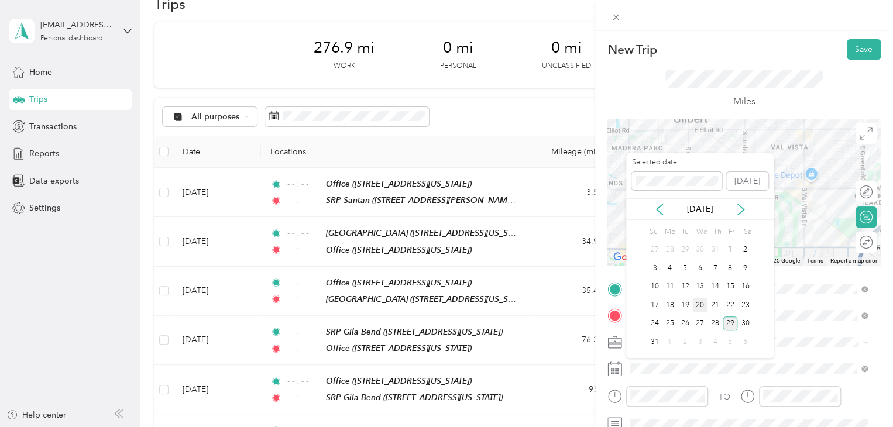
click at [698, 300] on div "20" at bounding box center [699, 305] width 15 height 15
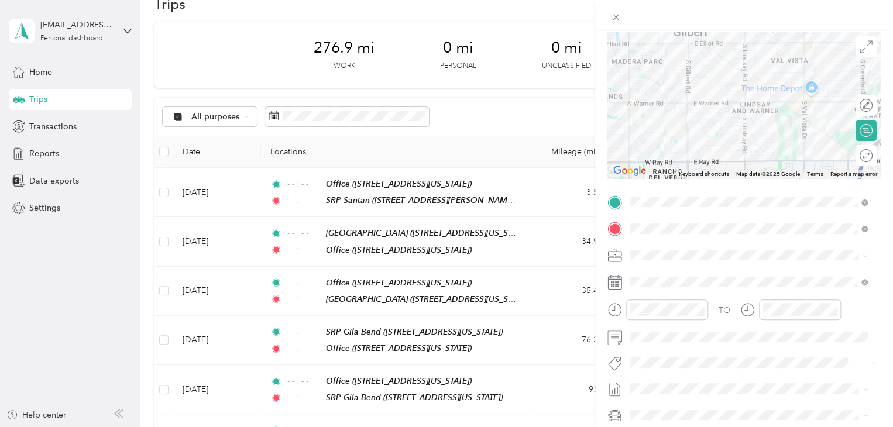
scroll to position [117, 0]
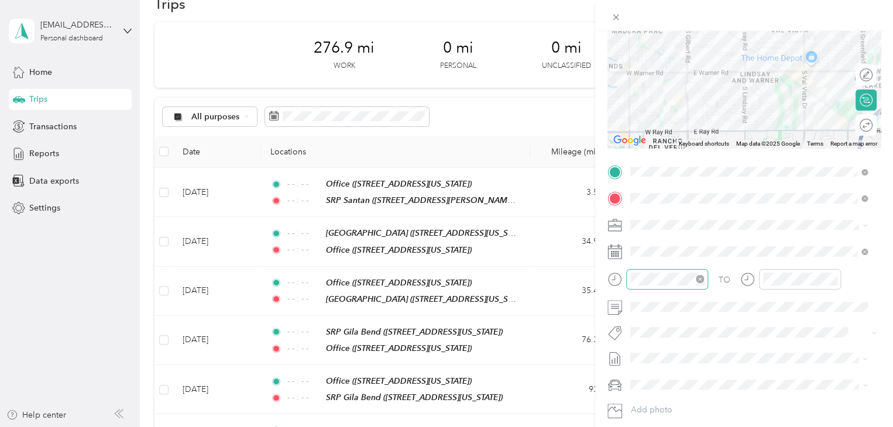
click at [702, 277] on icon "close-circle" at bounding box center [700, 279] width 8 height 8
click at [832, 279] on icon "close-circle" at bounding box center [833, 279] width 8 height 8
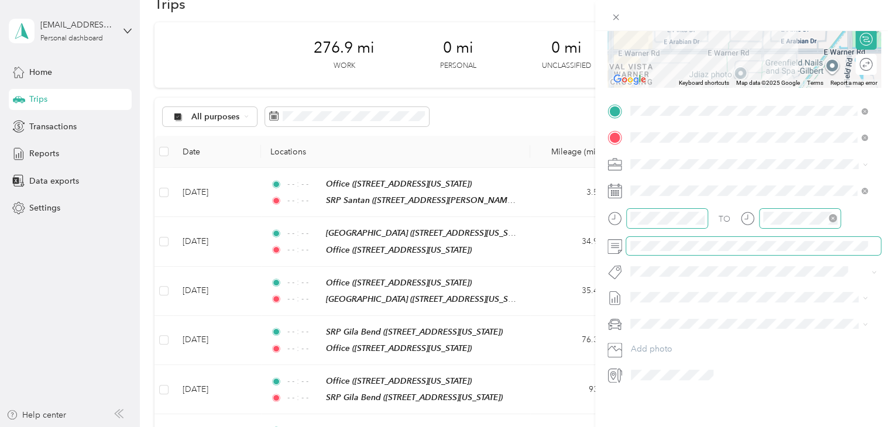
scroll to position [0, 0]
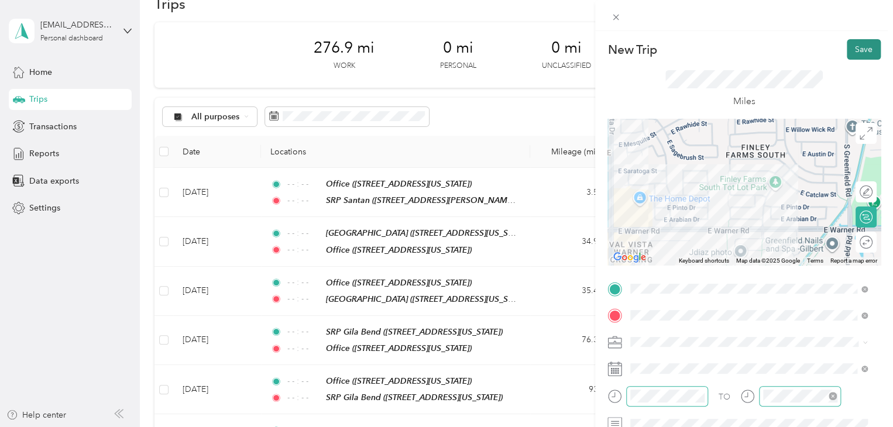
click at [854, 54] on button "Save" at bounding box center [864, 49] width 34 height 20
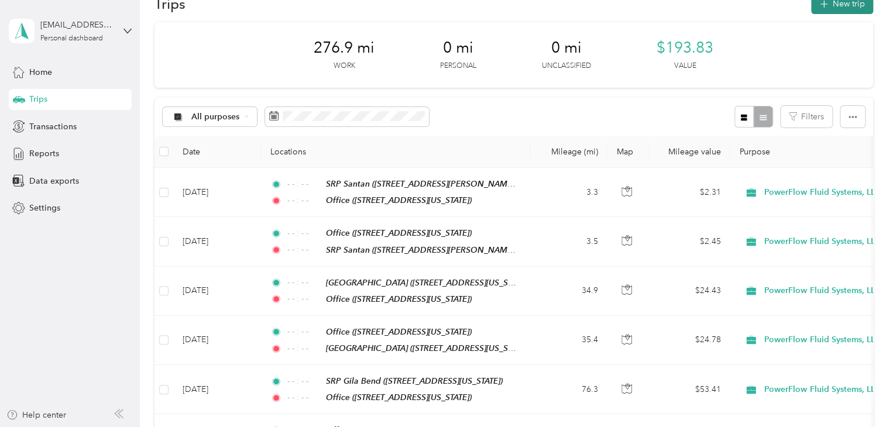
click at [831, 1] on button "New trip" at bounding box center [842, 4] width 62 height 20
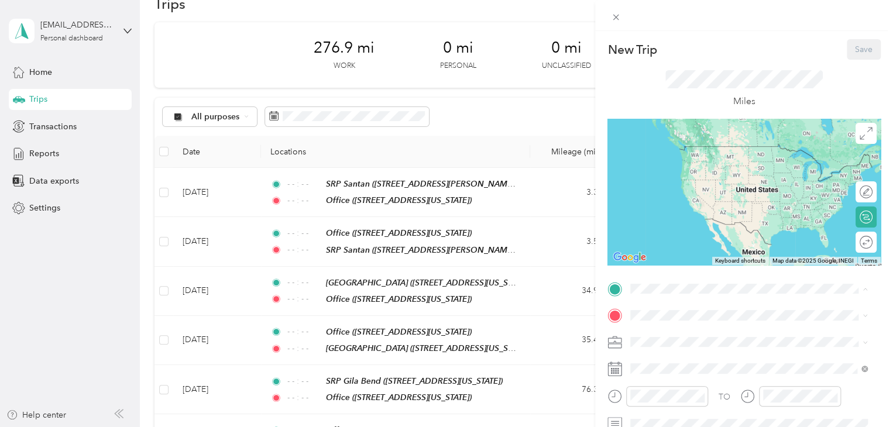
click at [684, 204] on div "Office [STREET_ADDRESS][US_STATE]" at bounding box center [711, 194] width 117 height 25
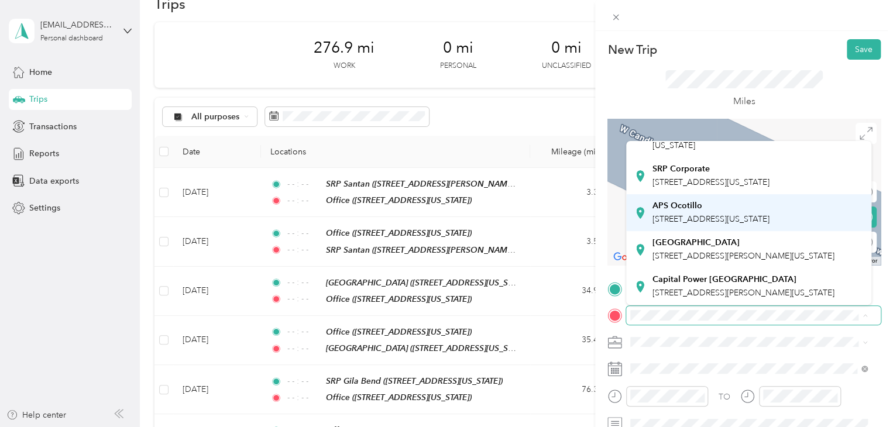
scroll to position [234, 0]
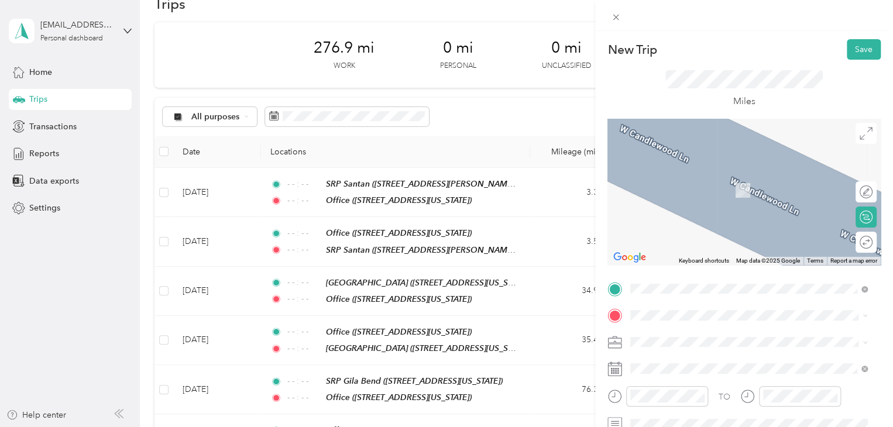
click at [716, 158] on span "[STREET_ADDRESS][PERSON_NAME][PERSON_NAME][US_STATE]" at bounding box center [755, 147] width 204 height 22
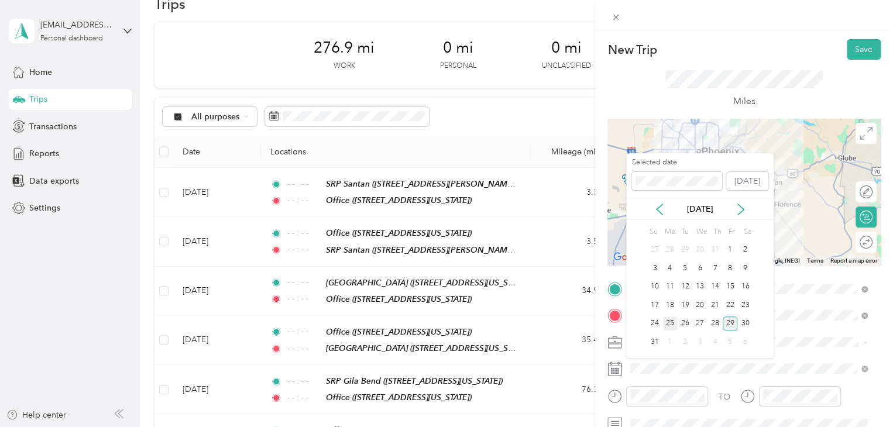
click at [668, 323] on div "25" at bounding box center [670, 324] width 15 height 15
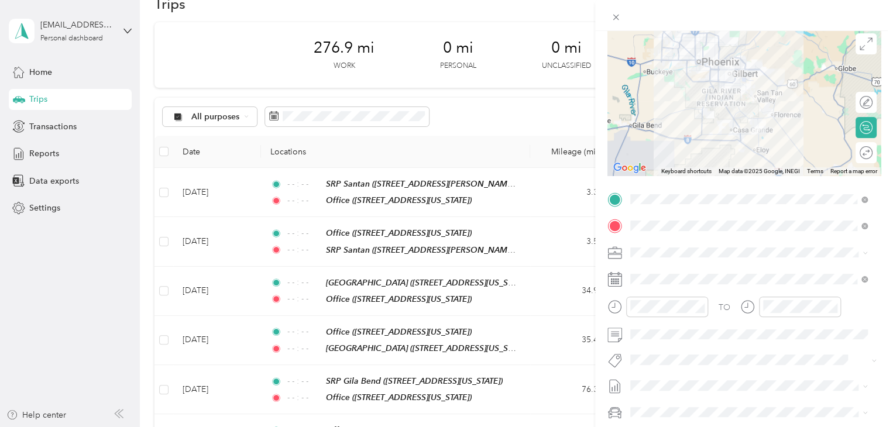
scroll to position [117, 0]
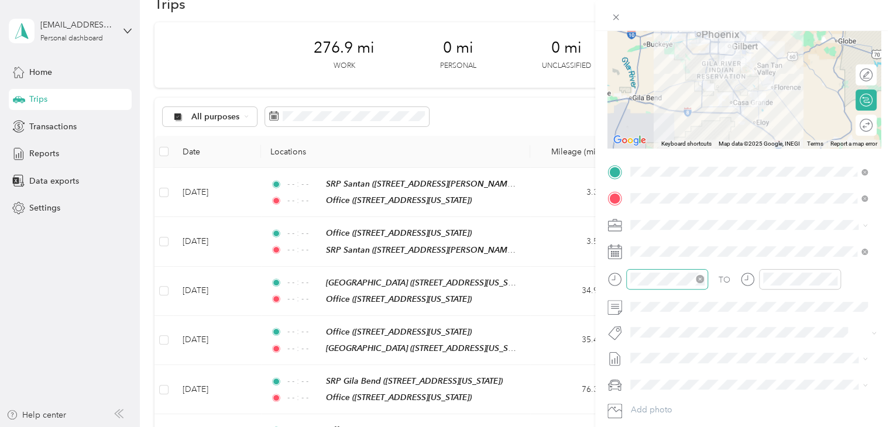
click at [702, 279] on icon "close-circle" at bounding box center [700, 279] width 8 height 8
click at [834, 279] on icon "close-circle" at bounding box center [833, 279] width 8 height 8
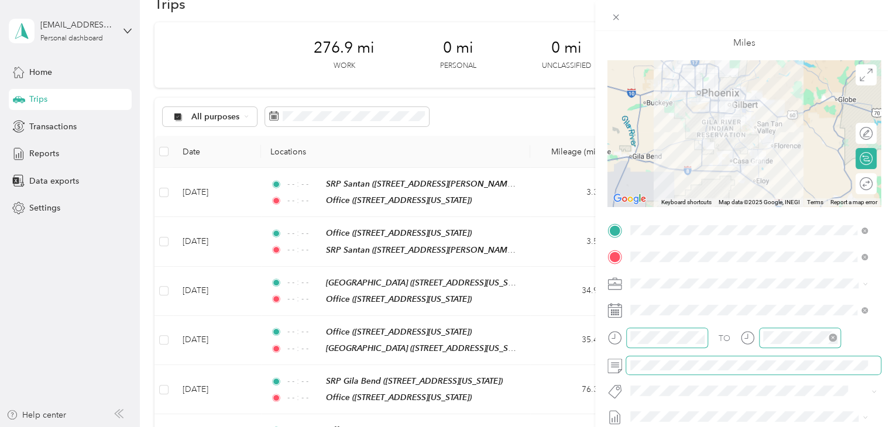
scroll to position [0, 0]
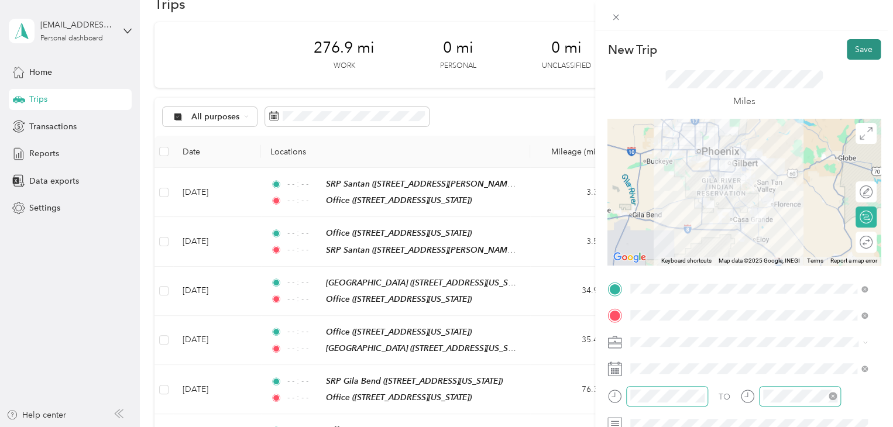
click at [855, 48] on button "Save" at bounding box center [864, 49] width 34 height 20
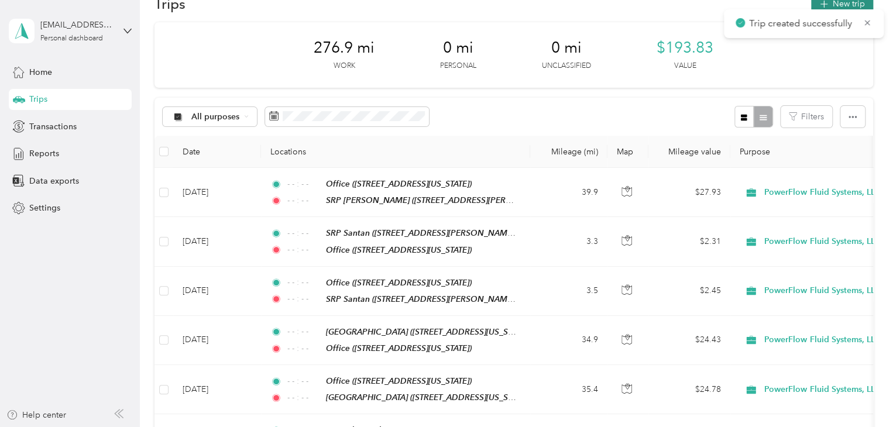
click at [848, 7] on button "New trip" at bounding box center [842, 4] width 62 height 20
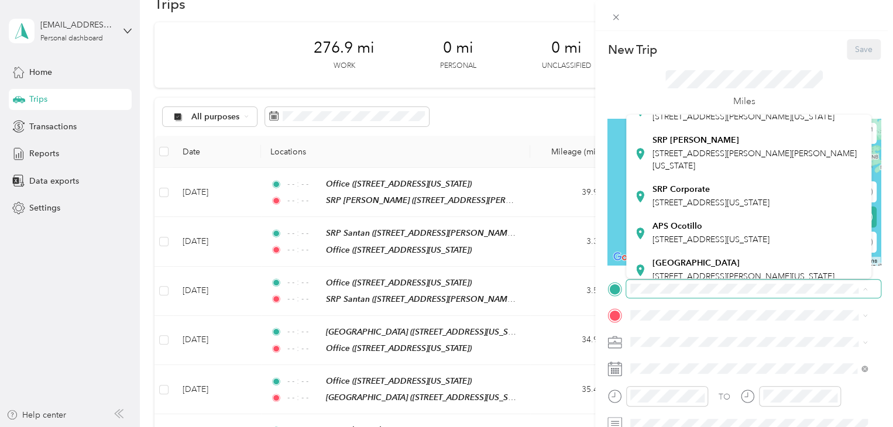
scroll to position [234, 0]
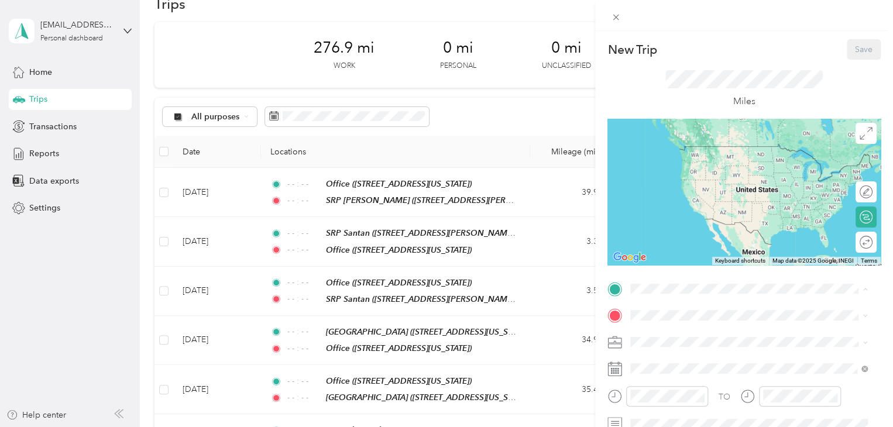
click at [728, 132] on div "SRP [PERSON_NAME] [STREET_ADDRESS][PERSON_NAME][PERSON_NAME][US_STATE]" at bounding box center [758, 113] width 211 height 37
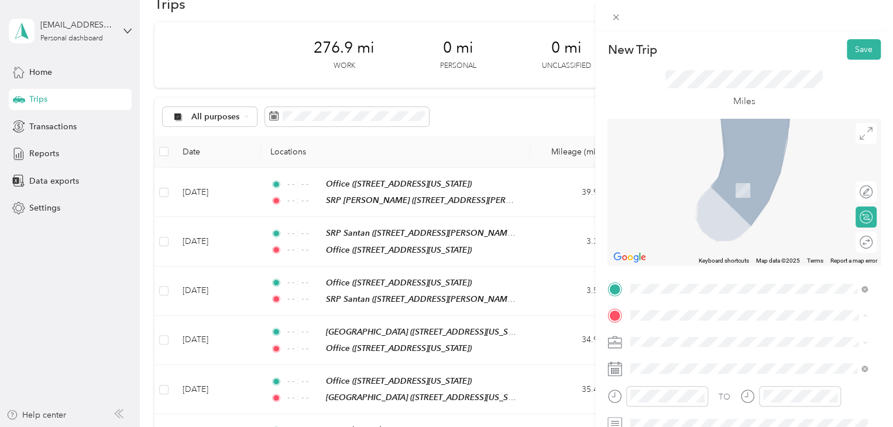
click at [719, 228] on div "Office [STREET_ADDRESS][US_STATE]" at bounding box center [711, 221] width 117 height 25
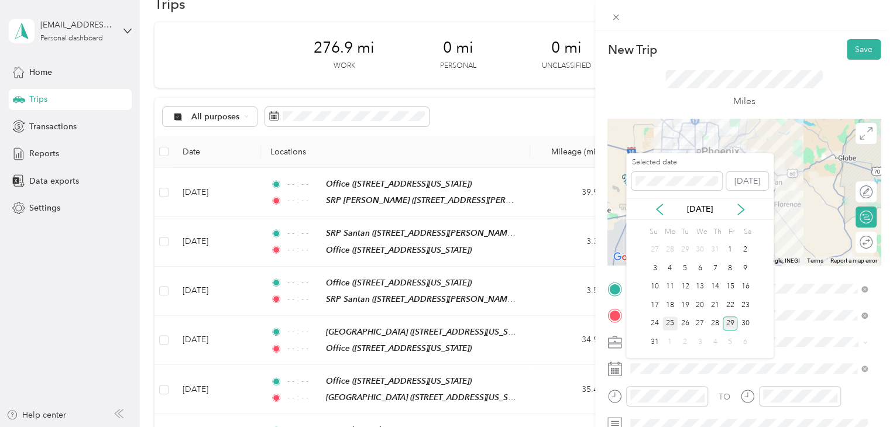
click at [670, 325] on div "25" at bounding box center [670, 324] width 15 height 15
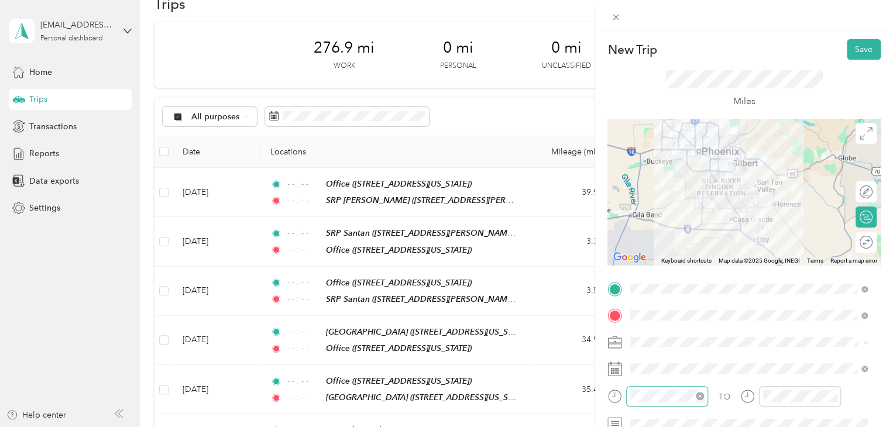
click at [701, 399] on icon "close-circle" at bounding box center [700, 396] width 8 height 8
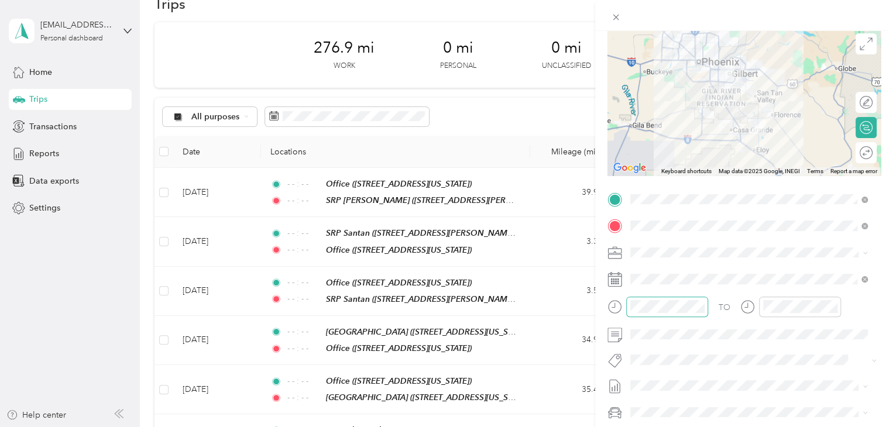
scroll to position [117, 0]
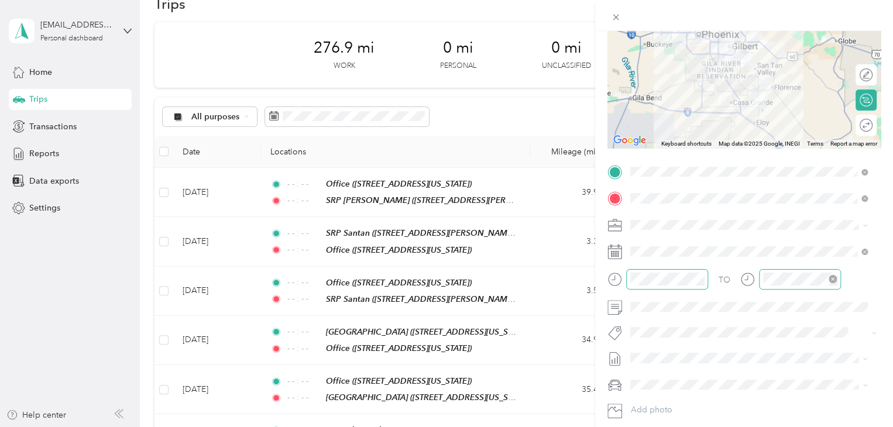
click at [831, 281] on icon "close-circle" at bounding box center [833, 279] width 8 height 8
click at [775, 299] on span at bounding box center [753, 307] width 255 height 19
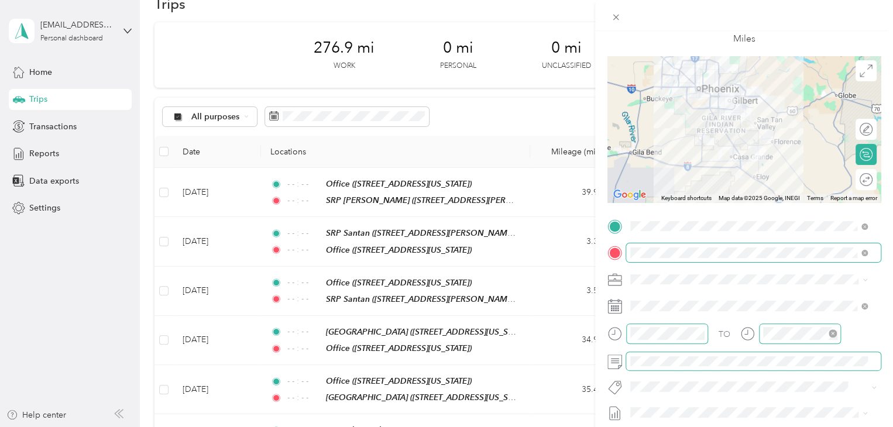
scroll to position [0, 0]
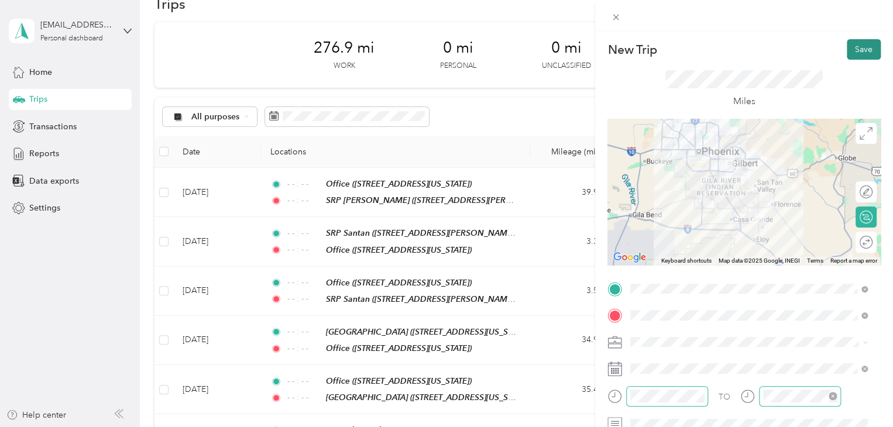
click at [857, 42] on button "Save" at bounding box center [864, 49] width 34 height 20
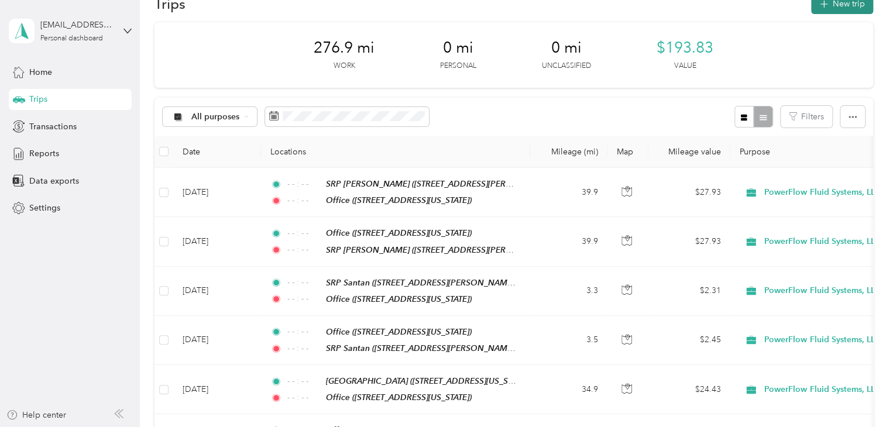
click at [851, 9] on button "New trip" at bounding box center [842, 4] width 62 height 20
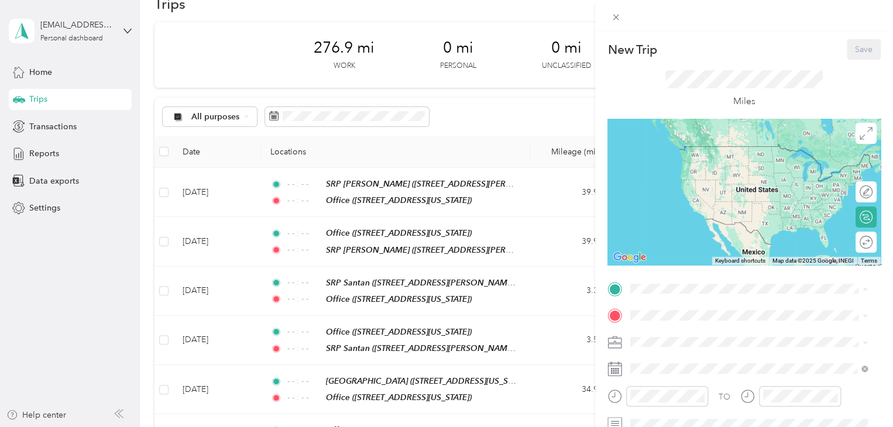
click at [691, 205] on div "Office [STREET_ADDRESS][US_STATE]" at bounding box center [711, 194] width 117 height 25
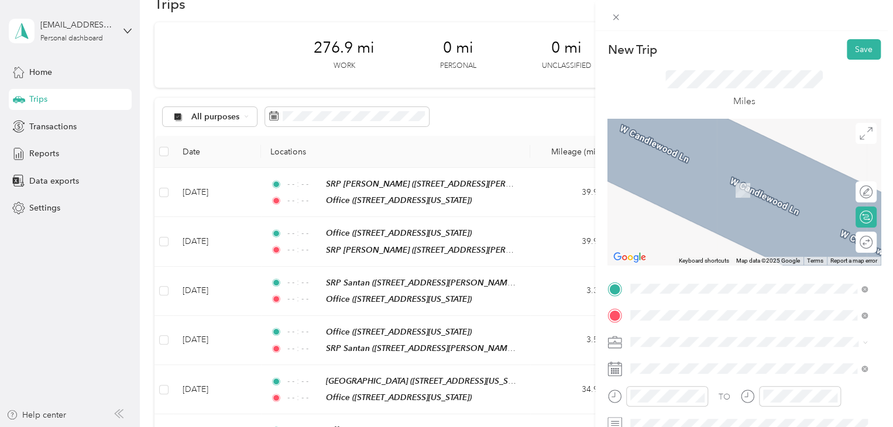
click at [714, 183] on div "APS W [GEOGRAPHIC_DATA] [STREET_ADDRESS][PERSON_NAME][US_STATE]" at bounding box center [744, 184] width 182 height 25
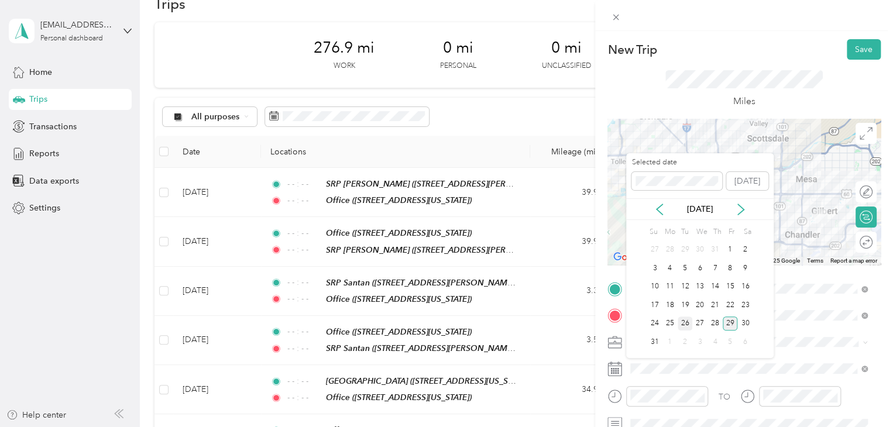
click at [687, 322] on div "26" at bounding box center [685, 324] width 15 height 15
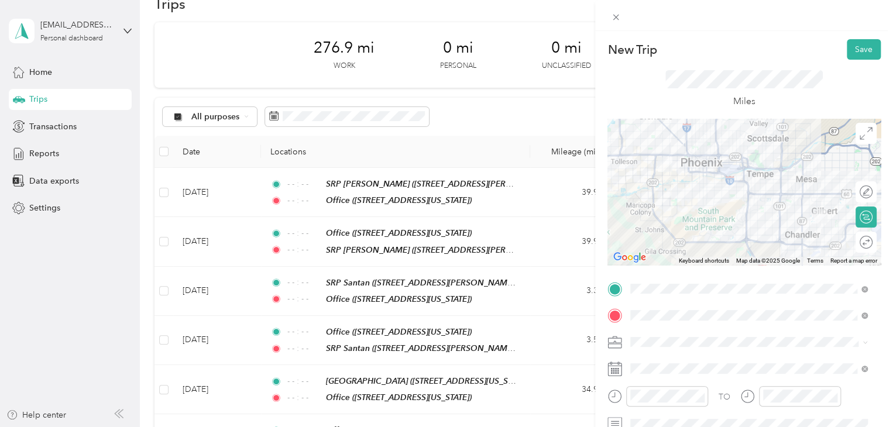
scroll to position [59, 0]
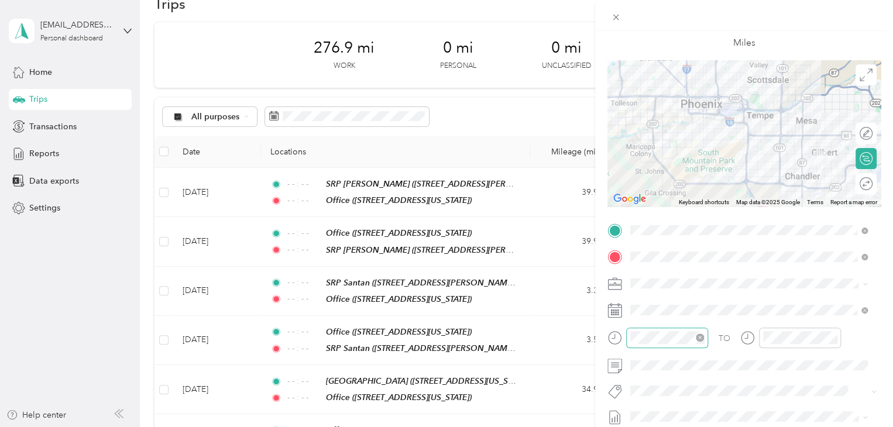
click at [700, 338] on icon "close-circle" at bounding box center [700, 338] width 8 height 8
click at [833, 337] on icon "close-circle" at bounding box center [833, 338] width 8 height 8
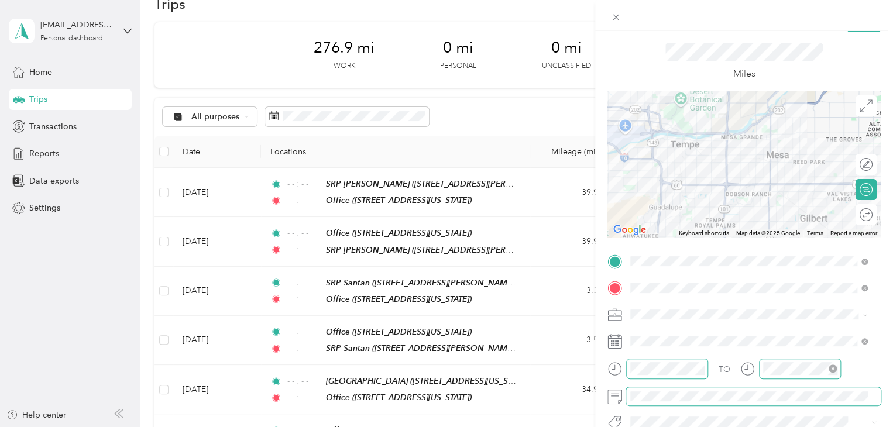
scroll to position [0, 0]
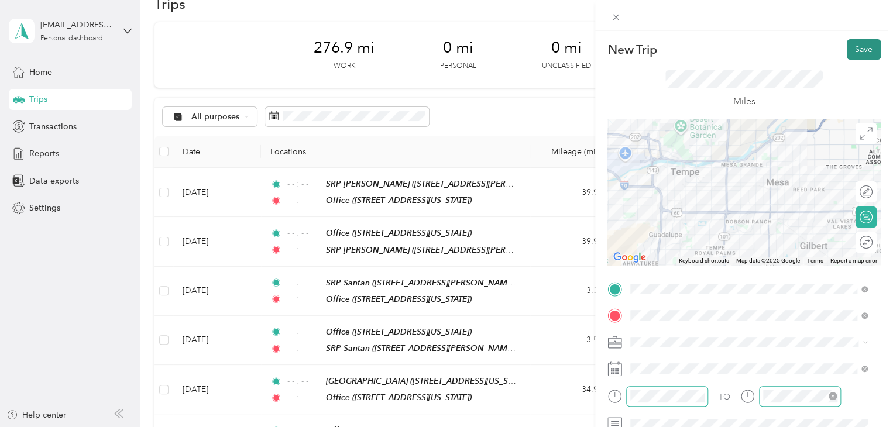
click at [863, 50] on button "Save" at bounding box center [864, 49] width 34 height 20
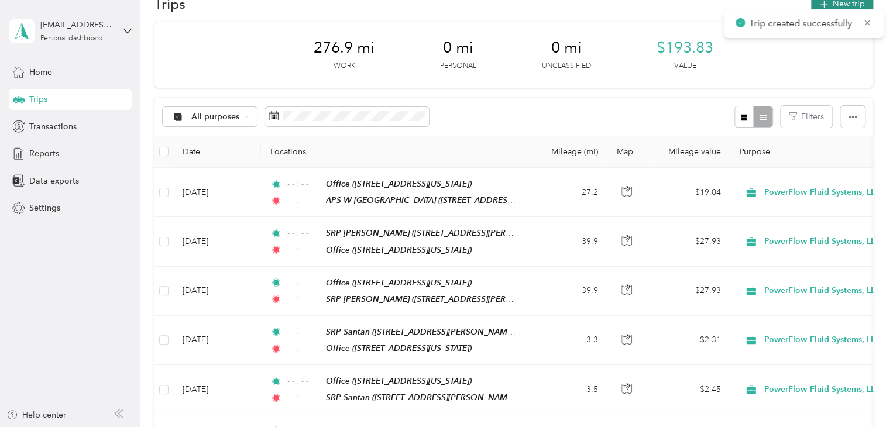
click at [838, 2] on button "New trip" at bounding box center [842, 4] width 62 height 20
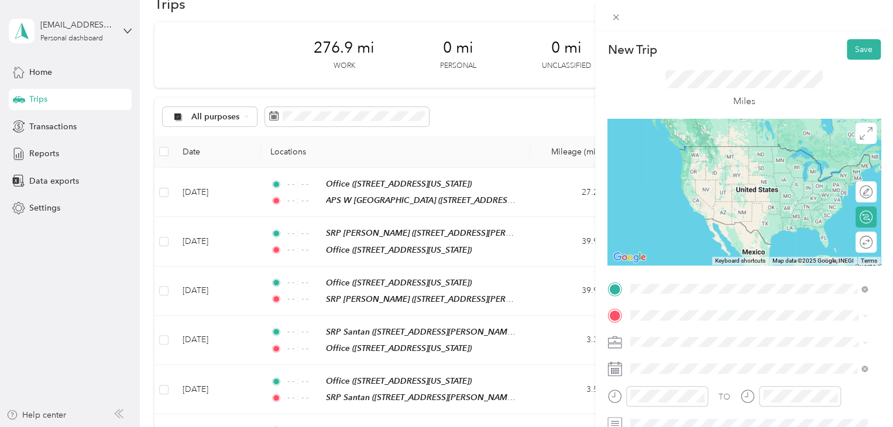
click at [725, 161] on span "[STREET_ADDRESS][PERSON_NAME][US_STATE]" at bounding box center [744, 164] width 182 height 10
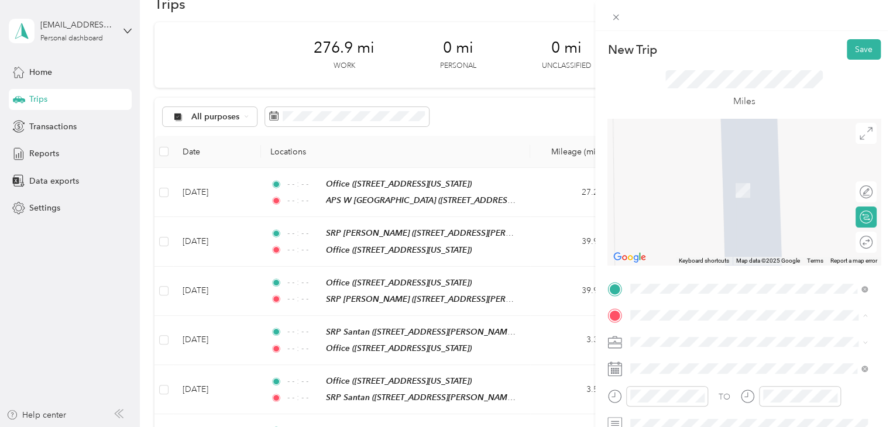
click at [698, 220] on div "Office" at bounding box center [711, 214] width 117 height 11
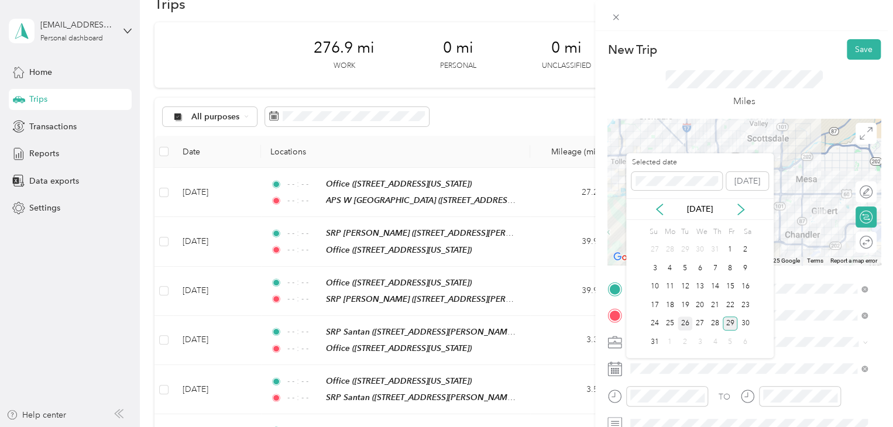
click at [686, 320] on div "26" at bounding box center [685, 324] width 15 height 15
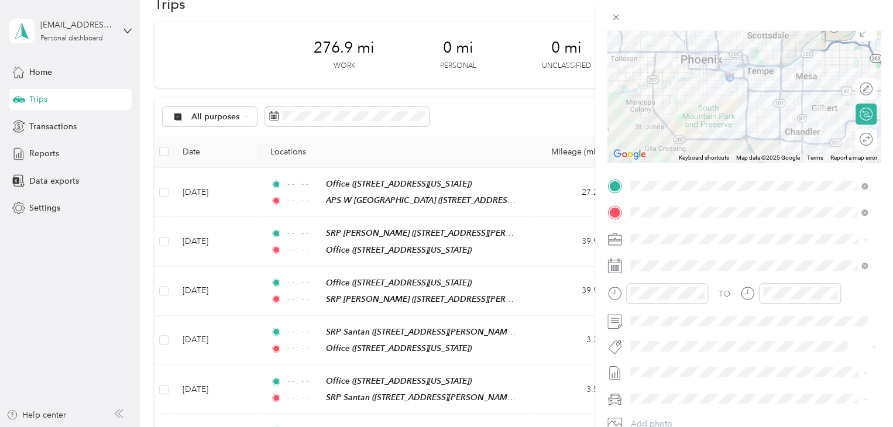
scroll to position [117, 0]
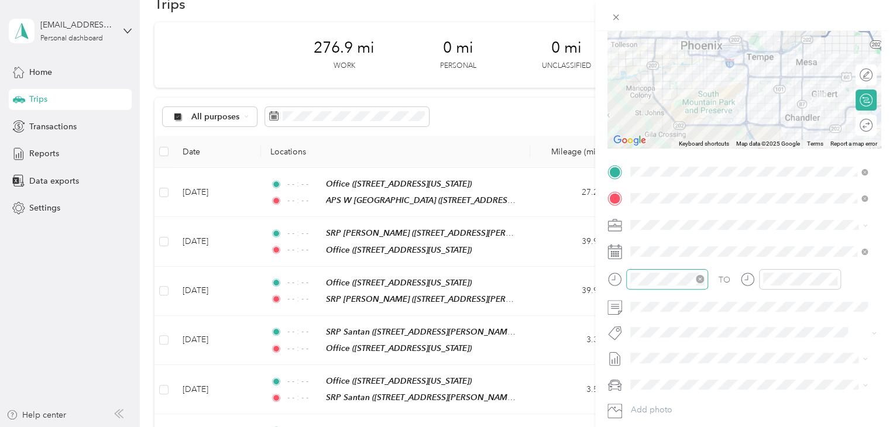
click at [702, 279] on icon "close-circle" at bounding box center [700, 279] width 8 height 8
click at [834, 282] on icon "close-circle" at bounding box center [833, 279] width 8 height 8
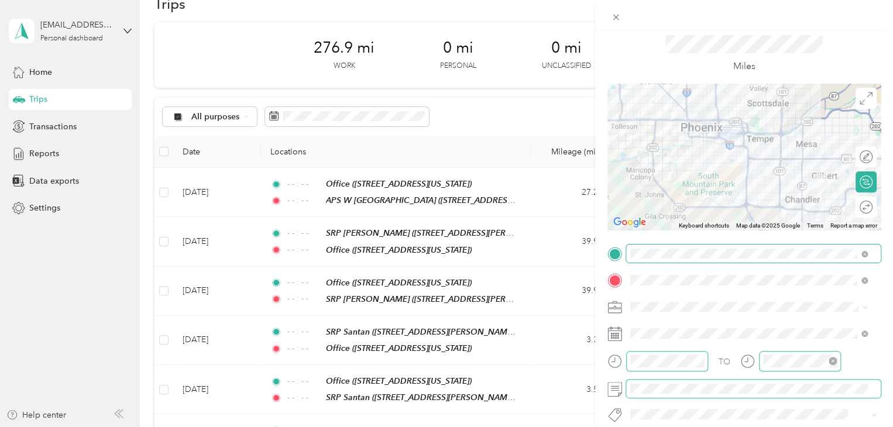
scroll to position [0, 0]
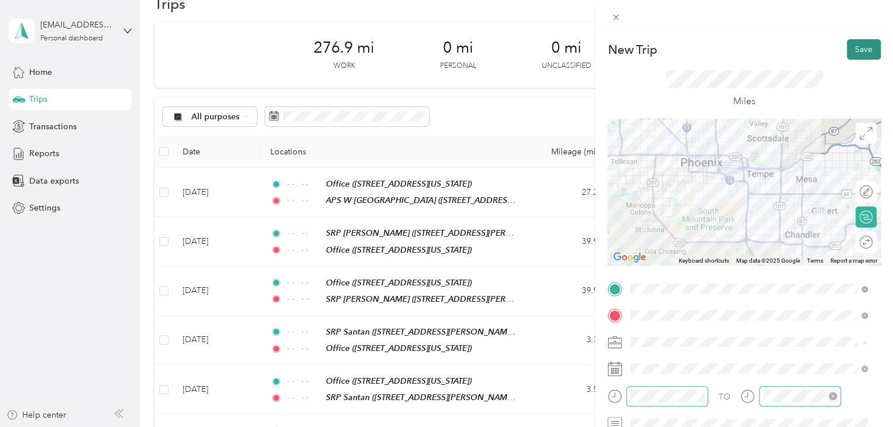
click at [855, 40] on button "Save" at bounding box center [864, 49] width 34 height 20
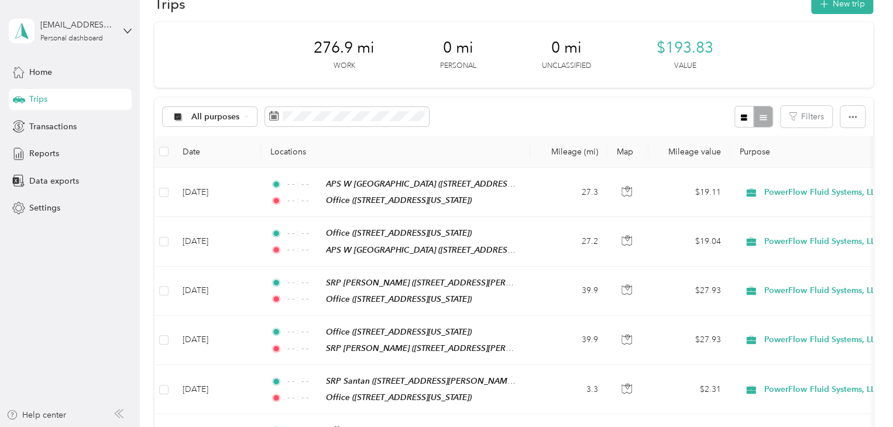
click at [848, 4] on button "New trip" at bounding box center [842, 4] width 62 height 20
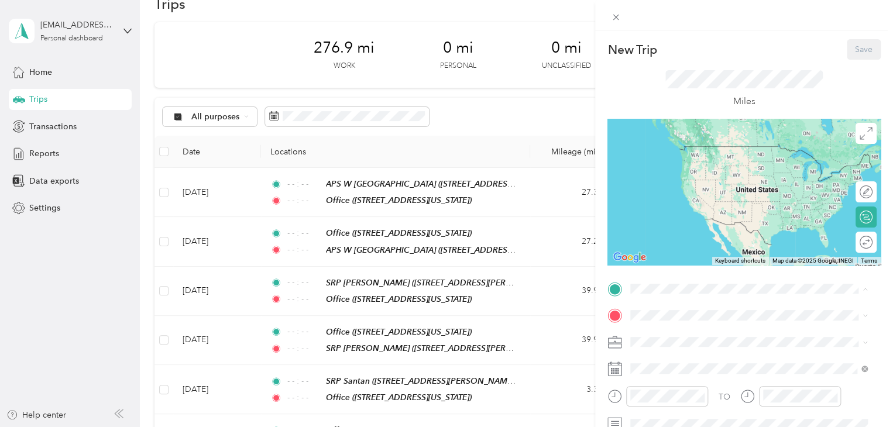
click at [681, 204] on div "Office [STREET_ADDRESS][US_STATE]" at bounding box center [711, 194] width 117 height 25
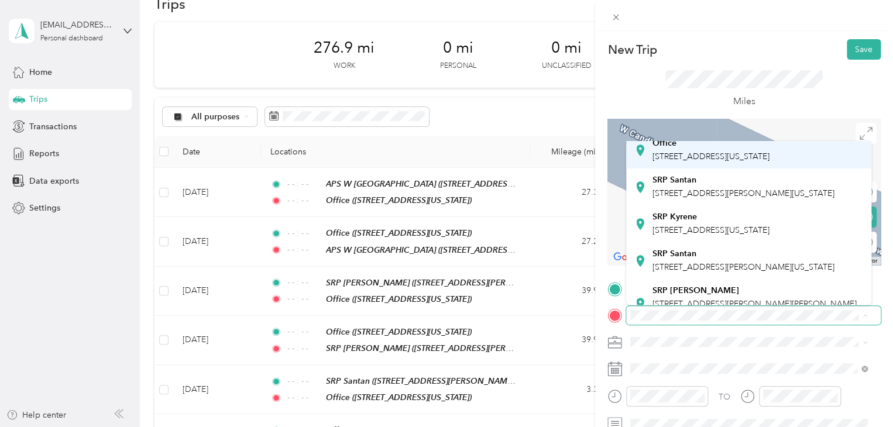
scroll to position [117, 0]
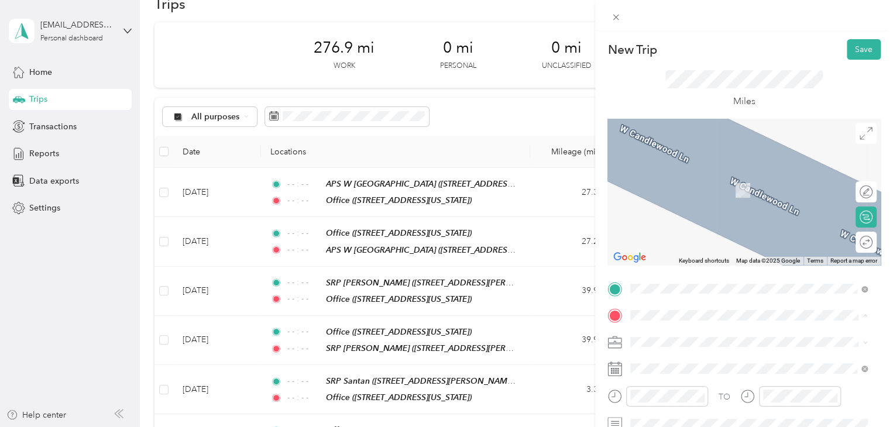
click at [719, 189] on span "[STREET_ADDRESS][US_STATE]" at bounding box center [711, 184] width 117 height 10
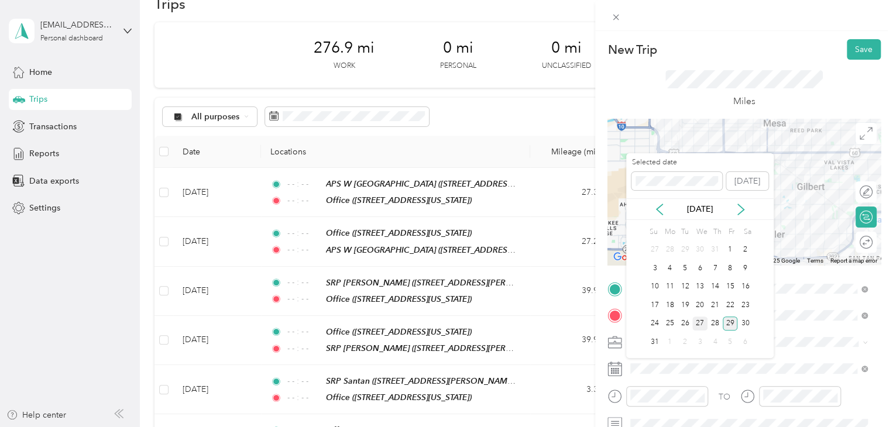
click at [702, 323] on div "27" at bounding box center [699, 324] width 15 height 15
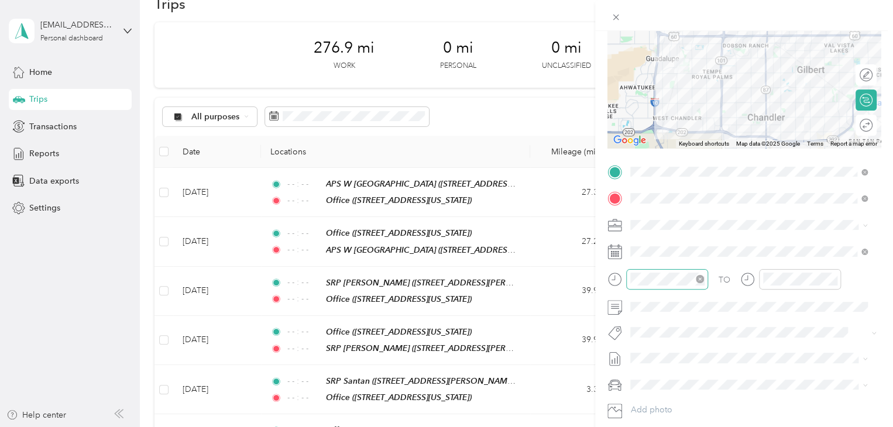
click at [702, 282] on icon "close-circle" at bounding box center [700, 279] width 8 height 8
click at [831, 275] on icon "close-circle" at bounding box center [833, 279] width 8 height 8
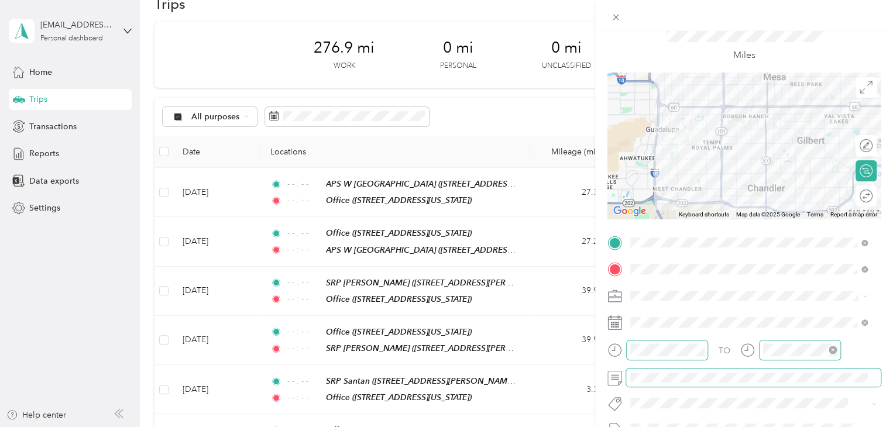
scroll to position [0, 0]
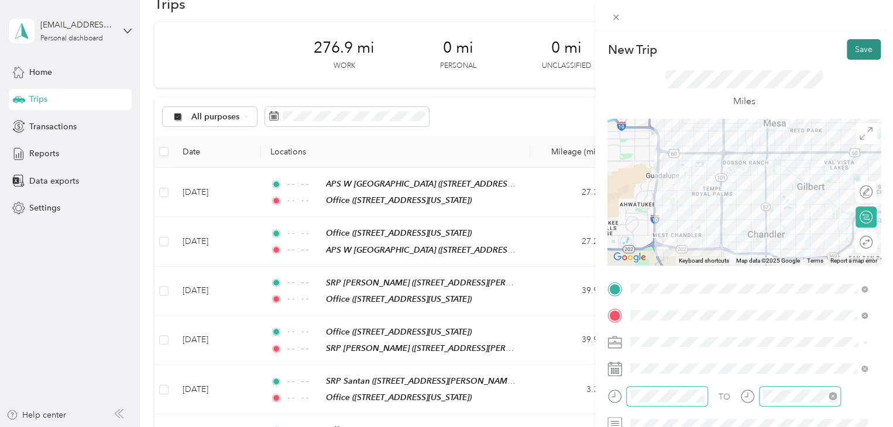
click at [859, 49] on button "Save" at bounding box center [864, 49] width 34 height 20
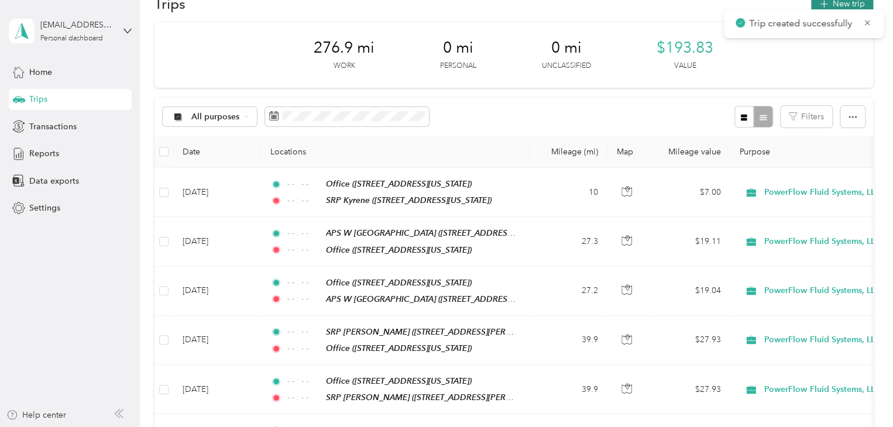
click at [851, 0] on button "New trip" at bounding box center [842, 4] width 62 height 20
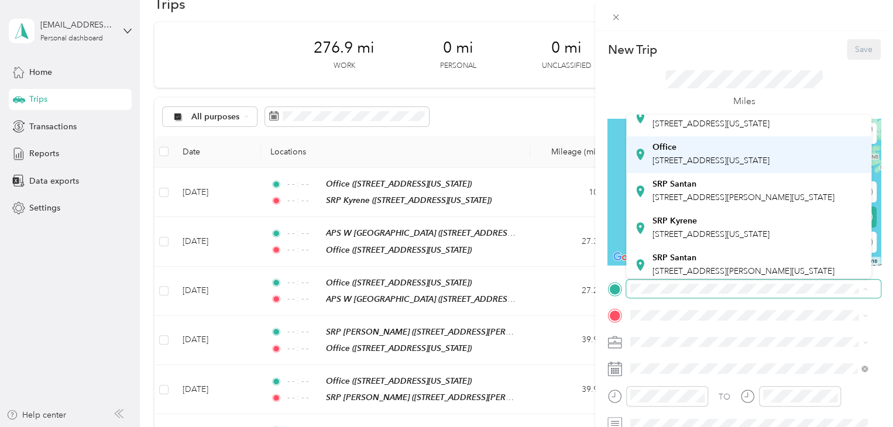
scroll to position [59, 0]
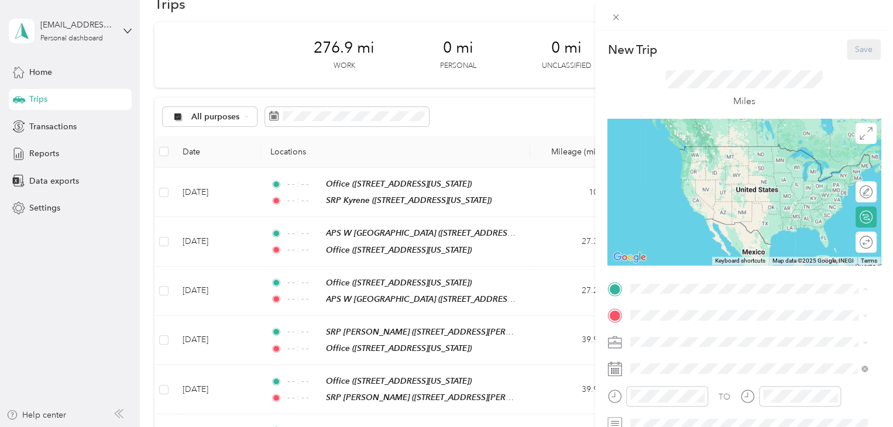
click at [719, 222] on div "SRP Kyrene [STREET_ADDRESS][US_STATE]" at bounding box center [711, 209] width 117 height 25
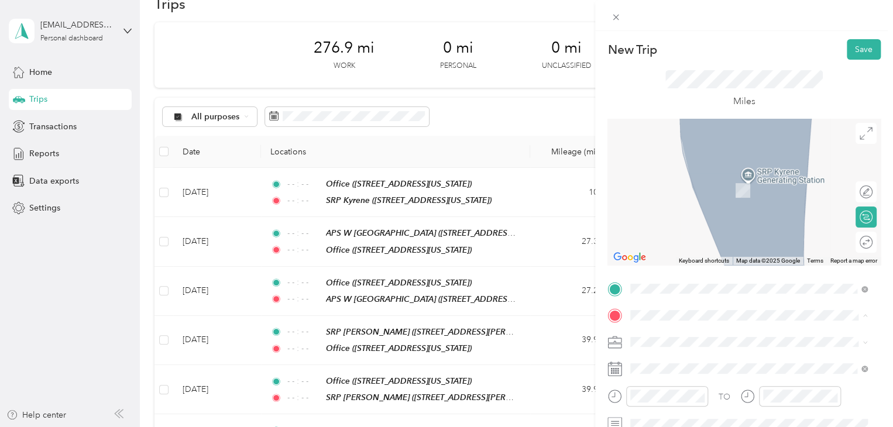
click at [687, 232] on span "[STREET_ADDRESS][US_STATE]" at bounding box center [711, 227] width 117 height 10
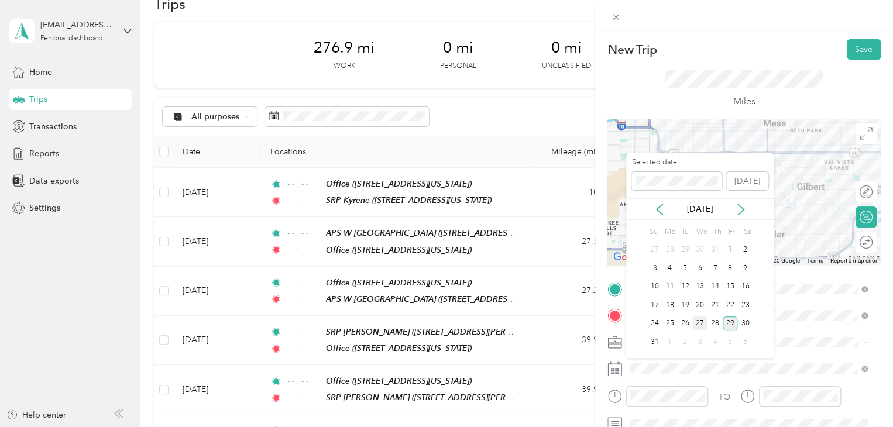
click at [702, 319] on div "27" at bounding box center [699, 324] width 15 height 15
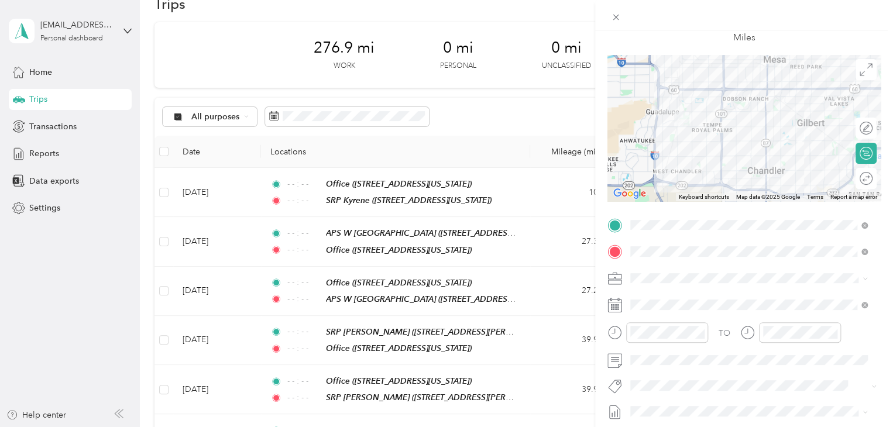
scroll to position [117, 0]
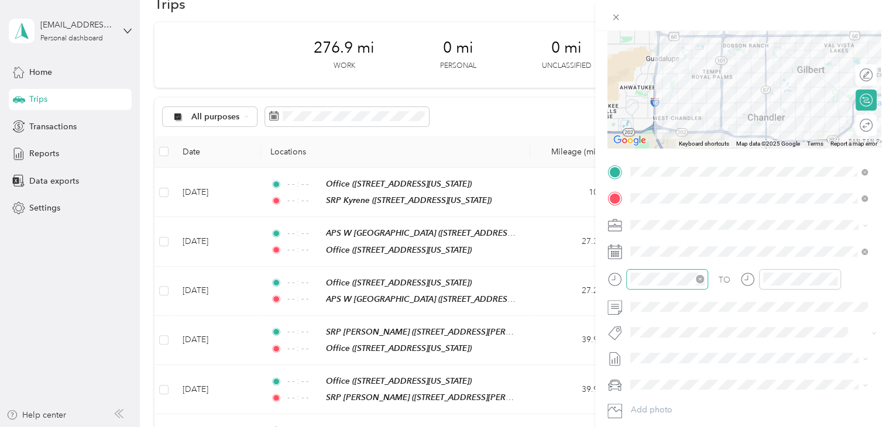
click at [703, 275] on icon "close-circle" at bounding box center [700, 279] width 8 height 8
click at [834, 279] on icon "close-circle" at bounding box center [833, 279] width 8 height 8
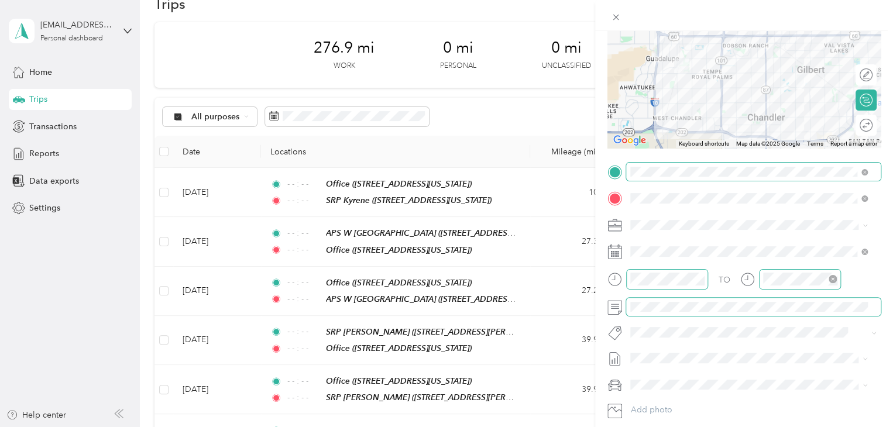
scroll to position [0, 0]
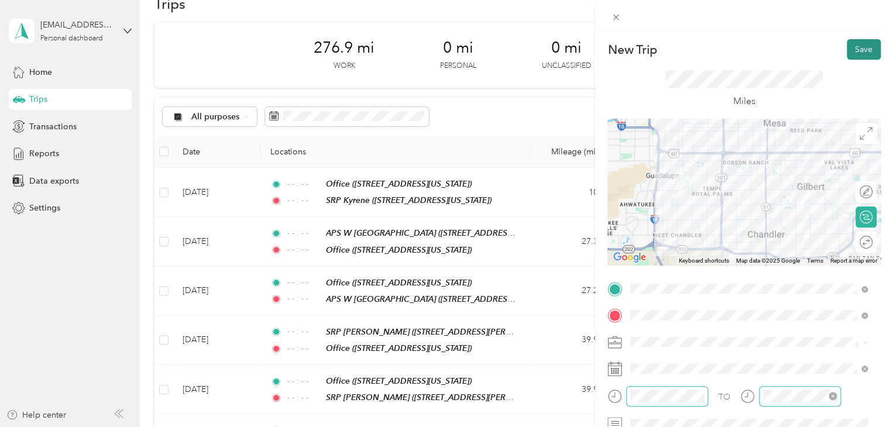
click at [853, 48] on button "Save" at bounding box center [864, 49] width 34 height 20
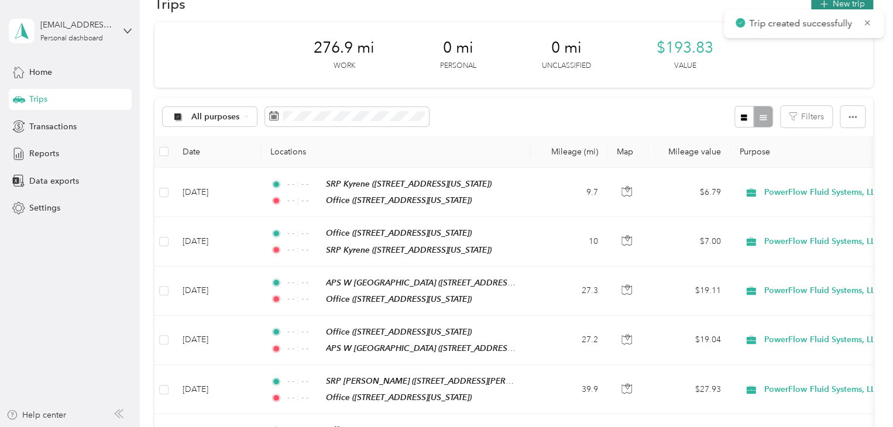
click at [848, 1] on button "New trip" at bounding box center [842, 4] width 62 height 20
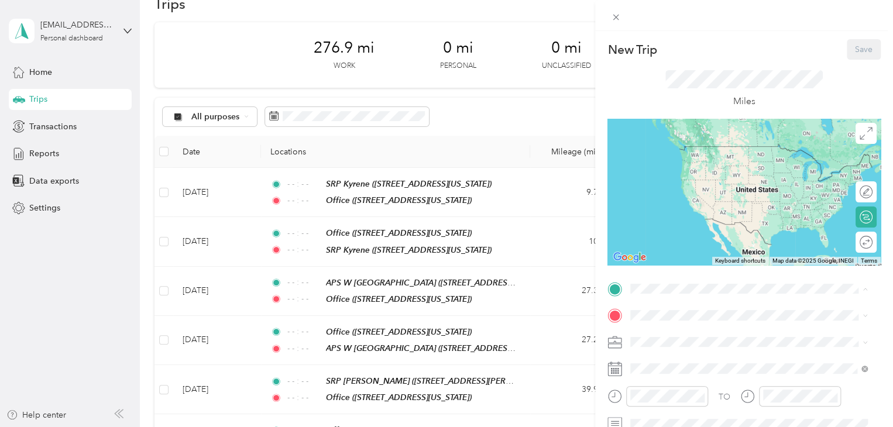
click at [694, 205] on span "[STREET_ADDRESS][US_STATE]" at bounding box center [711, 201] width 117 height 10
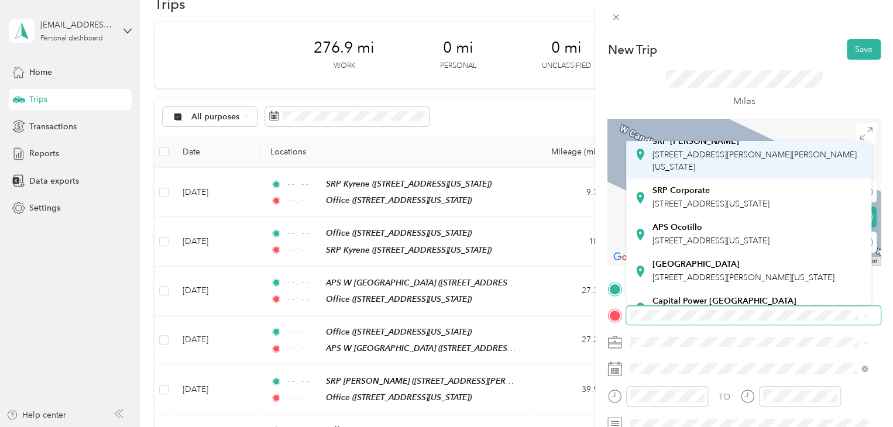
scroll to position [293, 0]
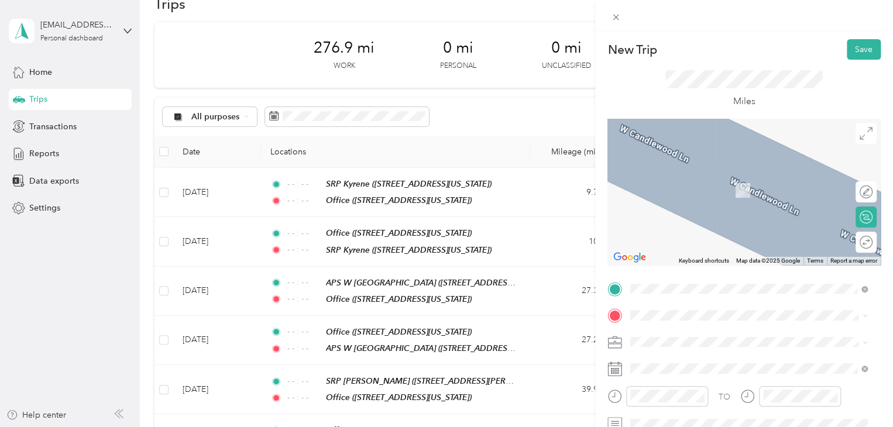
click at [695, 224] on span "[STREET_ADDRESS][US_STATE]" at bounding box center [711, 219] width 117 height 10
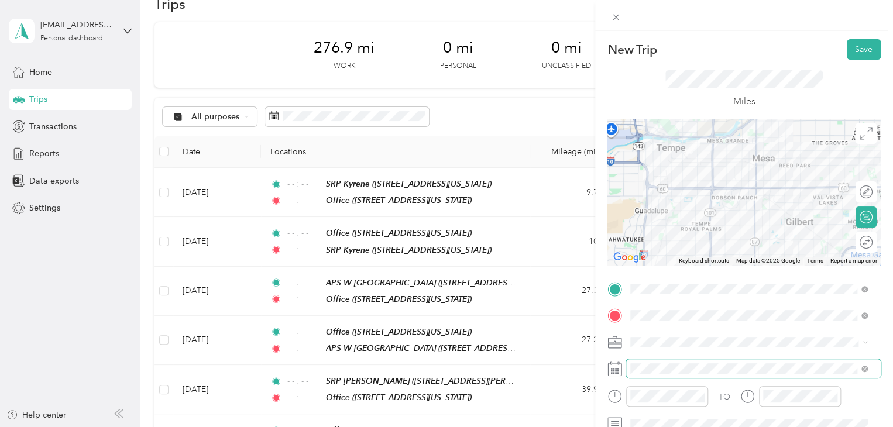
click at [690, 363] on span at bounding box center [753, 368] width 255 height 19
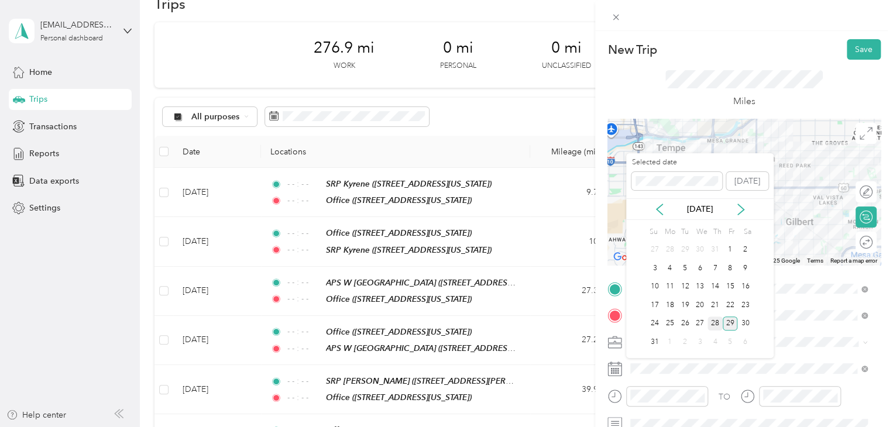
click at [716, 323] on div "28" at bounding box center [715, 324] width 15 height 15
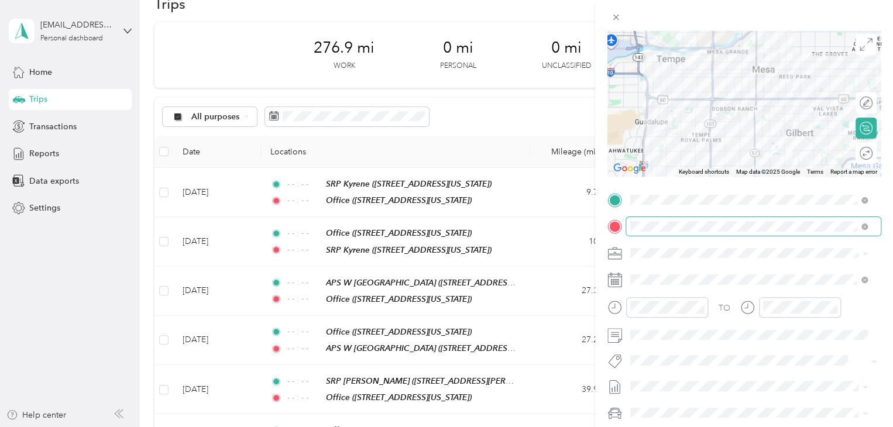
scroll to position [117, 0]
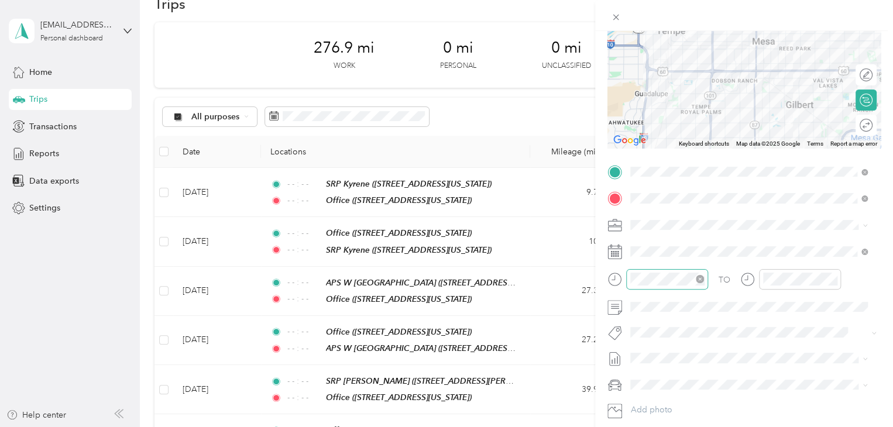
click at [702, 280] on icon "close-circle" at bounding box center [700, 279] width 8 height 8
click at [834, 281] on icon "close-circle" at bounding box center [833, 279] width 8 height 8
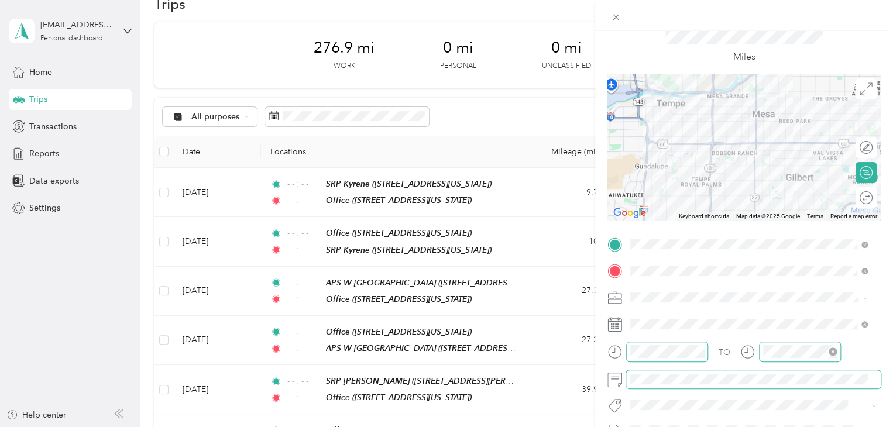
scroll to position [0, 0]
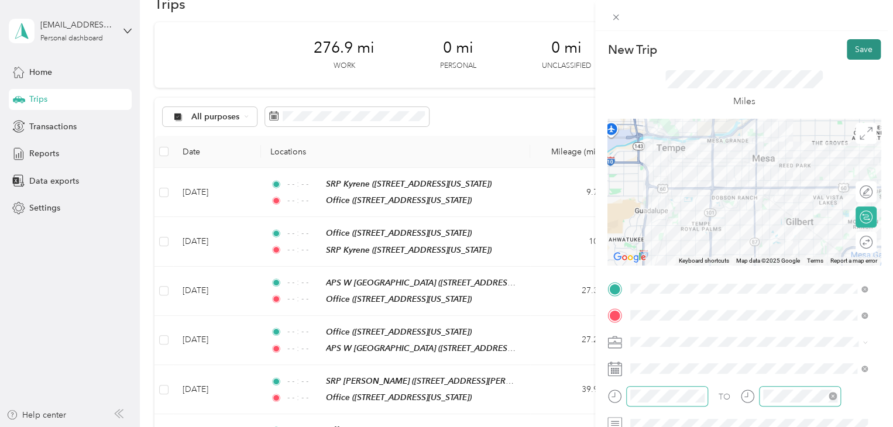
click at [861, 52] on button "Save" at bounding box center [864, 49] width 34 height 20
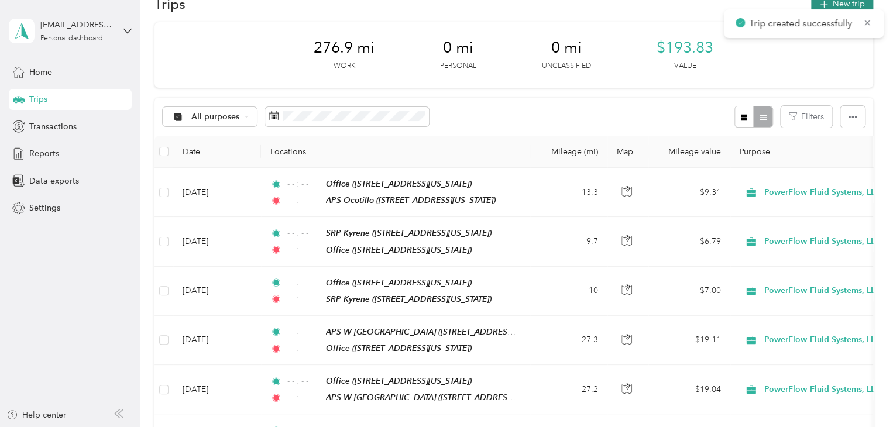
click at [842, 3] on button "New trip" at bounding box center [842, 4] width 62 height 20
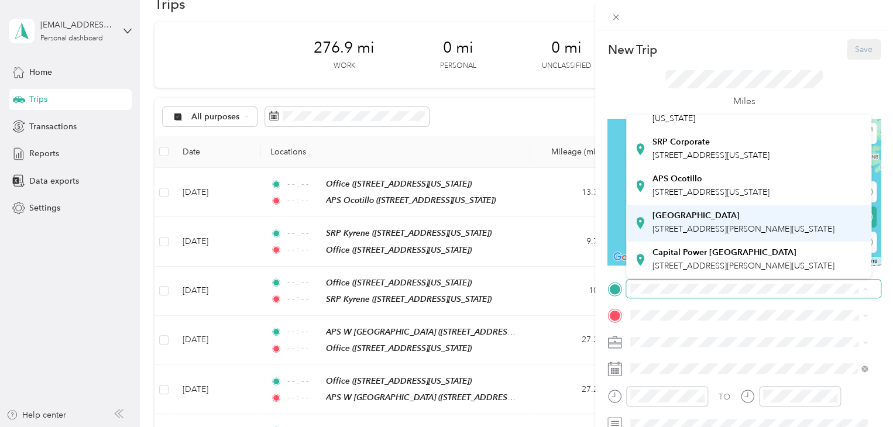
scroll to position [352, 0]
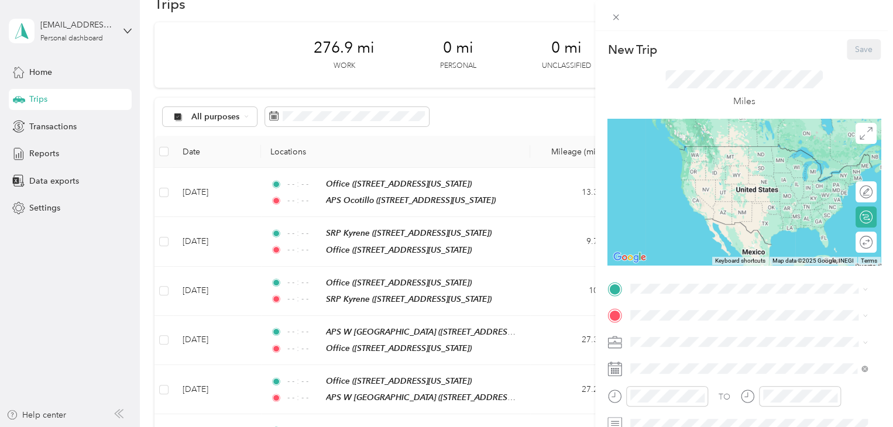
click at [719, 174] on div "APS Ocotillo [STREET_ADDRESS][US_STATE]" at bounding box center [711, 186] width 117 height 25
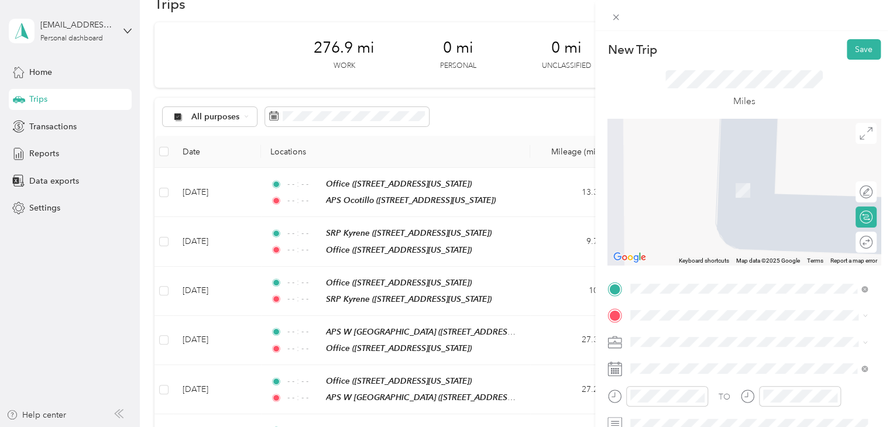
click at [700, 218] on div "Office" at bounding box center [711, 213] width 117 height 11
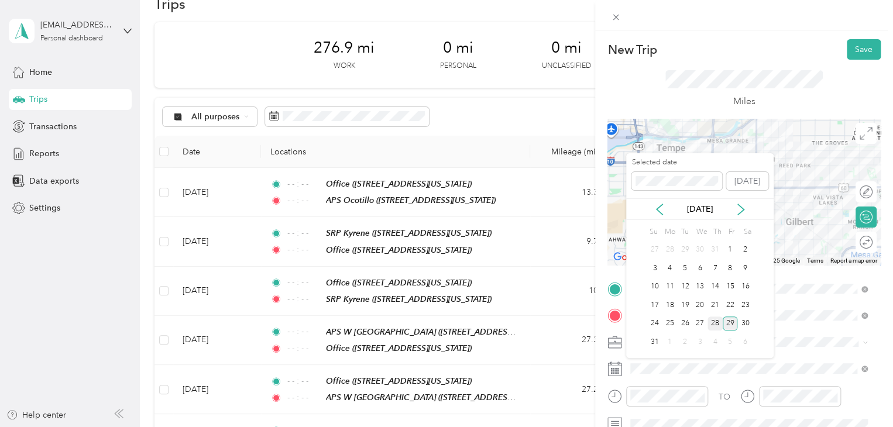
click at [719, 322] on div "28" at bounding box center [715, 324] width 15 height 15
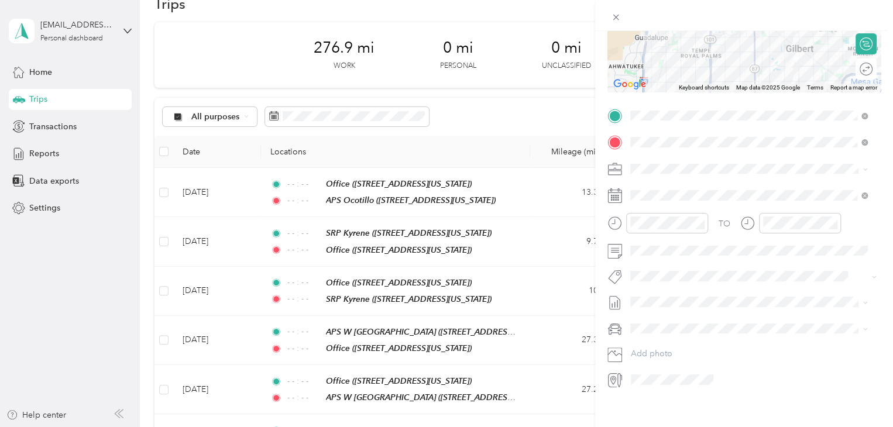
scroll to position [176, 0]
click at [702, 221] on icon "close-circle" at bounding box center [700, 221] width 8 height 8
click at [834, 221] on icon "close-circle" at bounding box center [833, 221] width 8 height 8
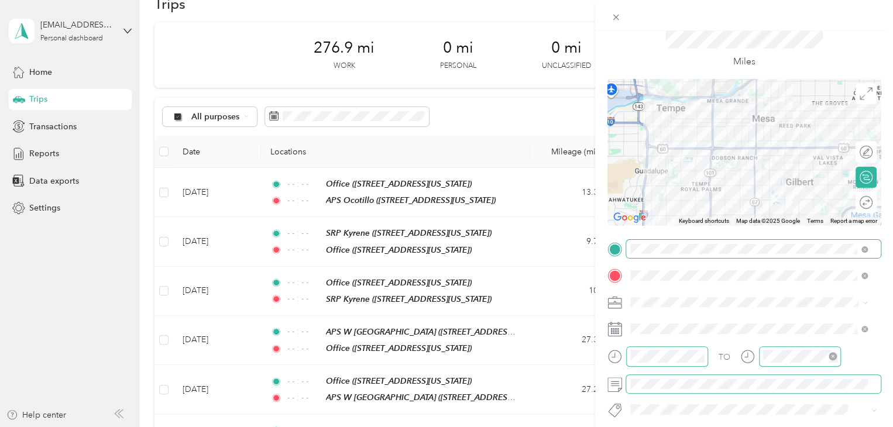
scroll to position [0, 0]
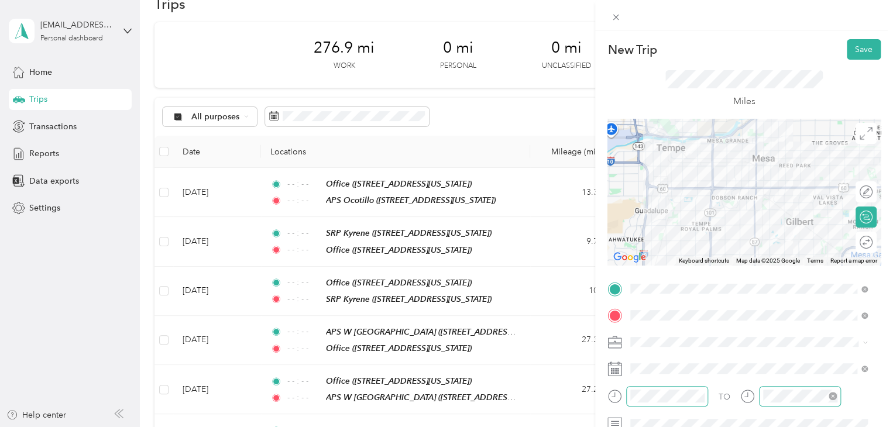
click at [859, 35] on div "New Trip Save This trip cannot be edited because it is either under review, app…" at bounding box center [744, 244] width 298 height 427
click at [856, 49] on button "Save" at bounding box center [864, 49] width 34 height 20
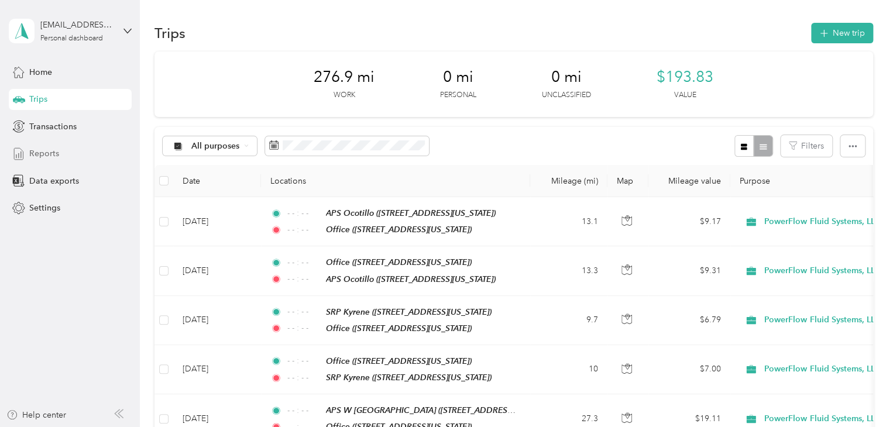
click at [57, 155] on span "Reports" at bounding box center [44, 154] width 30 height 12
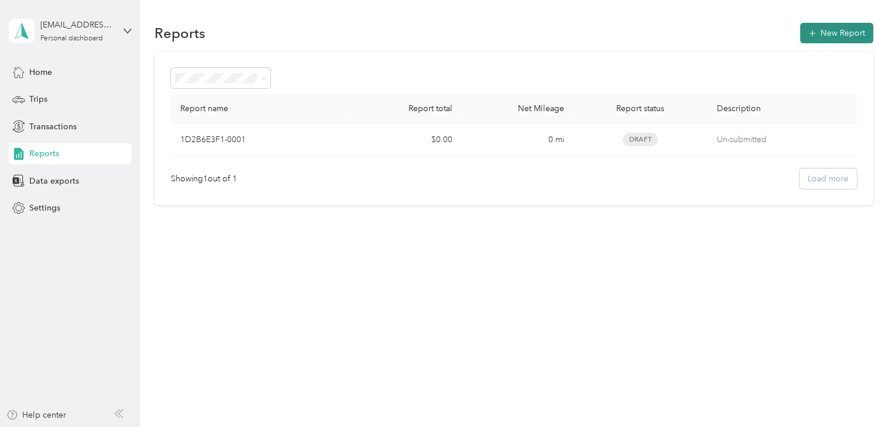
click at [829, 29] on button "New Report" at bounding box center [836, 33] width 73 height 20
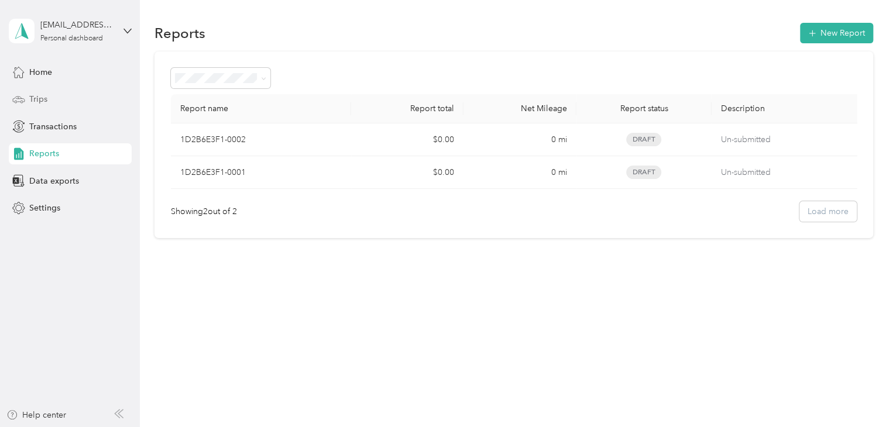
click at [77, 95] on div "Trips" at bounding box center [70, 99] width 123 height 21
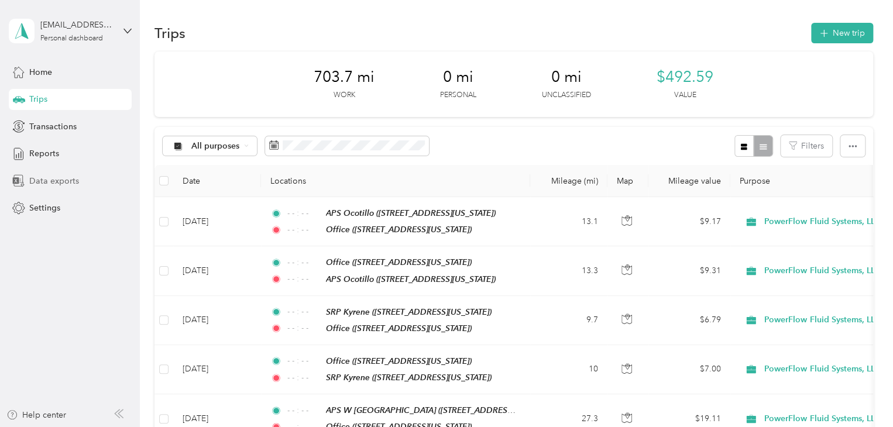
click at [47, 179] on span "Data exports" at bounding box center [54, 181] width 50 height 12
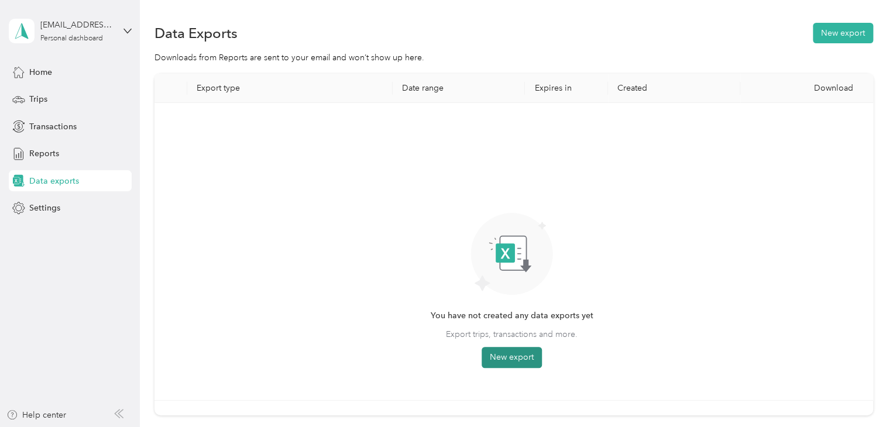
click at [527, 354] on button "New export" at bounding box center [512, 357] width 60 height 21
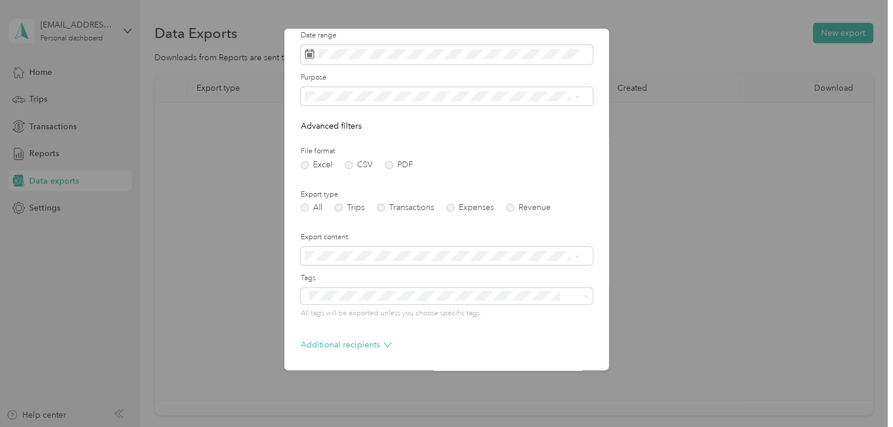
scroll to position [84, 0]
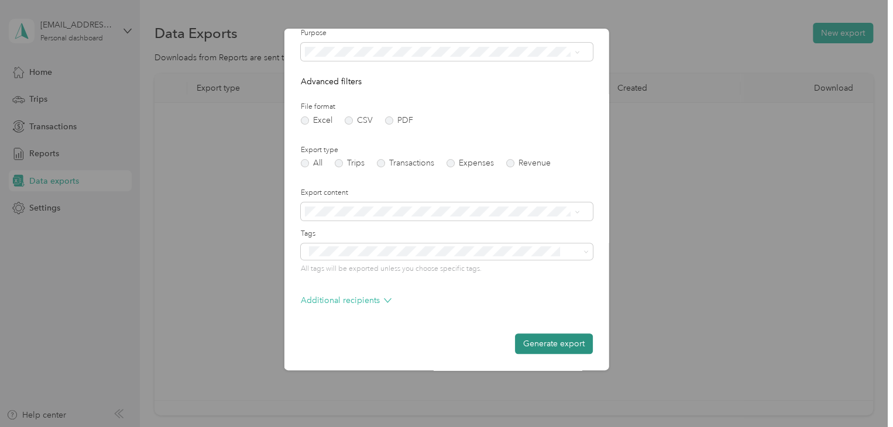
click at [563, 339] on button "Generate export" at bounding box center [554, 344] width 78 height 20
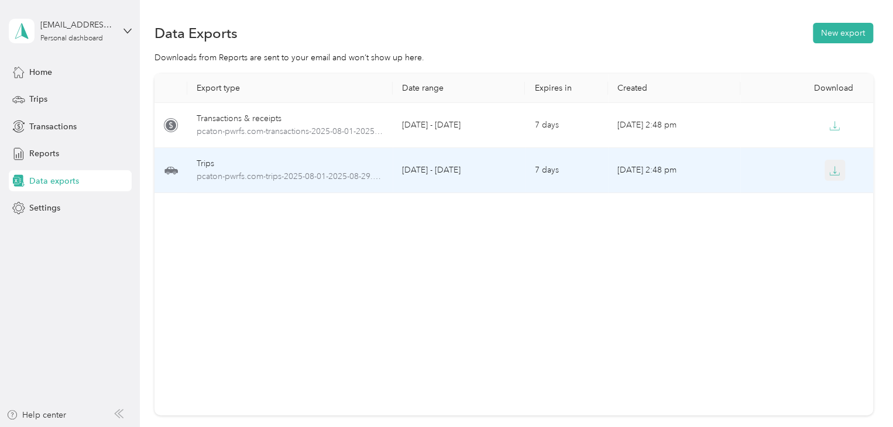
click at [834, 171] on icon "button" at bounding box center [834, 171] width 11 height 11
click at [835, 171] on icon "button" at bounding box center [834, 171] width 11 height 11
